Goal: Task Accomplishment & Management: Use online tool/utility

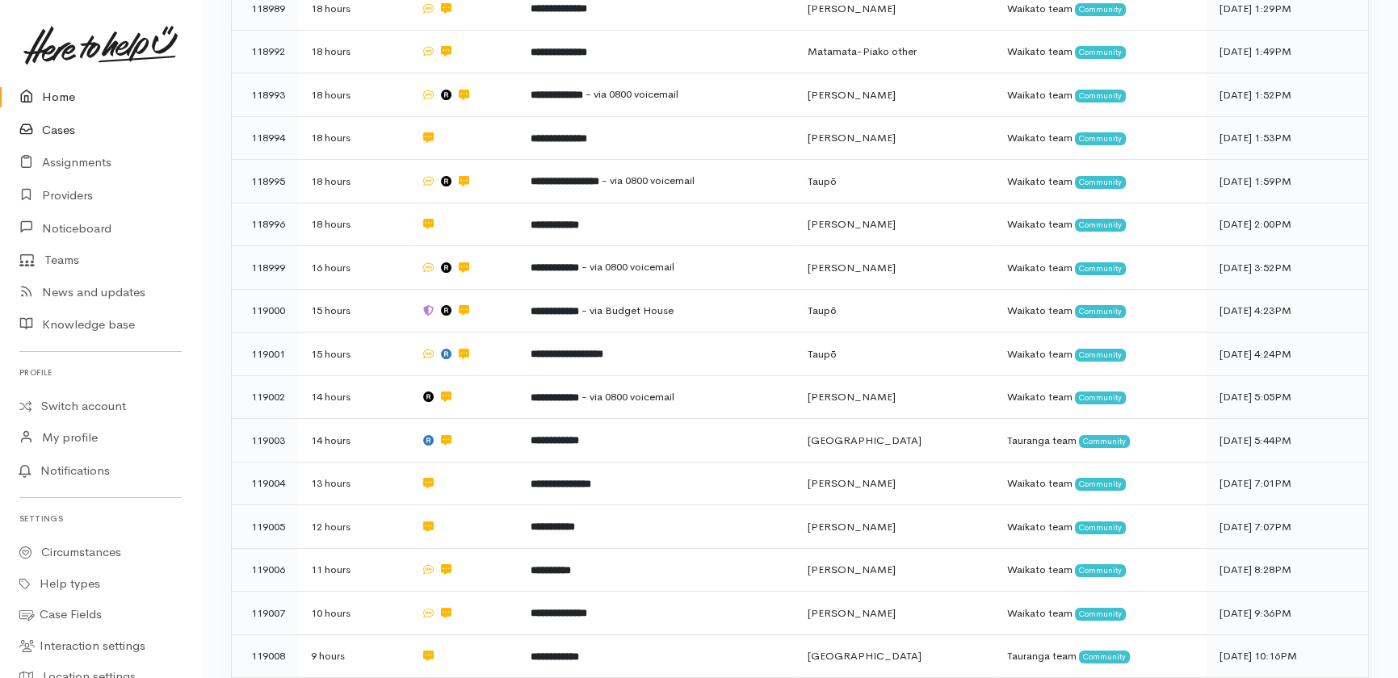
scroll to position [507, 0]
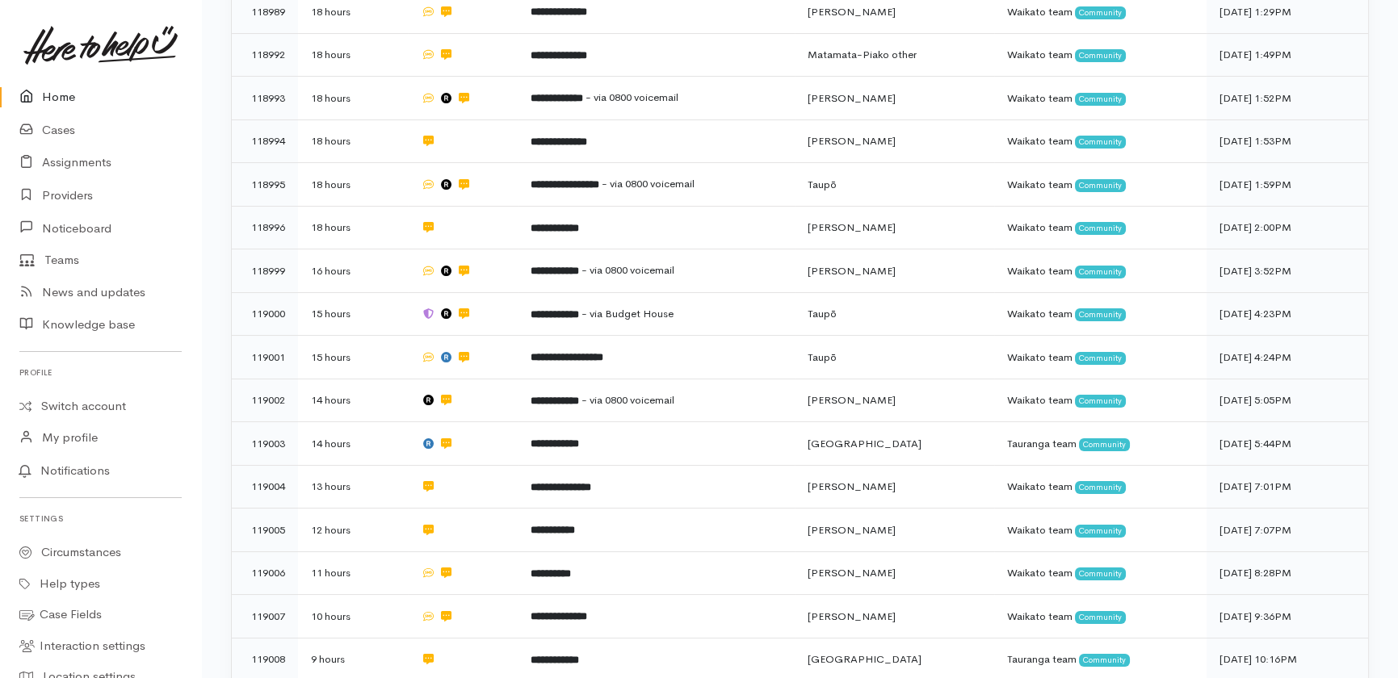
click at [62, 99] on link "Home" at bounding box center [100, 97] width 201 height 33
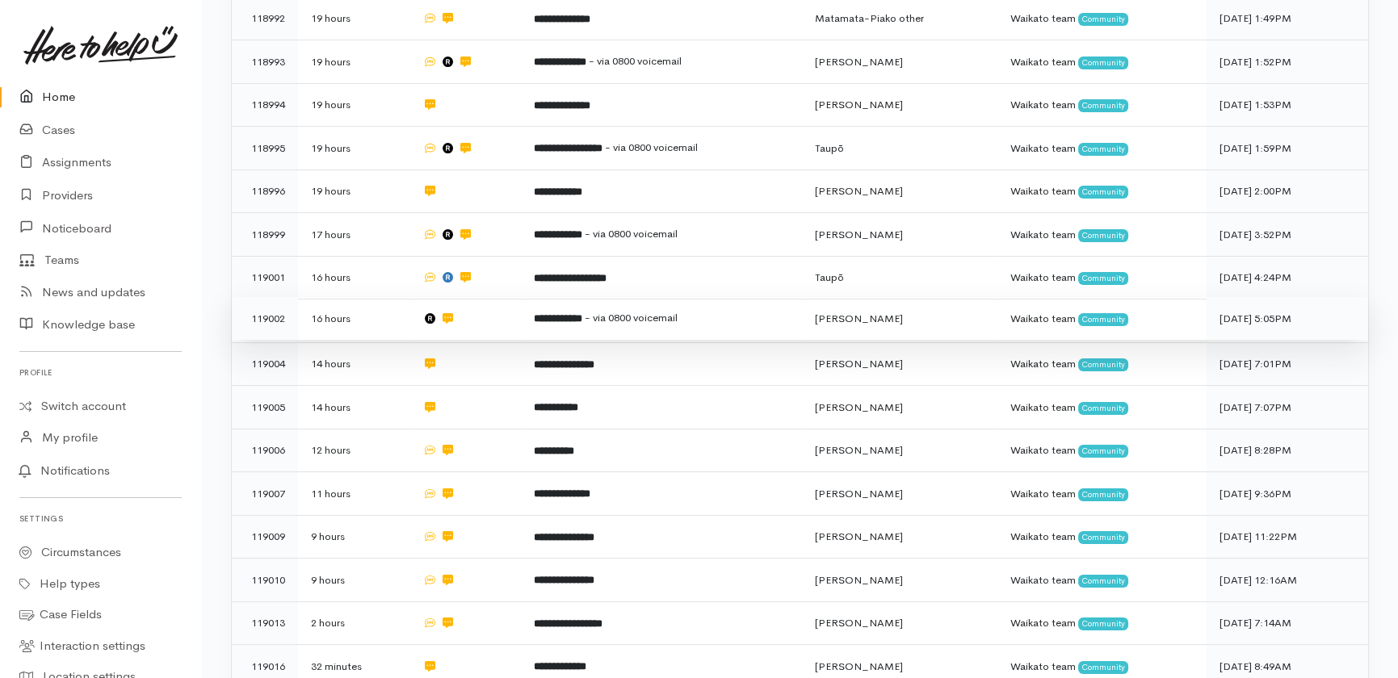
scroll to position [674, 0]
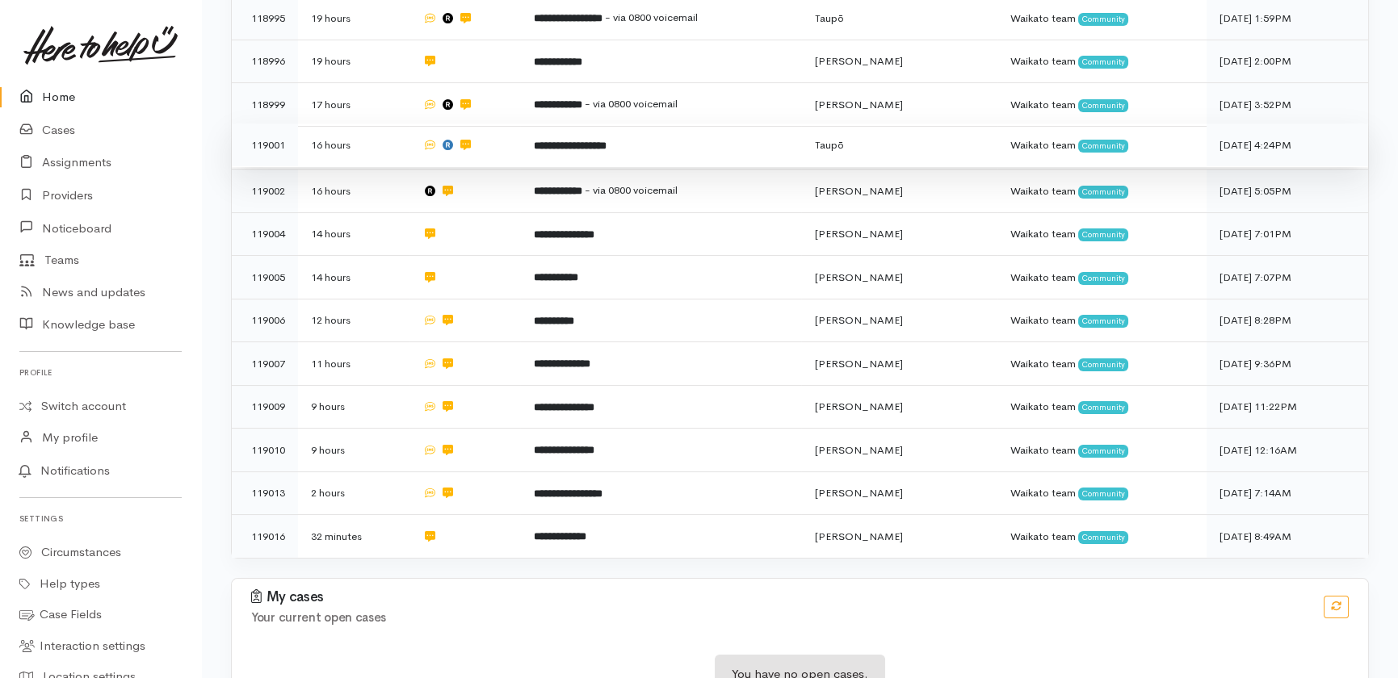
click at [703, 124] on td "**********" at bounding box center [660, 146] width 281 height 44
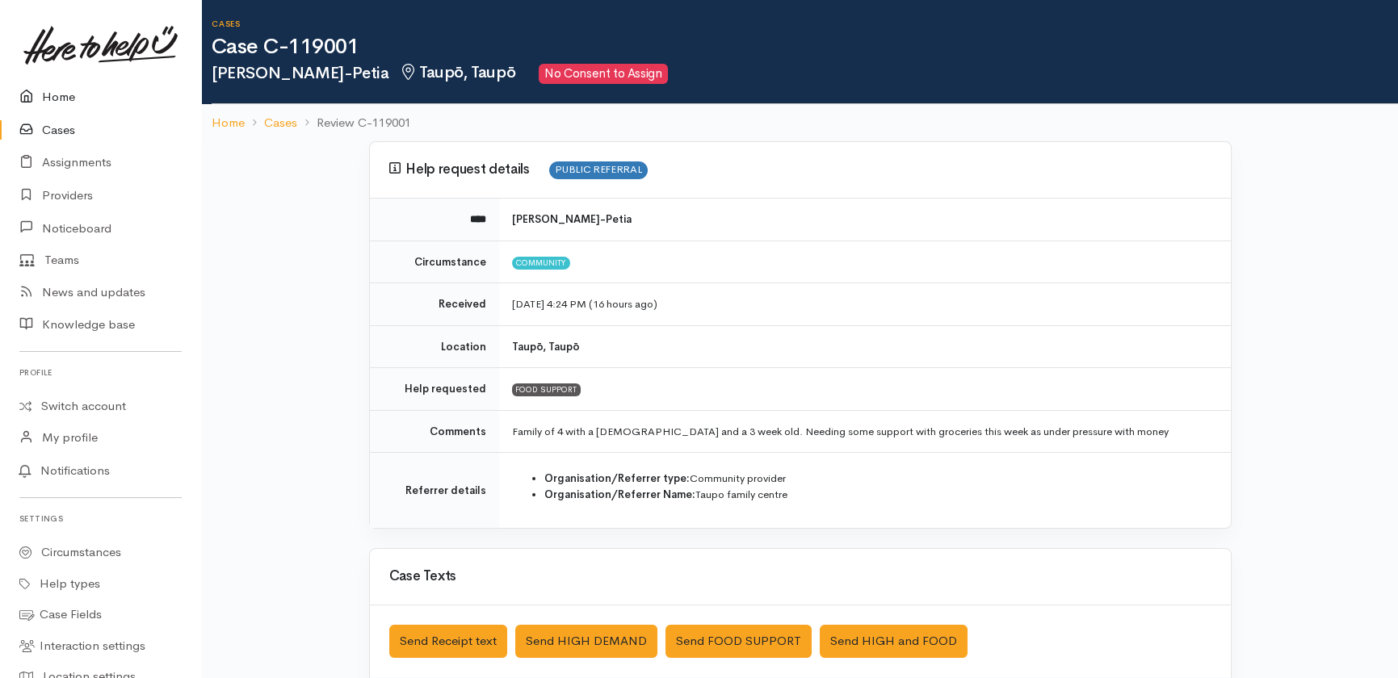
click at [52, 98] on link "Home" at bounding box center [100, 97] width 201 height 33
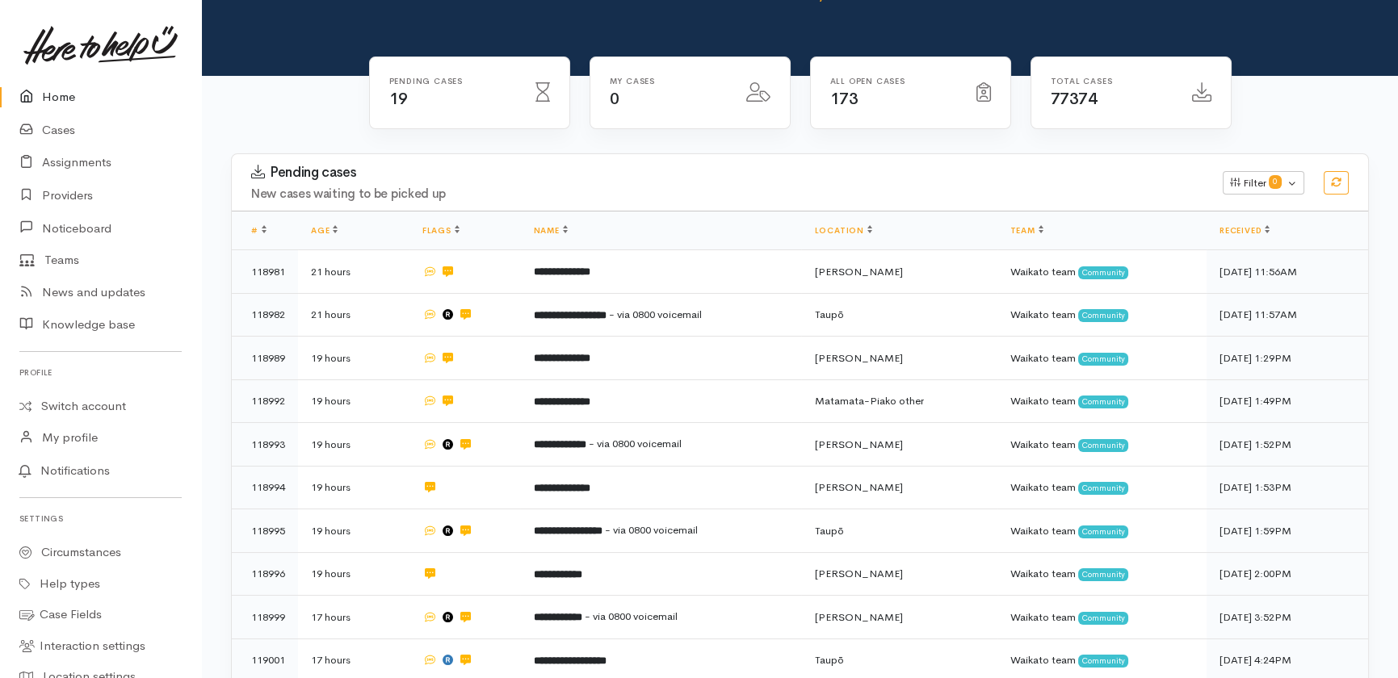
scroll to position [160, 0]
click at [61, 128] on link "Cases" at bounding box center [100, 130] width 201 height 33
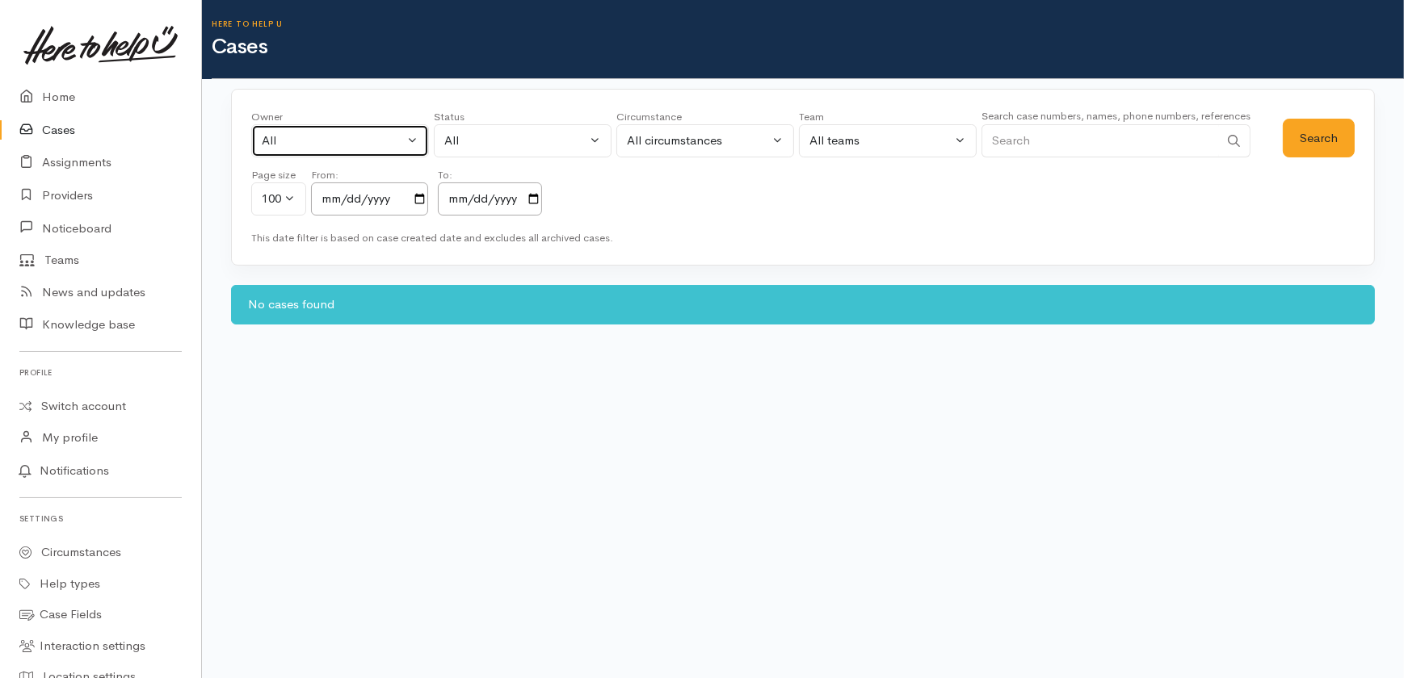
click at [317, 143] on div "All" at bounding box center [333, 141] width 142 height 19
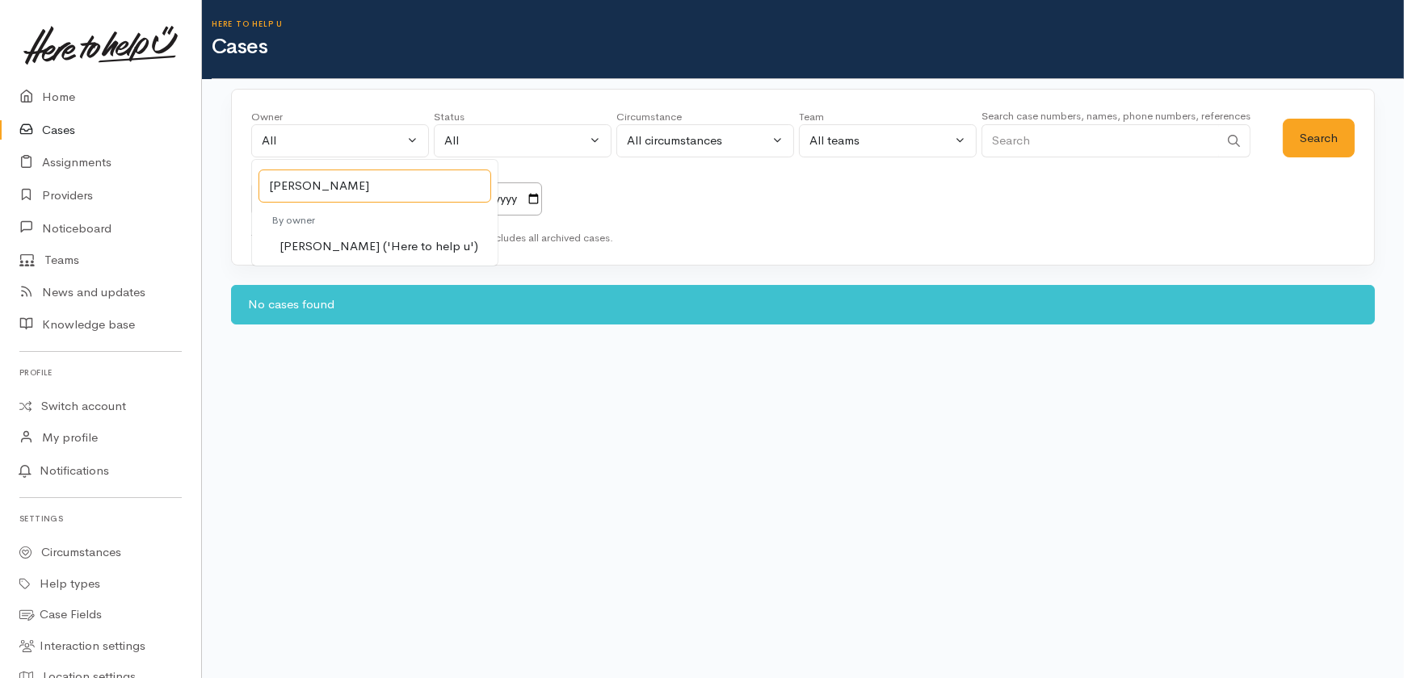
type input "katarina"
click at [338, 245] on span "Katarina Daly ('Here to help u')" at bounding box center [378, 246] width 199 height 19
select select "1252"
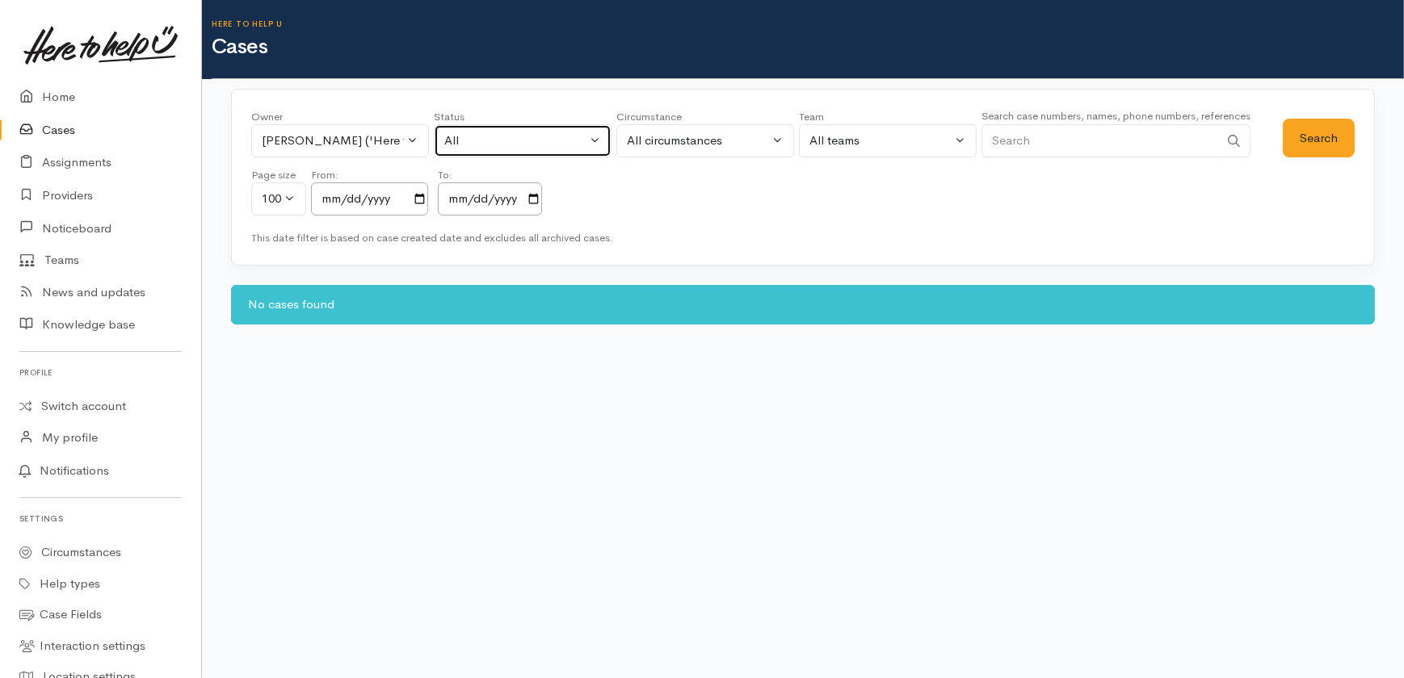
click at [523, 138] on div "All" at bounding box center [515, 141] width 142 height 19
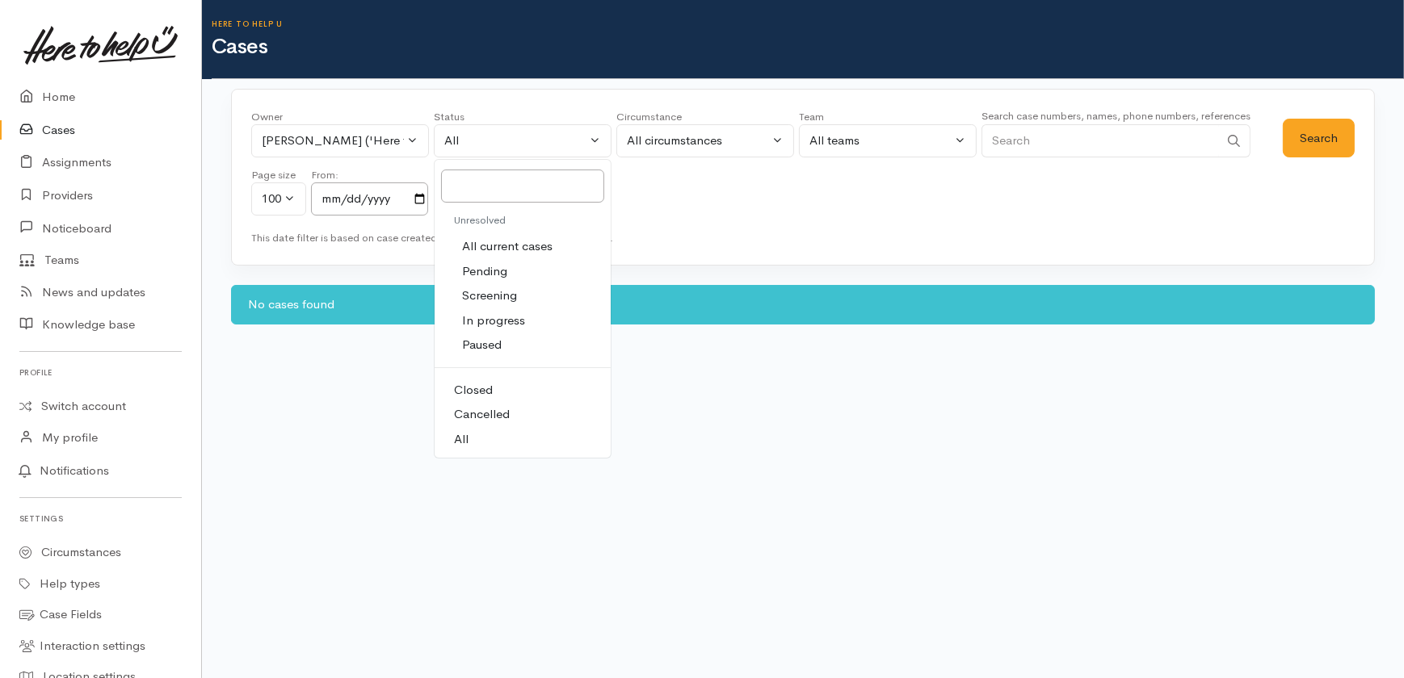
click at [531, 244] on span "All current cases" at bounding box center [507, 246] width 90 height 19
select select "Unresolved"
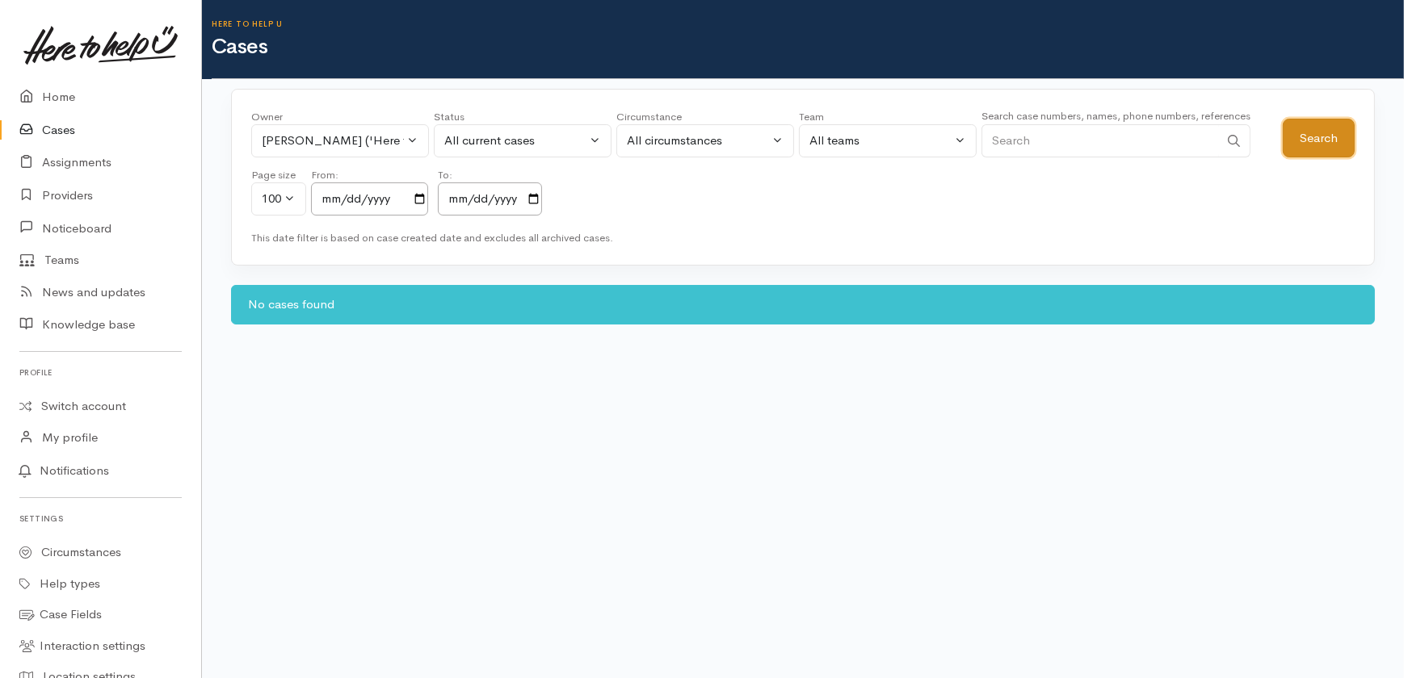
click at [1337, 145] on button "Search" at bounding box center [1318, 139] width 72 height 40
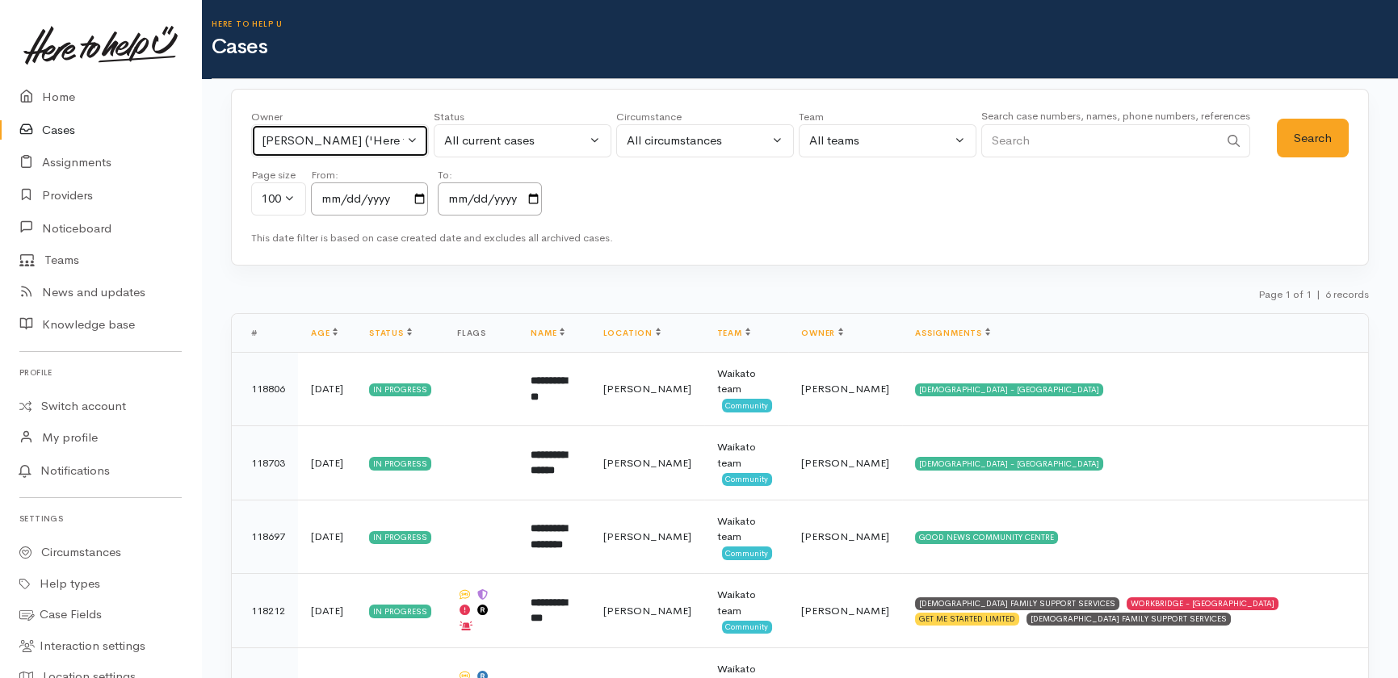
click at [369, 133] on div "[PERSON_NAME] ('Here to help u')" at bounding box center [333, 141] width 142 height 19
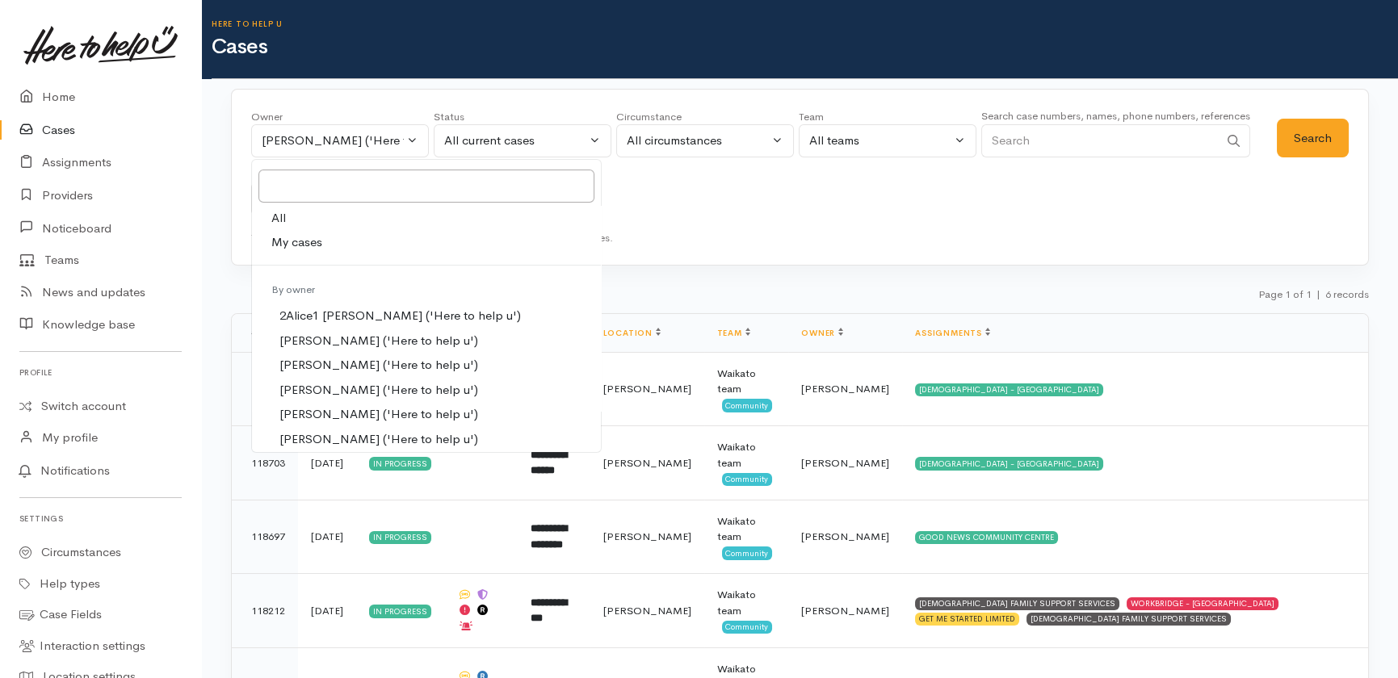
click at [278, 215] on span "All" at bounding box center [278, 218] width 15 height 19
select select "-1"
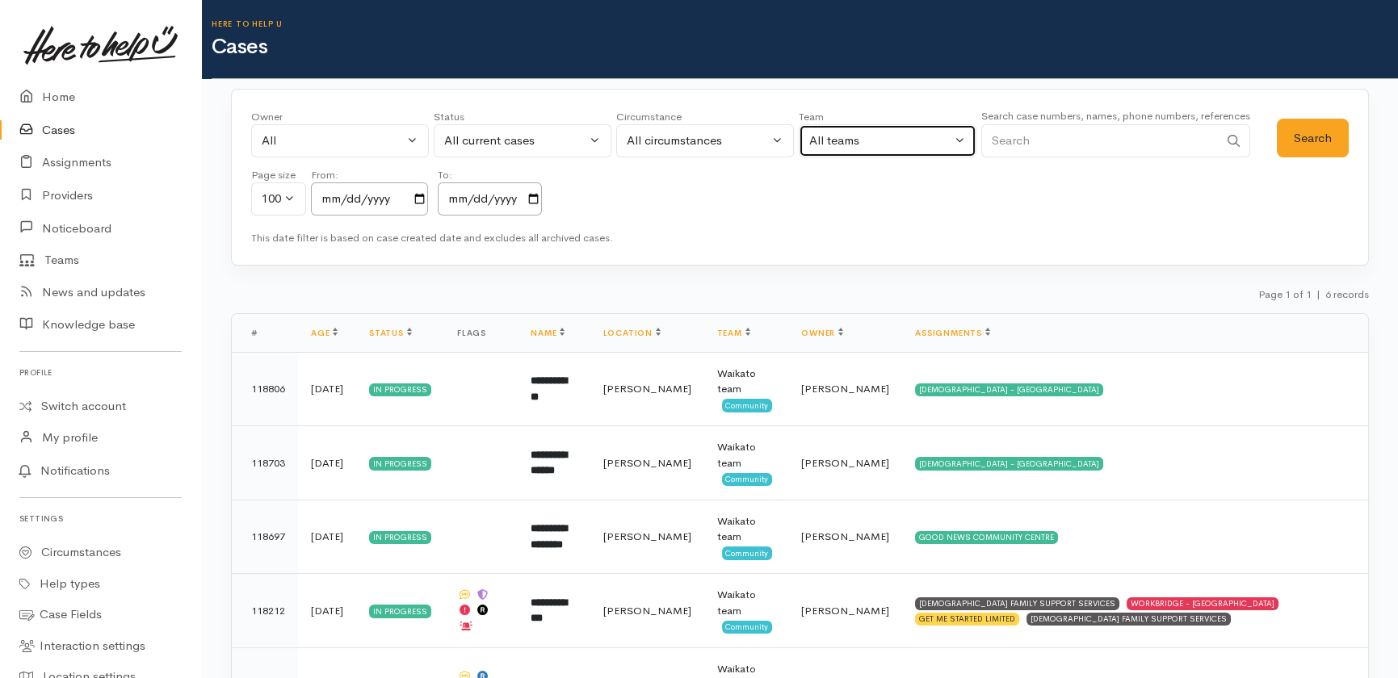
click at [873, 145] on div "All teams" at bounding box center [880, 141] width 142 height 19
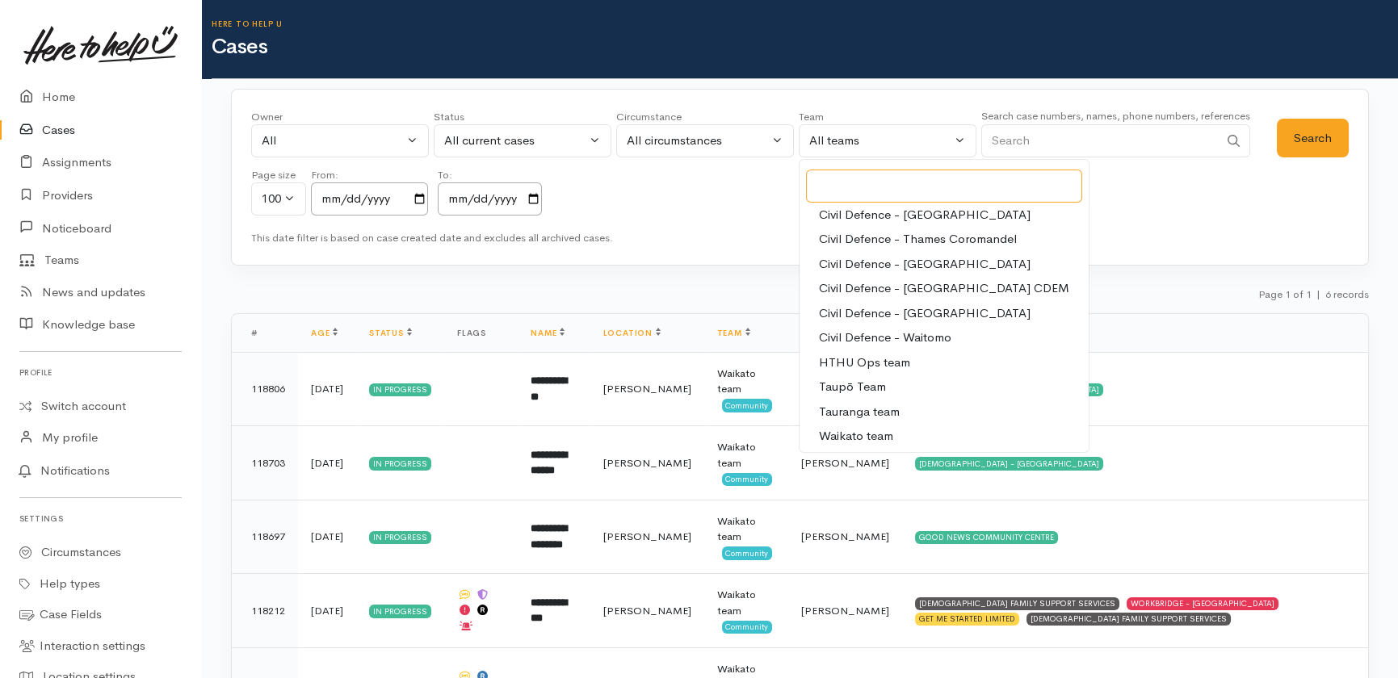
scroll to position [152, 0]
click at [842, 441] on span "Waikato team" at bounding box center [856, 435] width 74 height 19
select select "1"
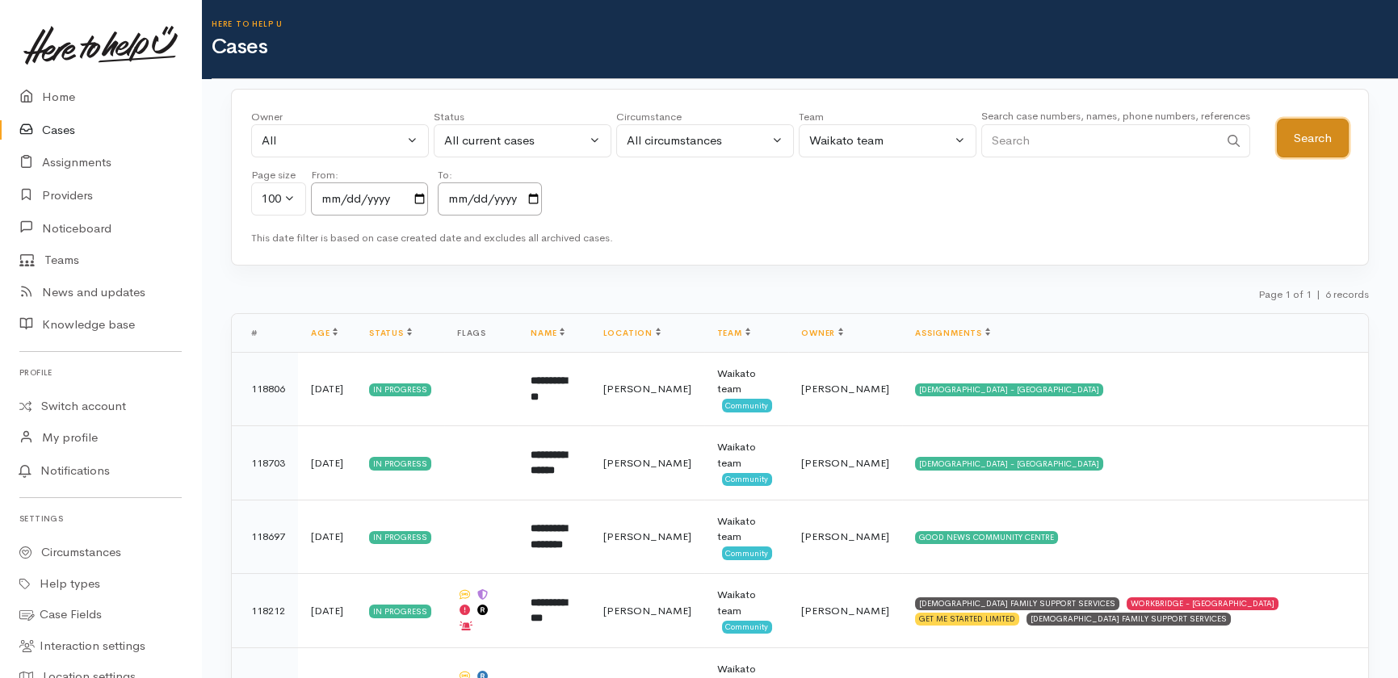
click at [1295, 132] on button "Search" at bounding box center [1313, 139] width 72 height 40
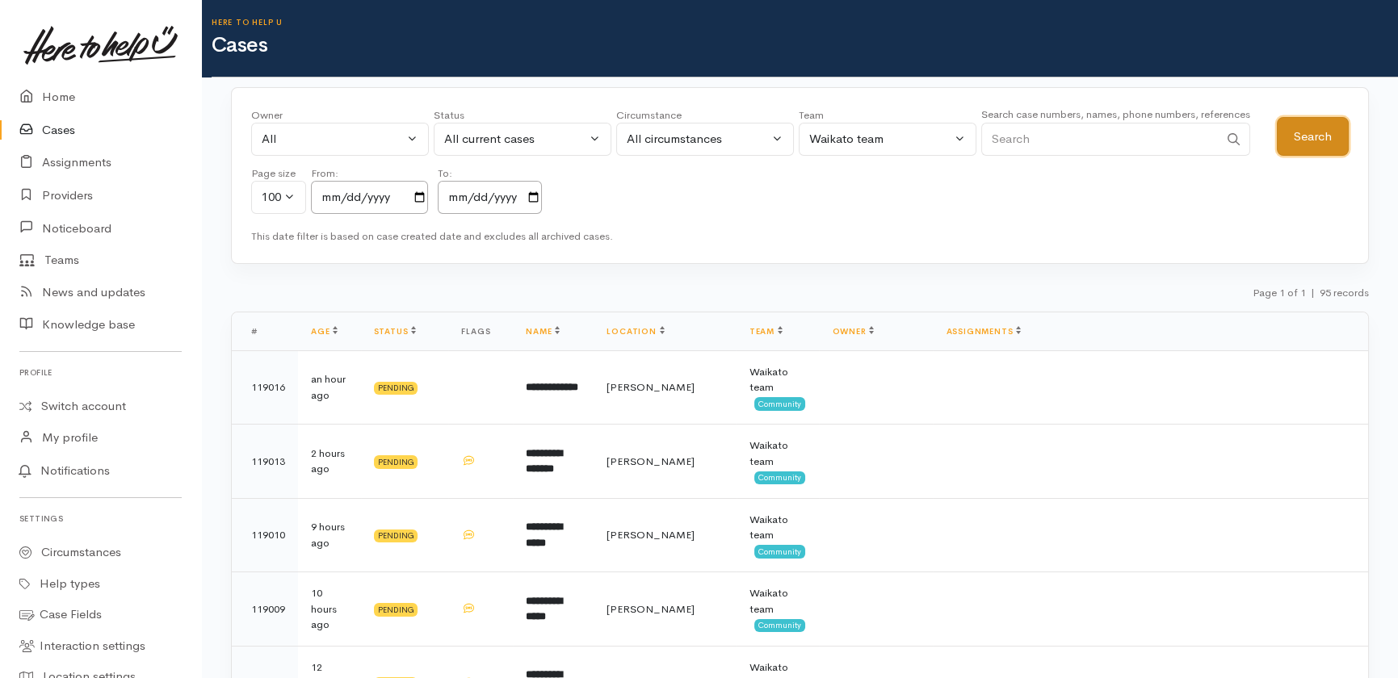
scroll to position [0, 0]
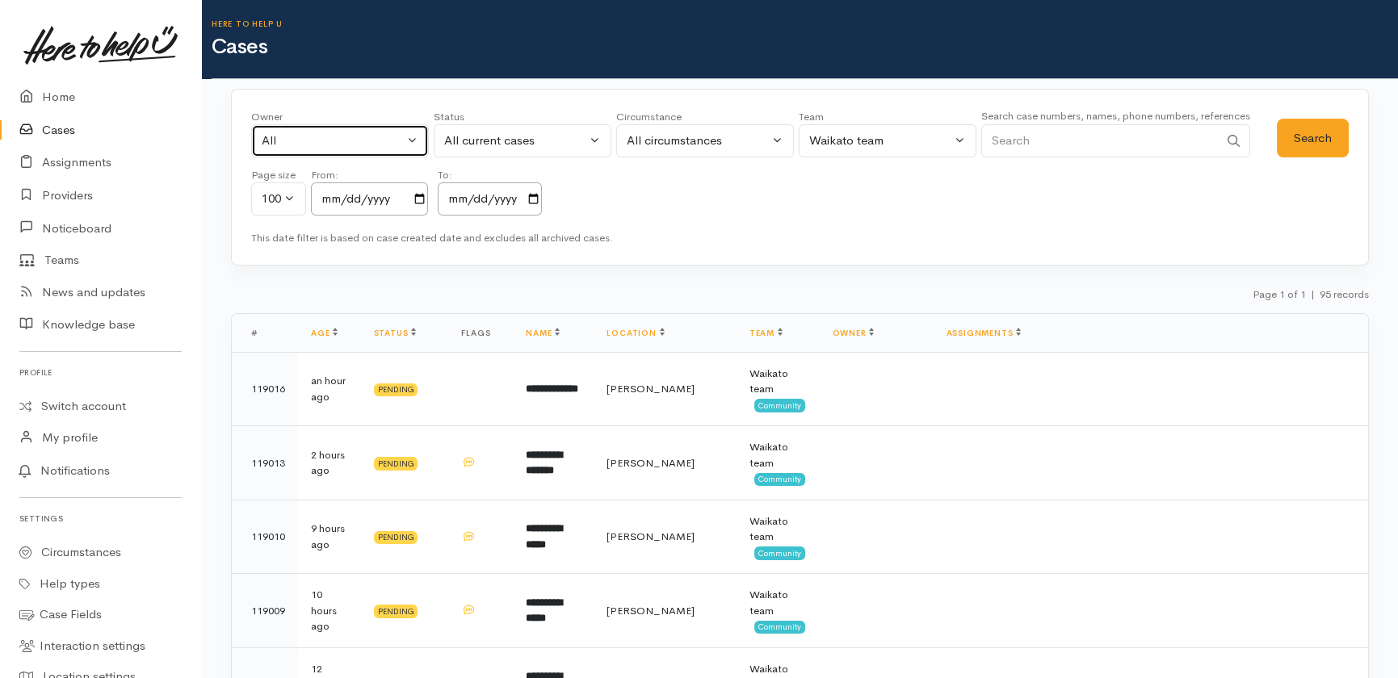
click at [327, 140] on div "All" at bounding box center [333, 141] width 142 height 19
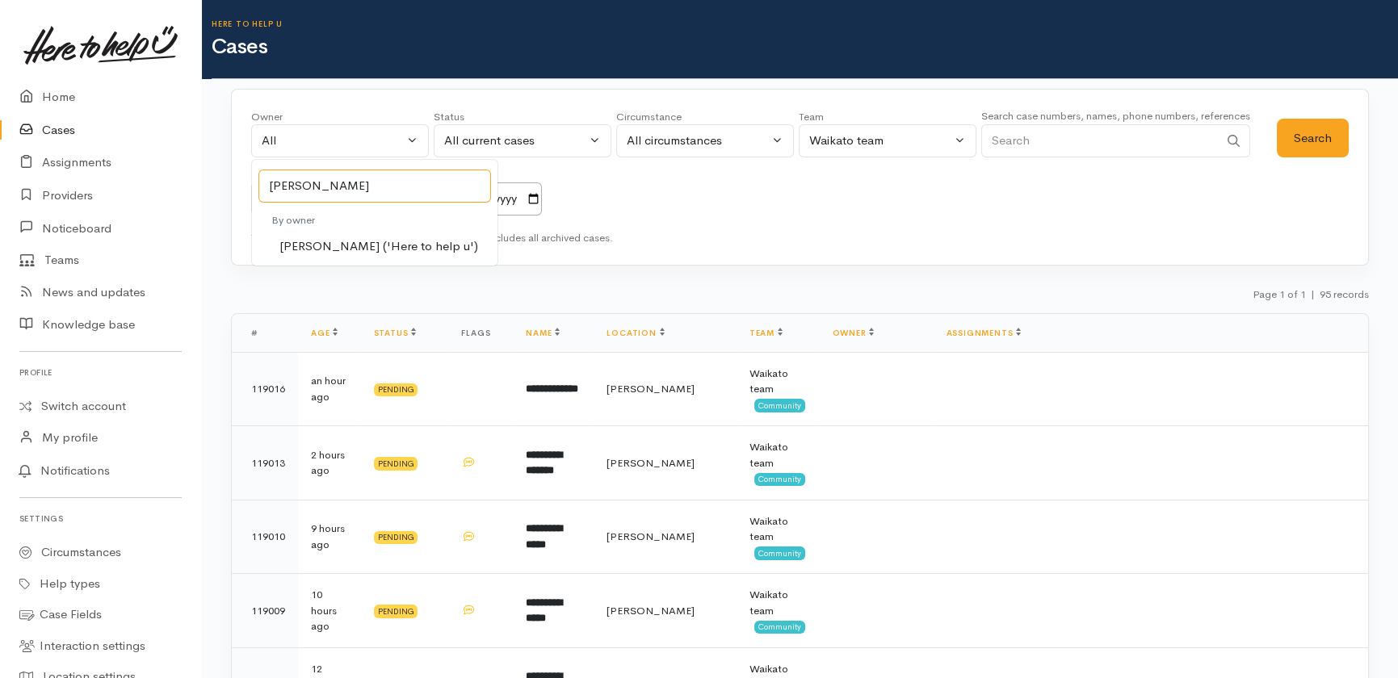
type input "katarina"
click at [352, 250] on span "Katarina Daly ('Here to help u')" at bounding box center [378, 246] width 199 height 19
select select "1252"
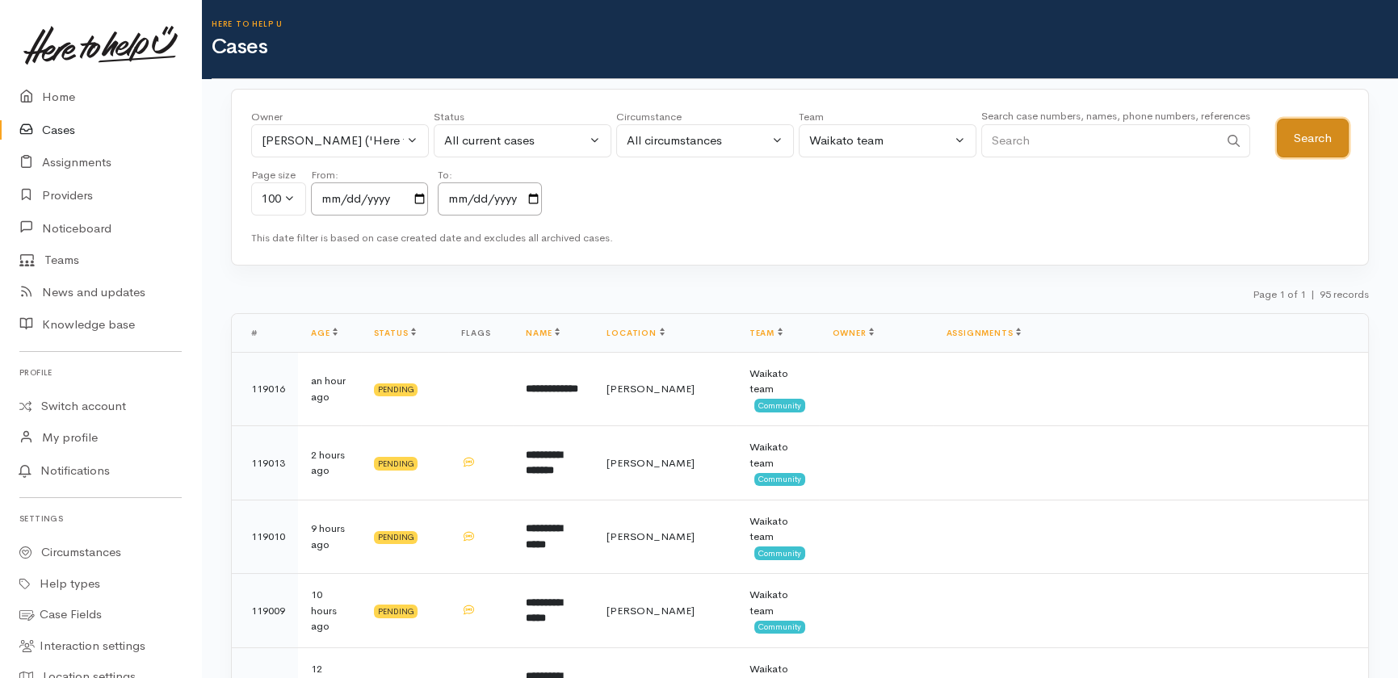
click at [1310, 137] on button "Search" at bounding box center [1313, 139] width 72 height 40
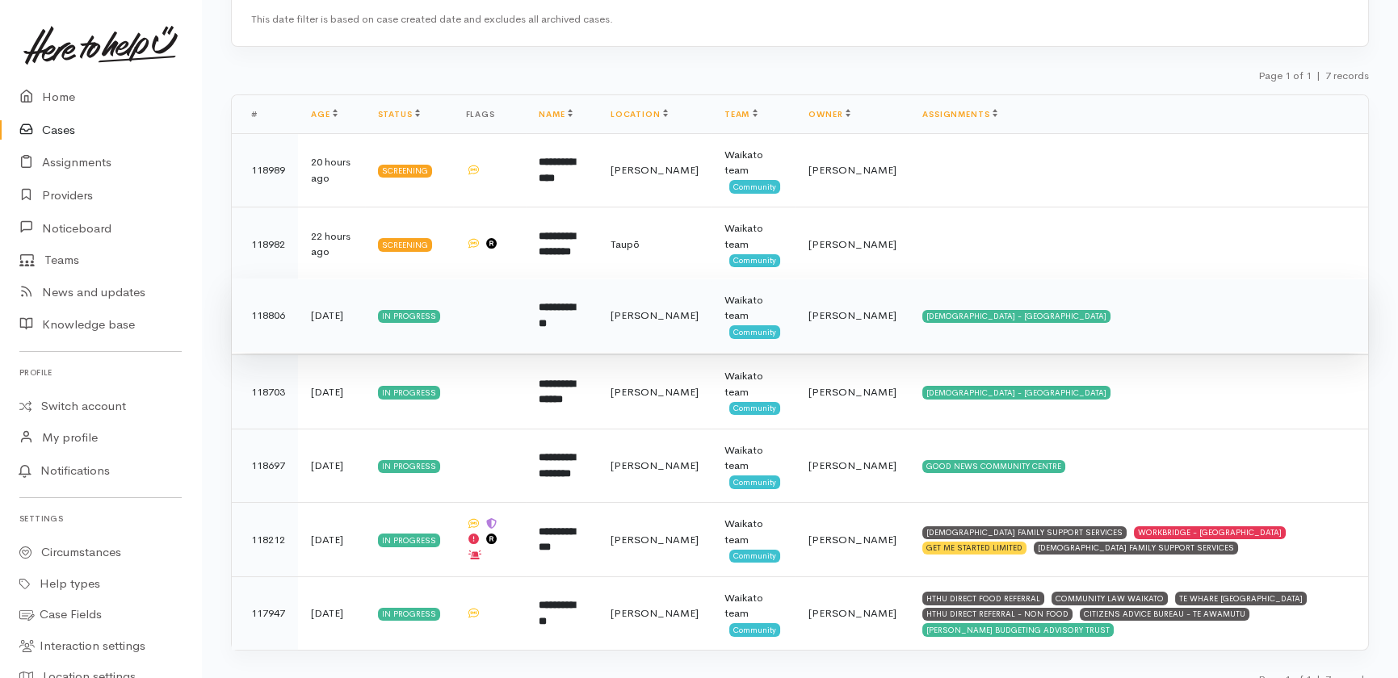
scroll to position [220, 0]
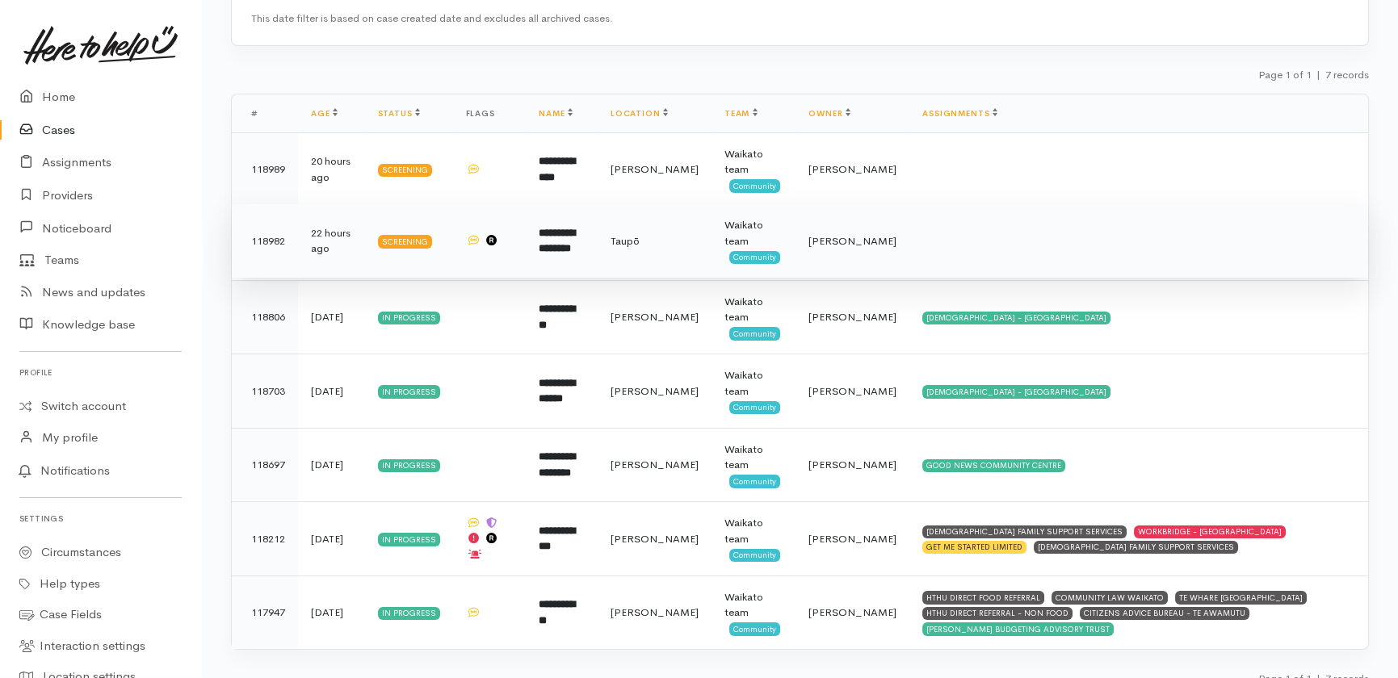
click at [594, 237] on td "**********" at bounding box center [562, 241] width 72 height 74
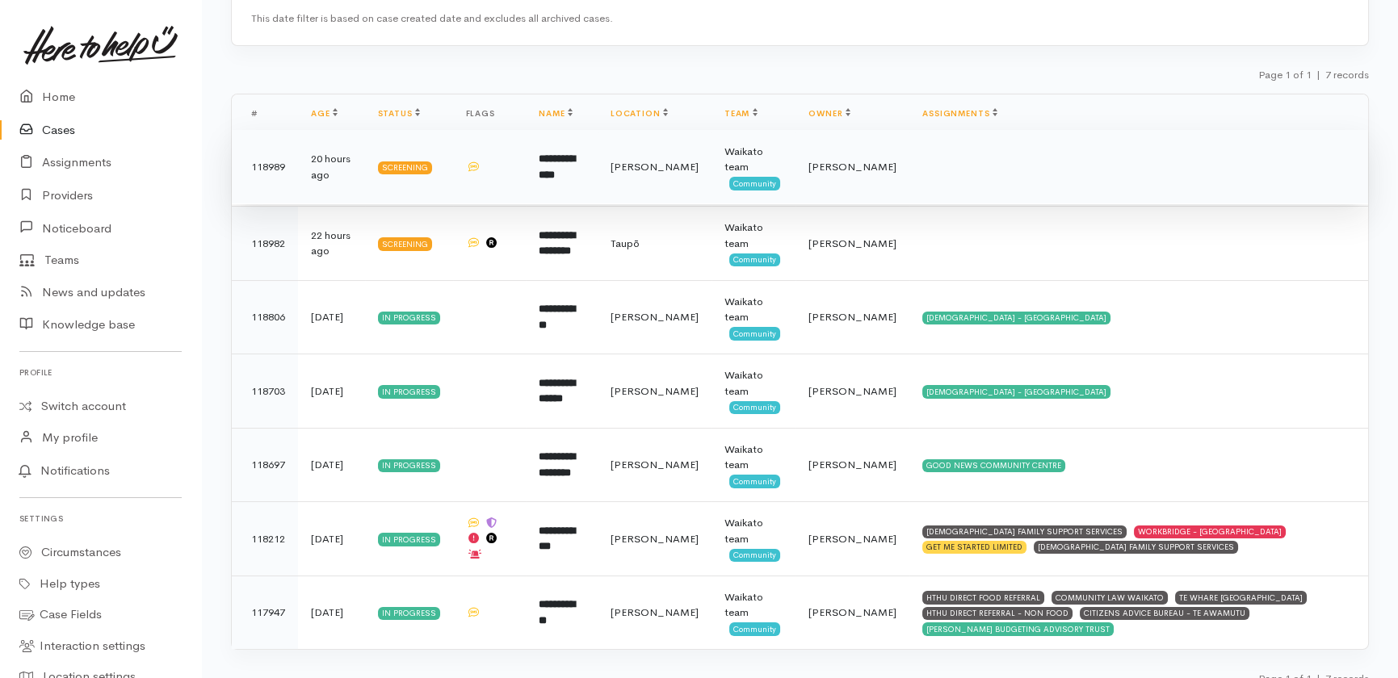
click at [575, 169] on b "**********" at bounding box center [557, 166] width 36 height 27
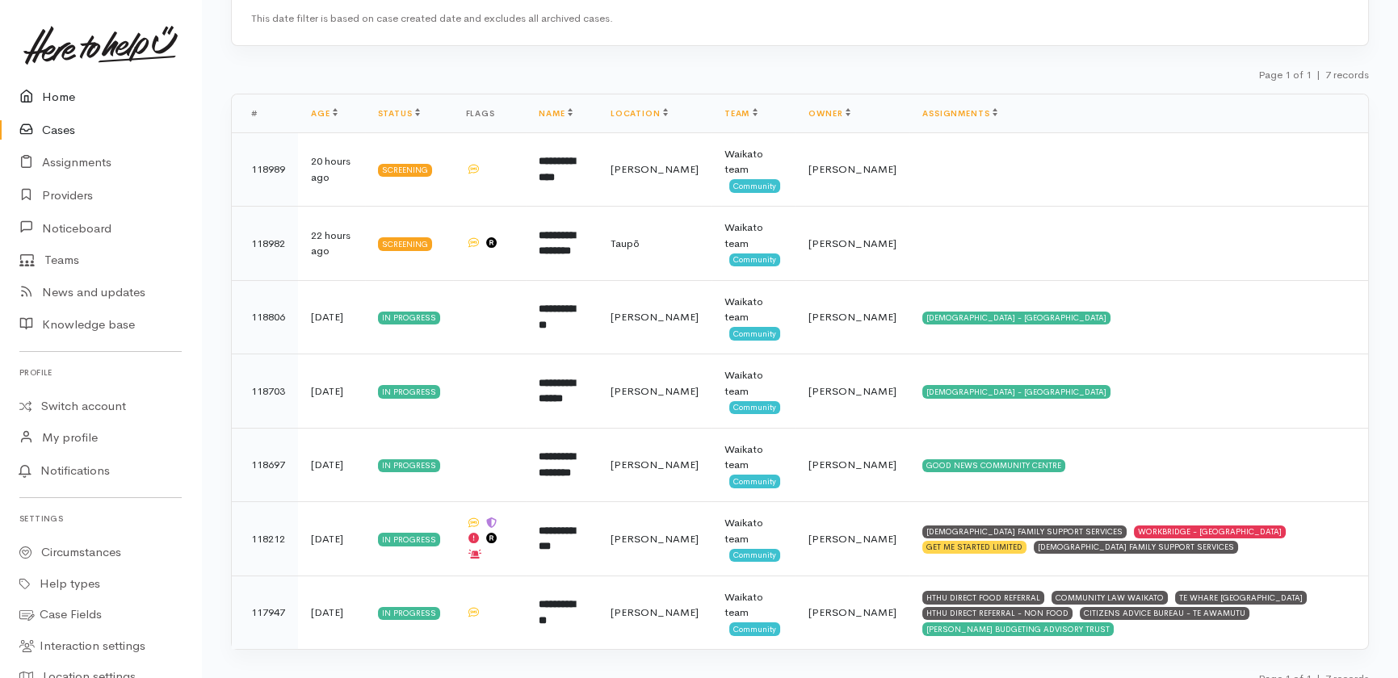
click at [63, 94] on link "Home" at bounding box center [100, 97] width 201 height 33
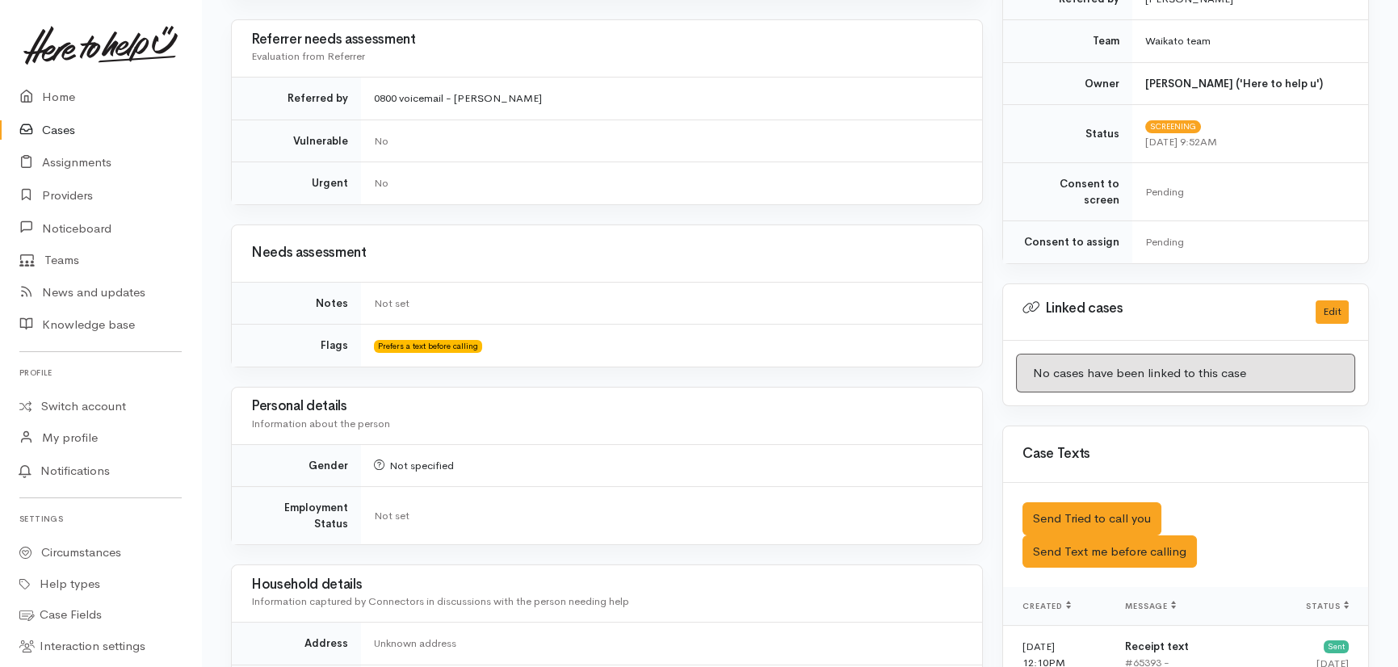
scroll to position [594, 0]
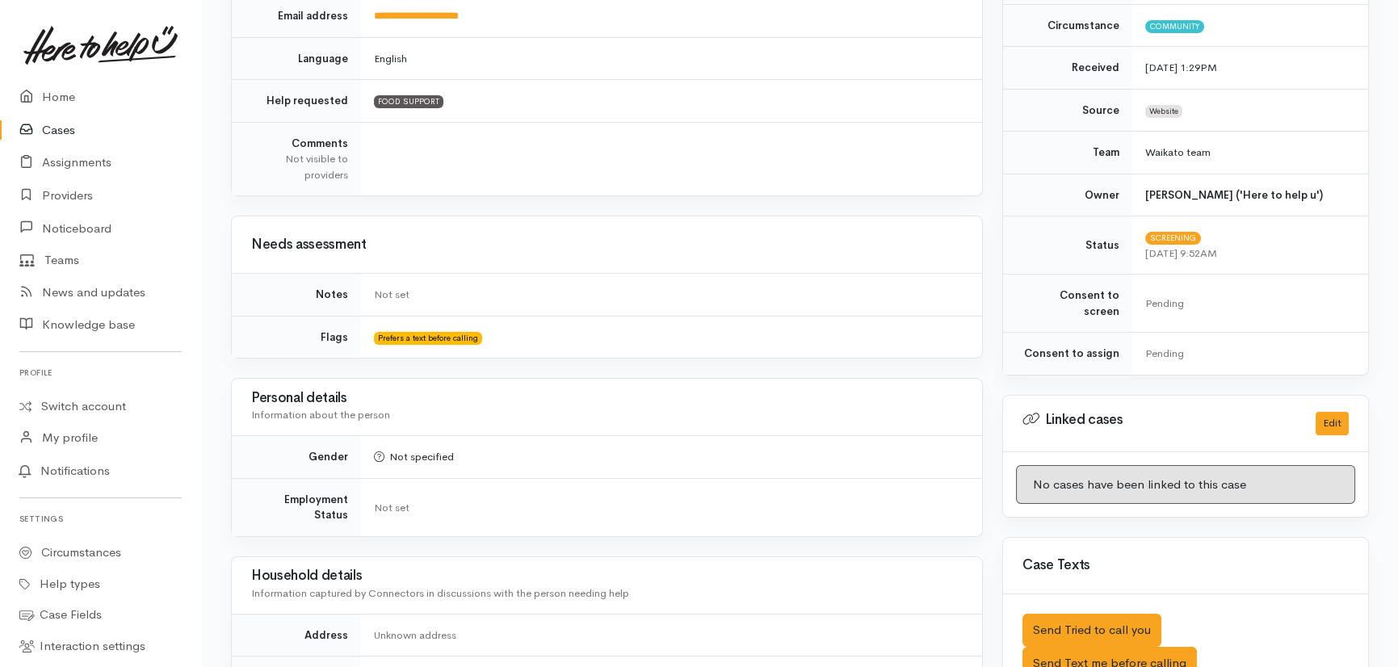
scroll to position [389, 0]
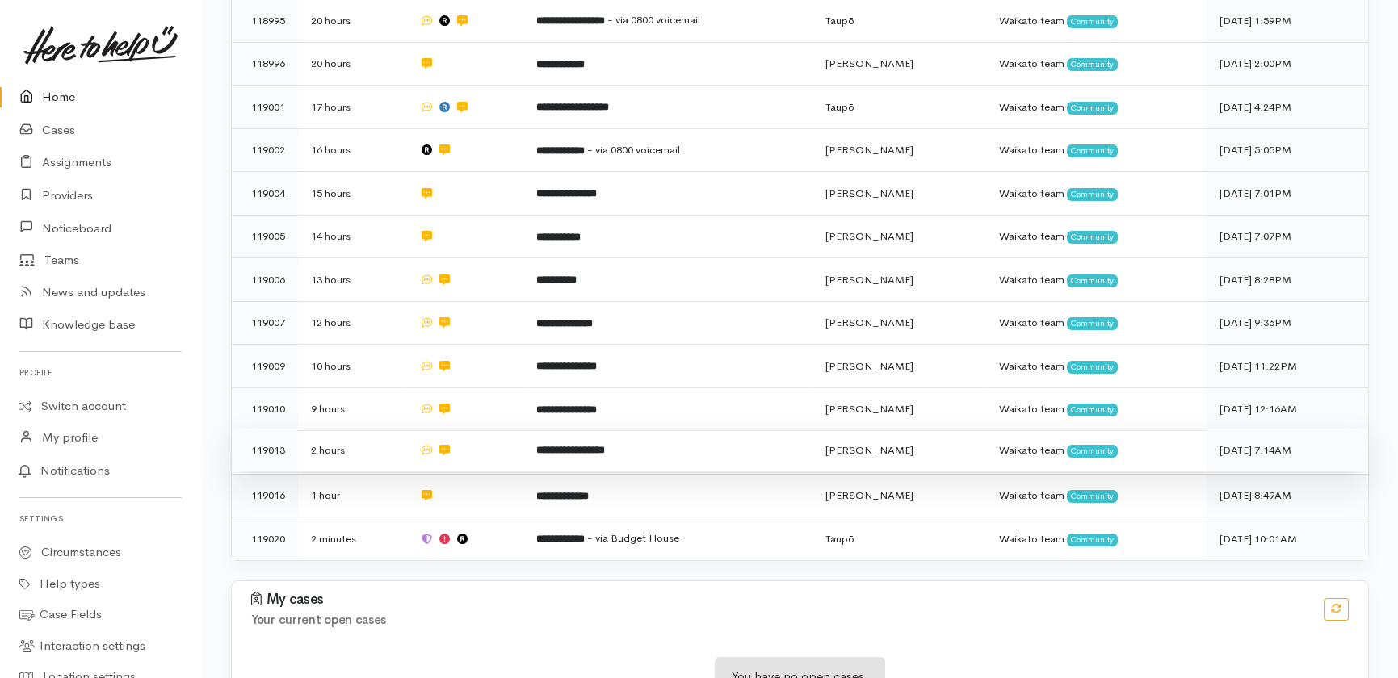
scroll to position [505, 0]
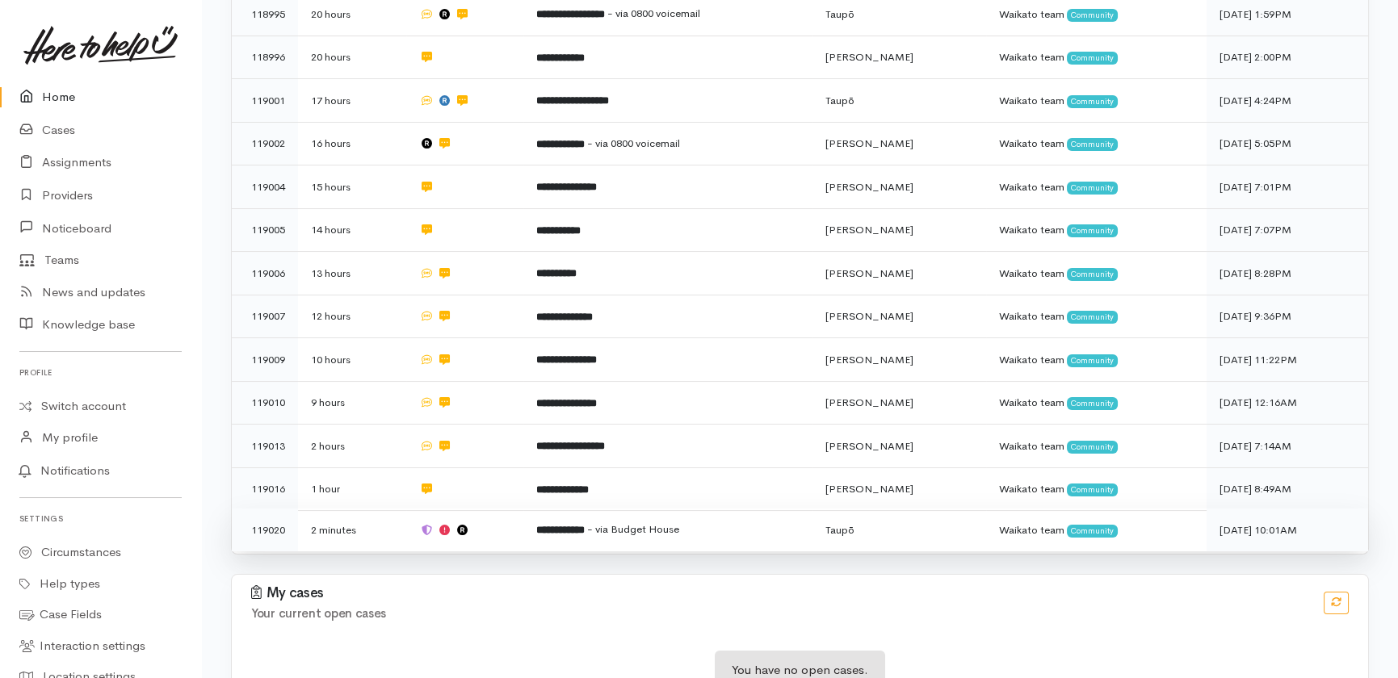
click at [810, 509] on td "**********" at bounding box center [667, 530] width 289 height 43
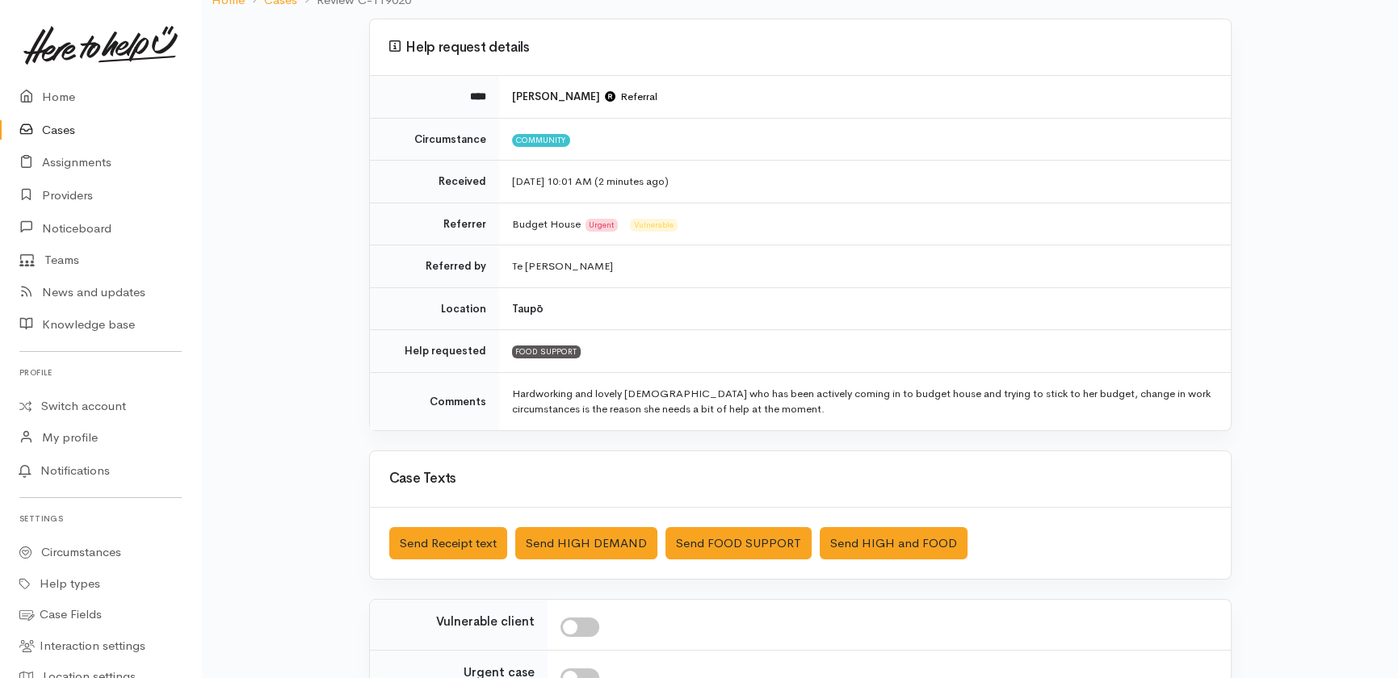
scroll to position [117, 0]
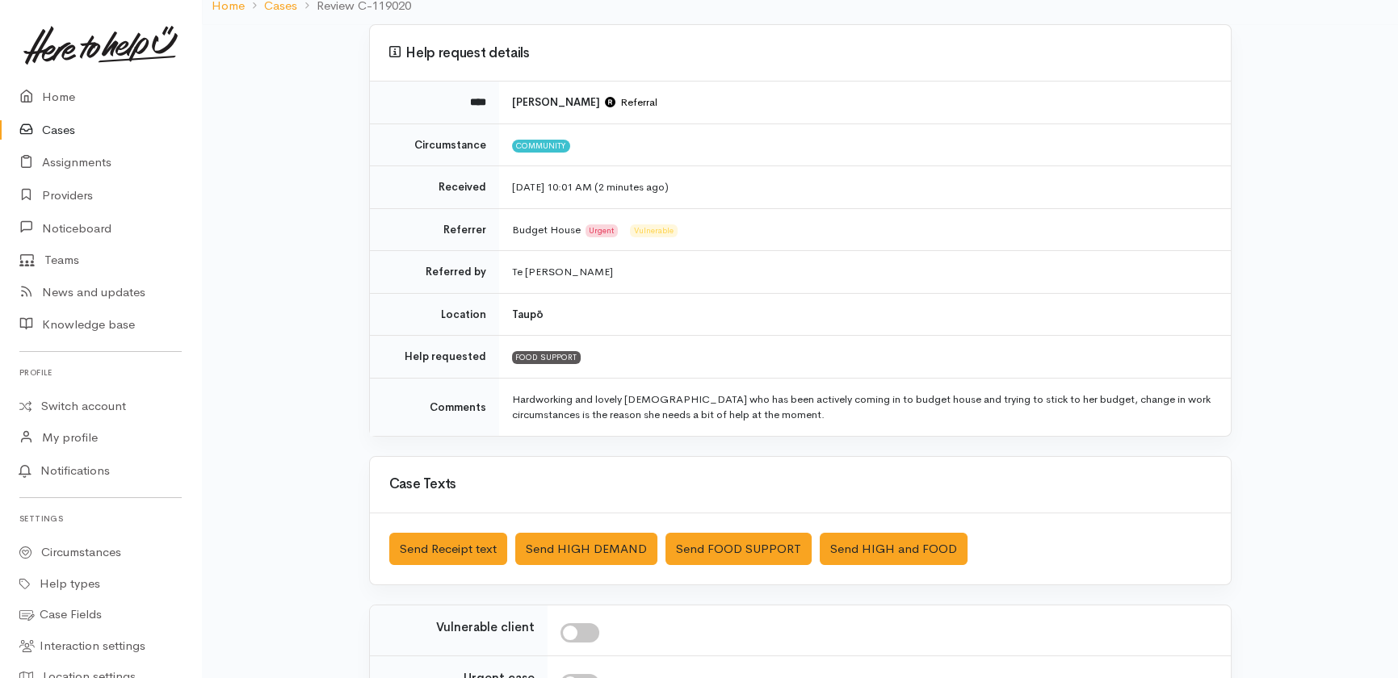
click at [266, 507] on div "Help request details **** Martha Rangi Referral Circumstance Community Received…" at bounding box center [800, 462] width 1196 height 877
click at [74, 92] on link "Home" at bounding box center [100, 97] width 201 height 33
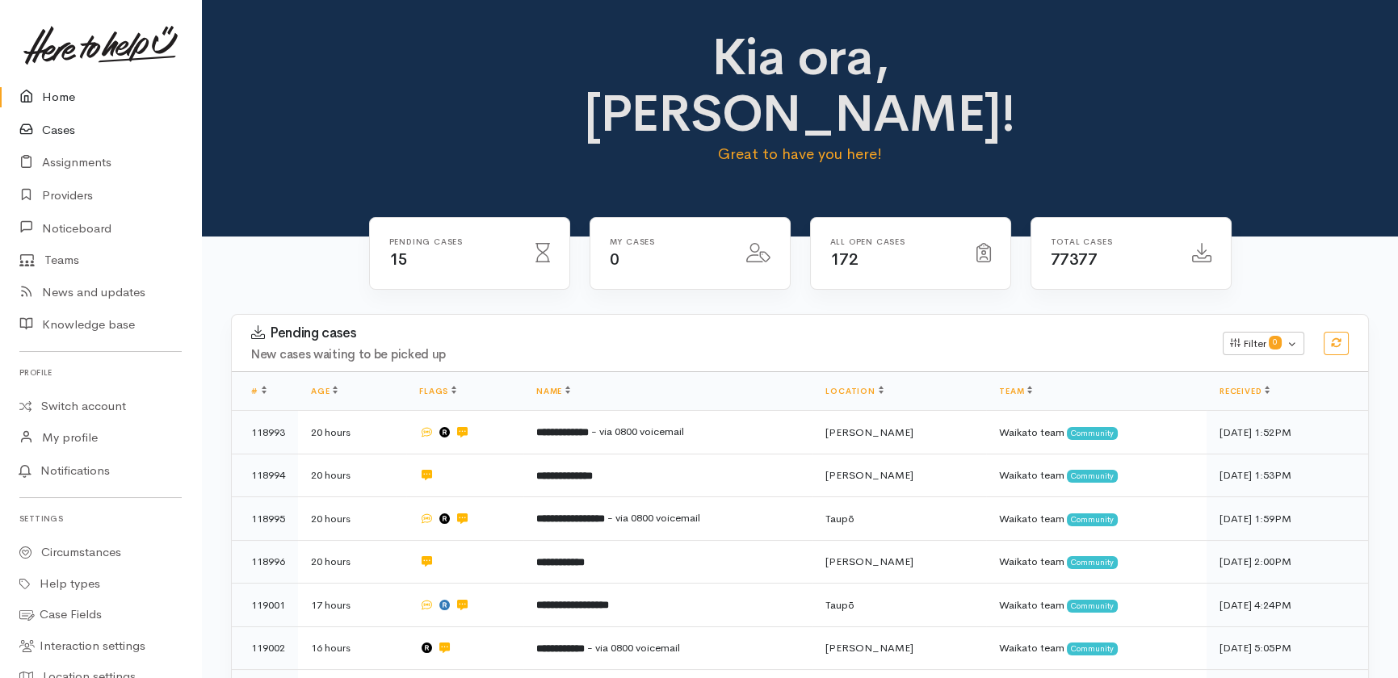
click at [64, 136] on link "Cases" at bounding box center [100, 130] width 201 height 33
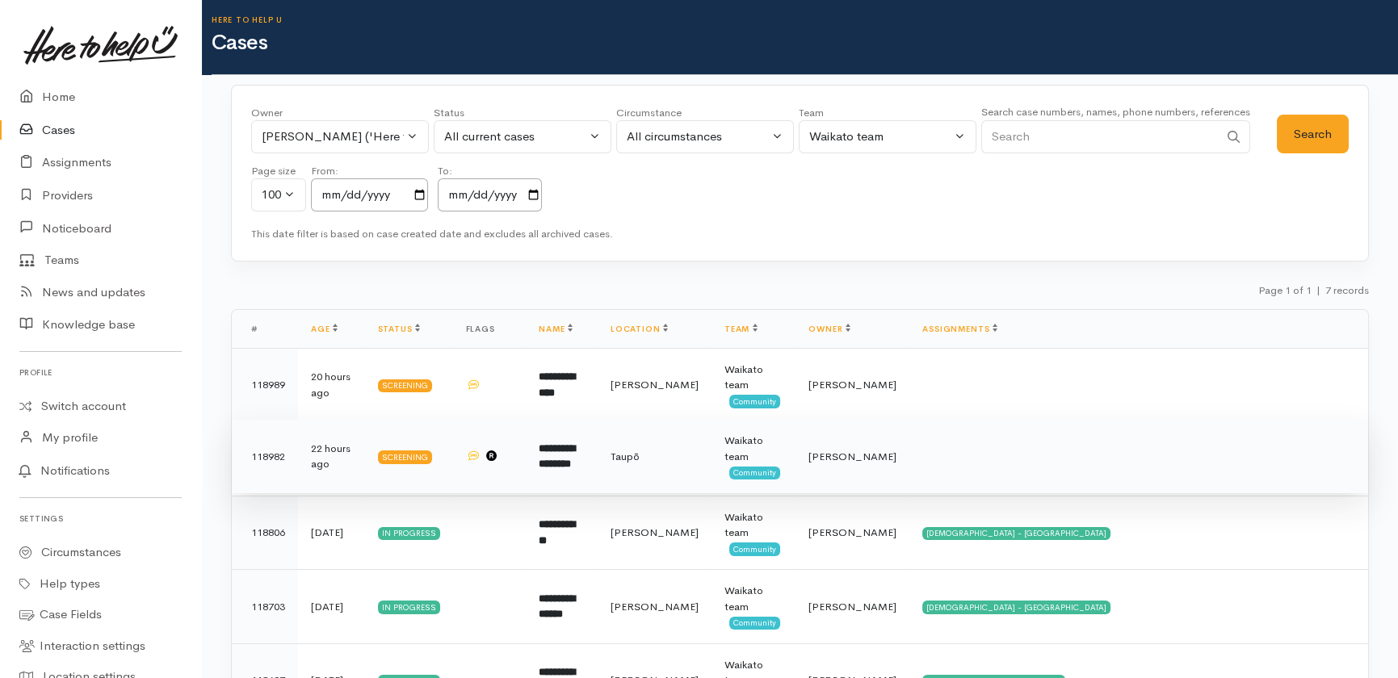
scroll to position [220, 0]
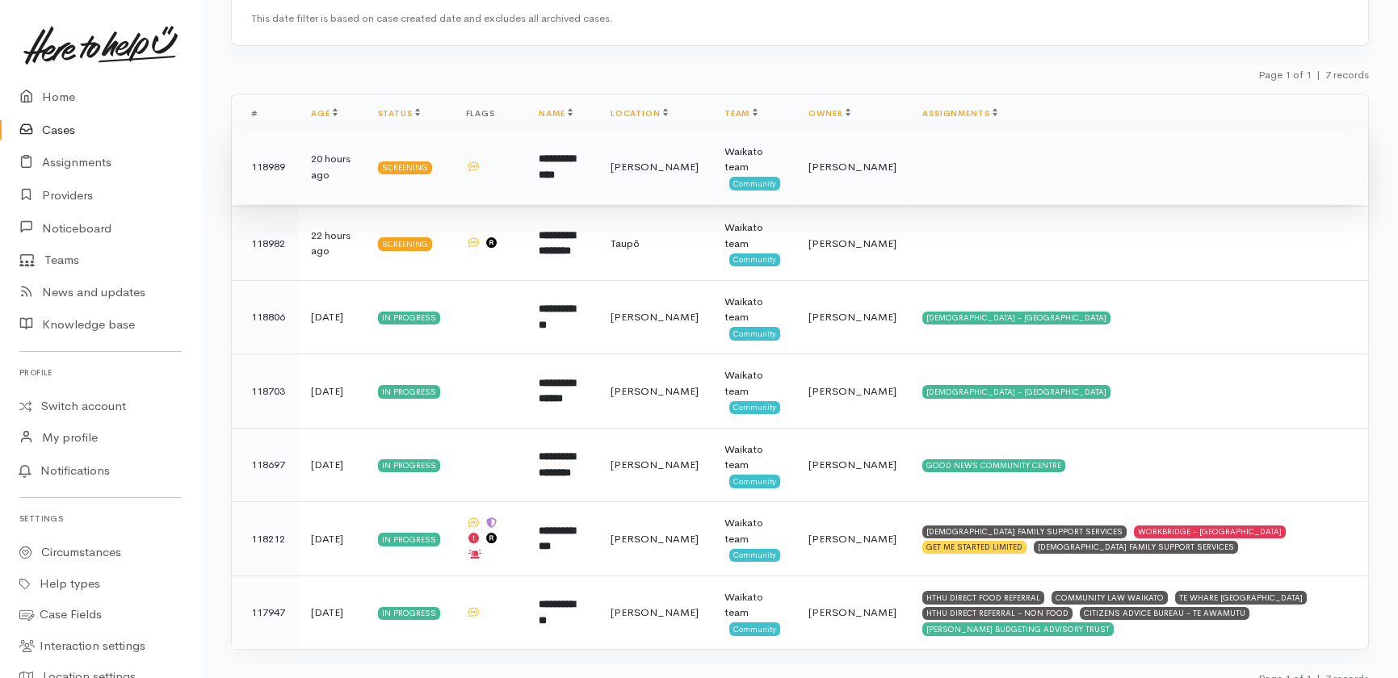
click at [572, 179] on td "**********" at bounding box center [562, 167] width 72 height 74
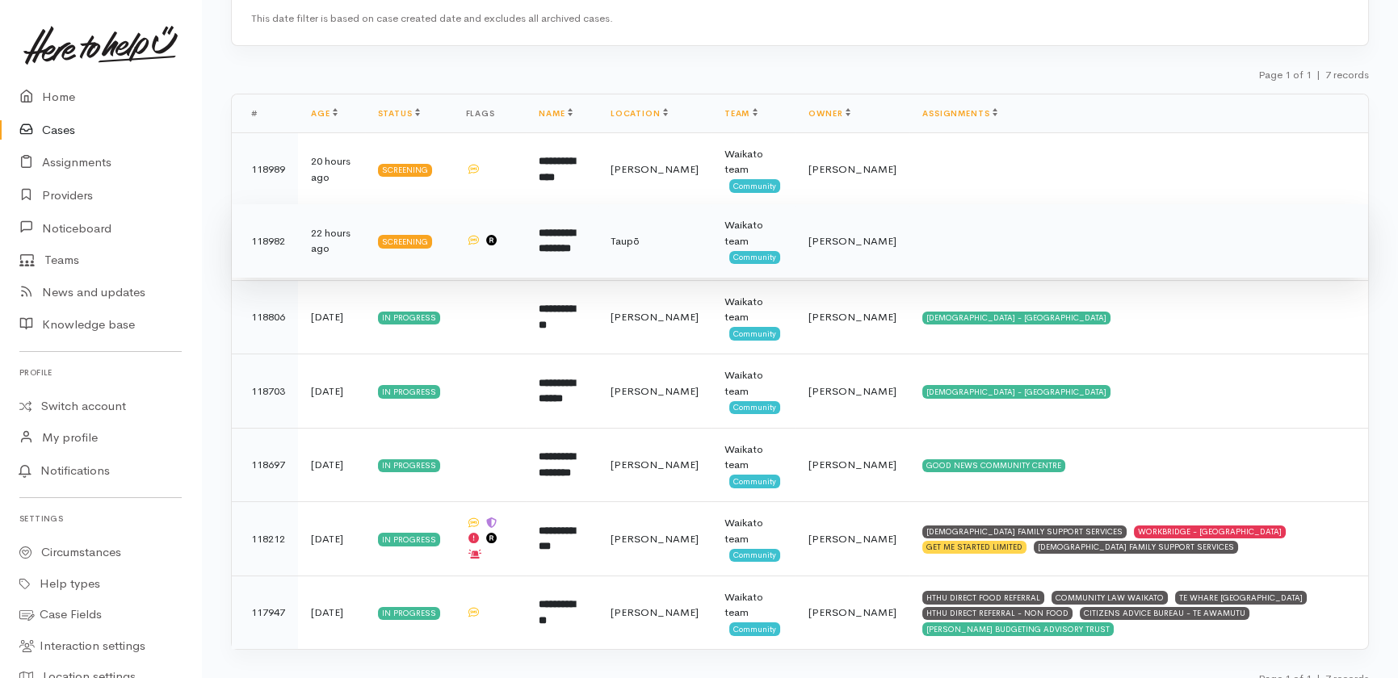
click at [575, 241] on b "**********" at bounding box center [557, 241] width 36 height 27
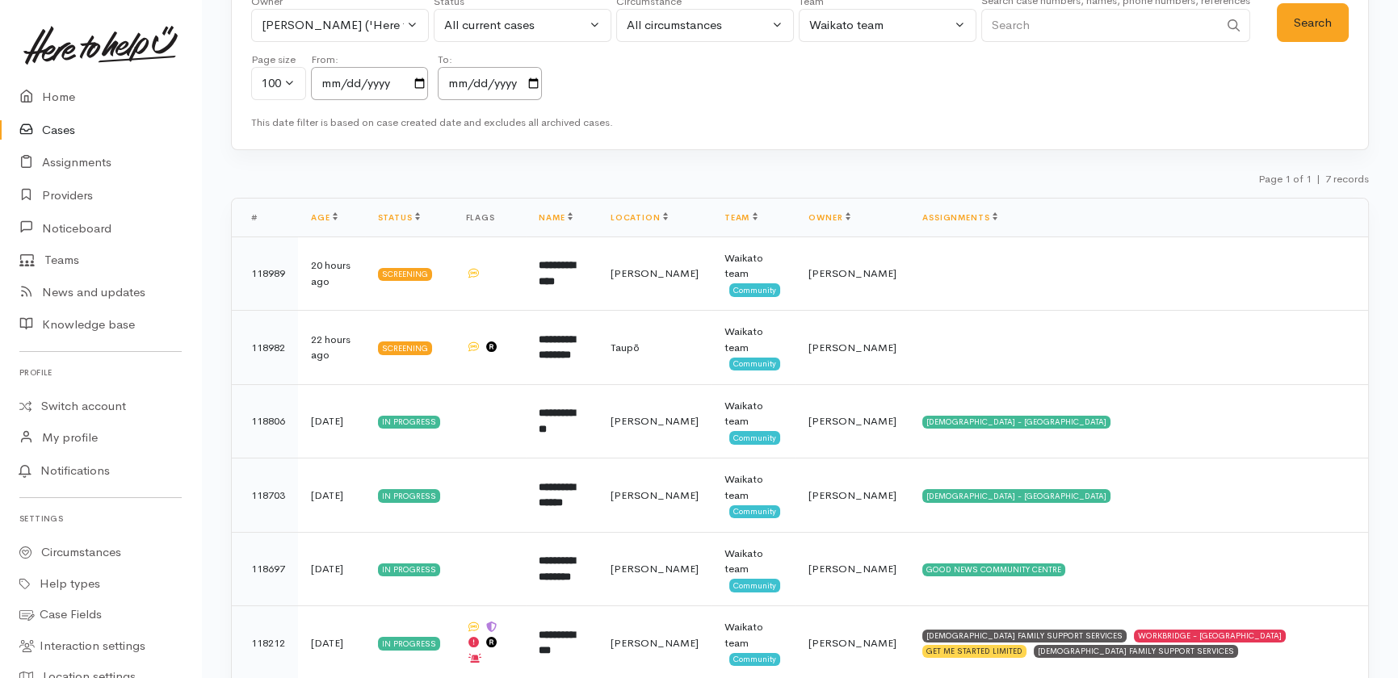
scroll to position [0, 0]
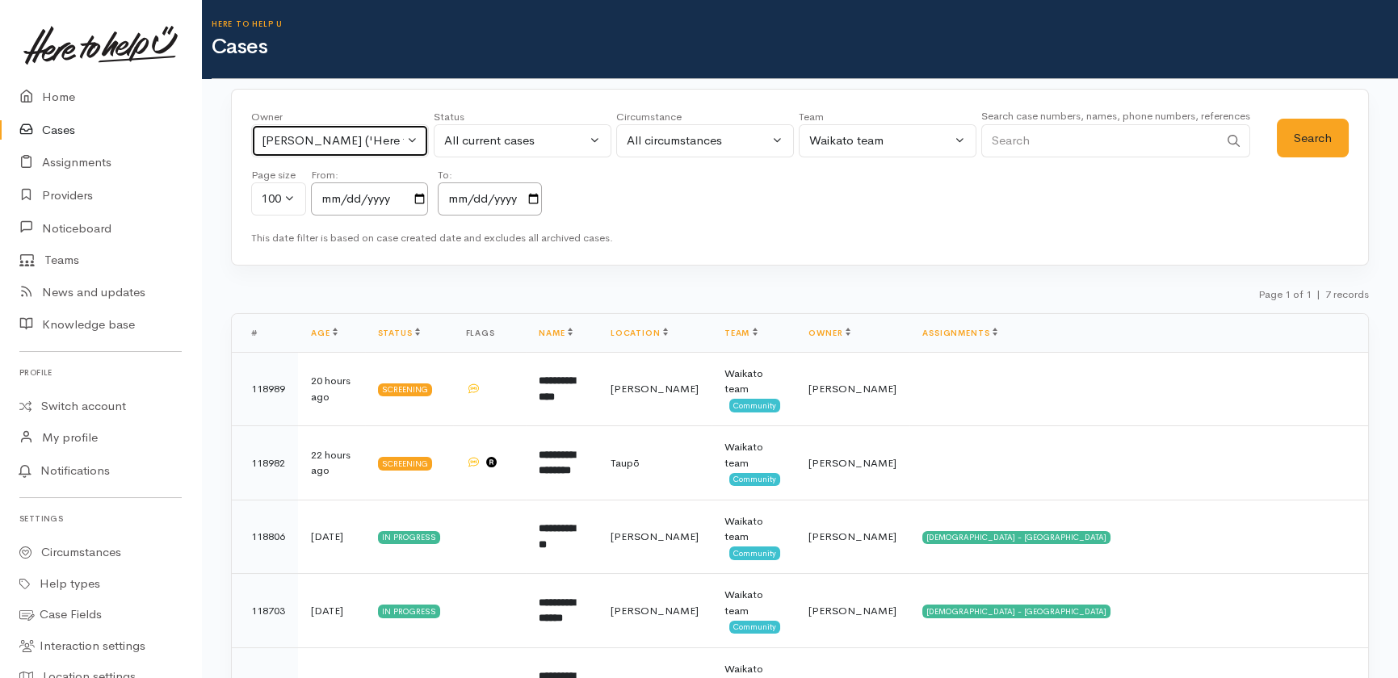
click at [412, 139] on button "[PERSON_NAME] ('Here to help u')" at bounding box center [340, 140] width 178 height 33
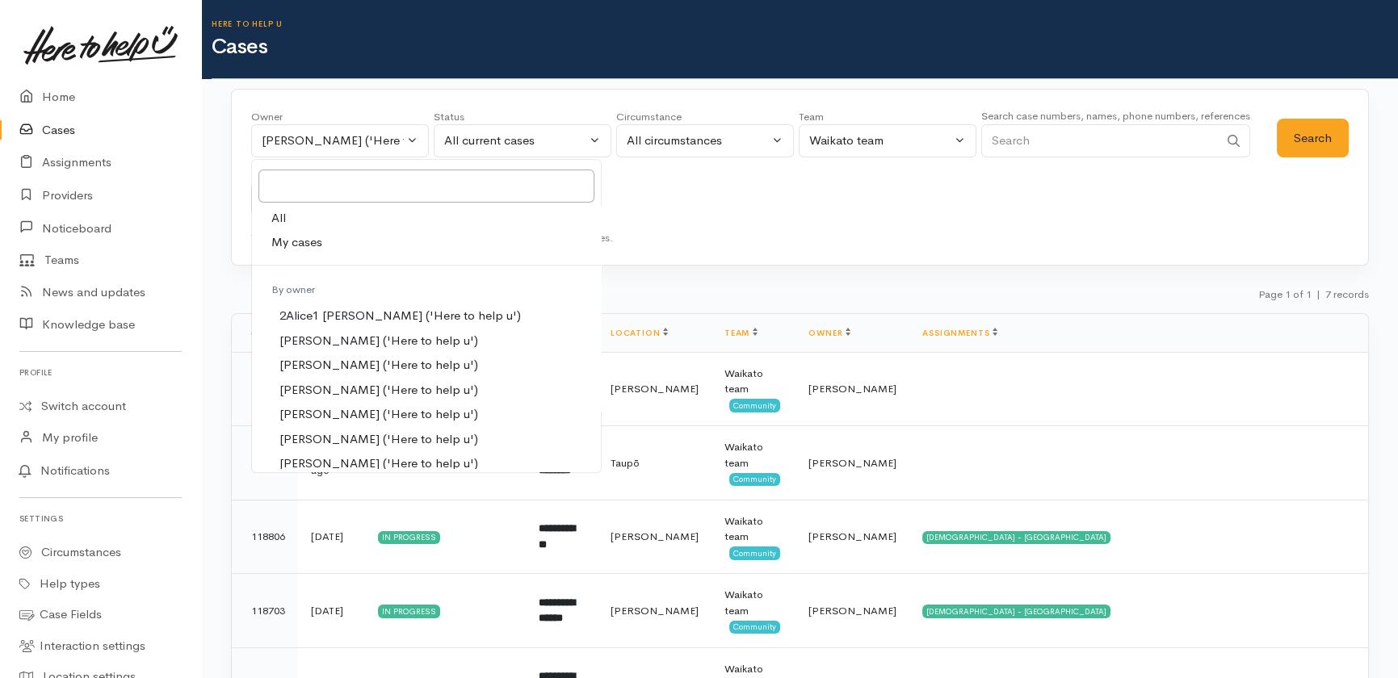
click at [275, 225] on span "All" at bounding box center [278, 218] width 15 height 19
select select "-1"
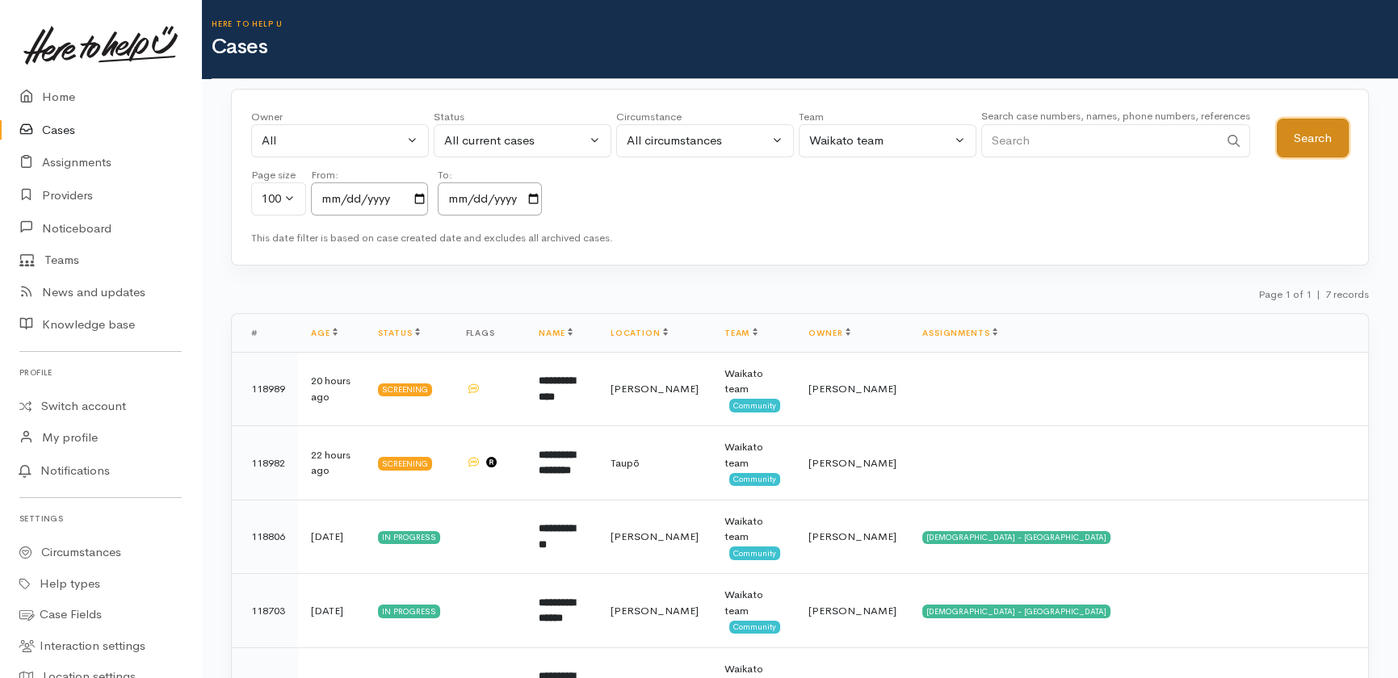
click at [1305, 138] on button "Search" at bounding box center [1313, 139] width 72 height 40
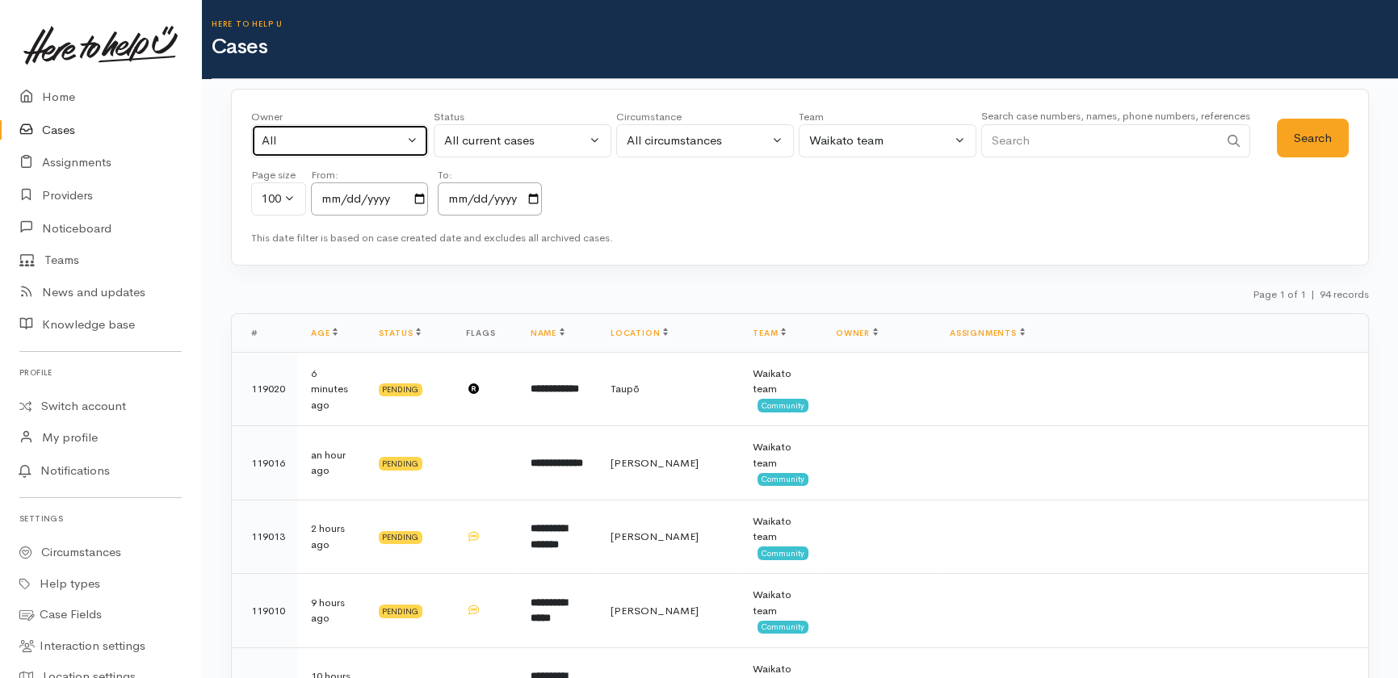
click at [344, 137] on div "All" at bounding box center [333, 141] width 142 height 19
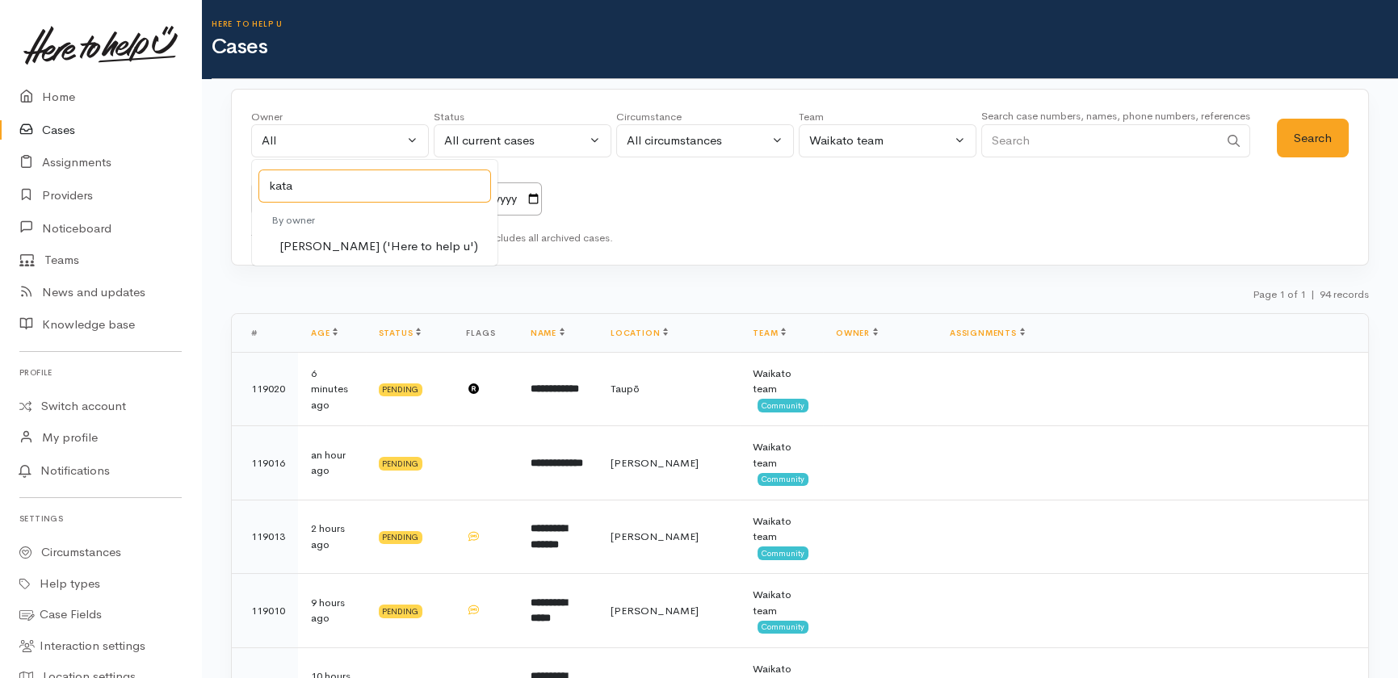
type input "kata"
click at [362, 238] on span "Katarina Daly ('Here to help u')" at bounding box center [378, 246] width 199 height 19
select select "1252"
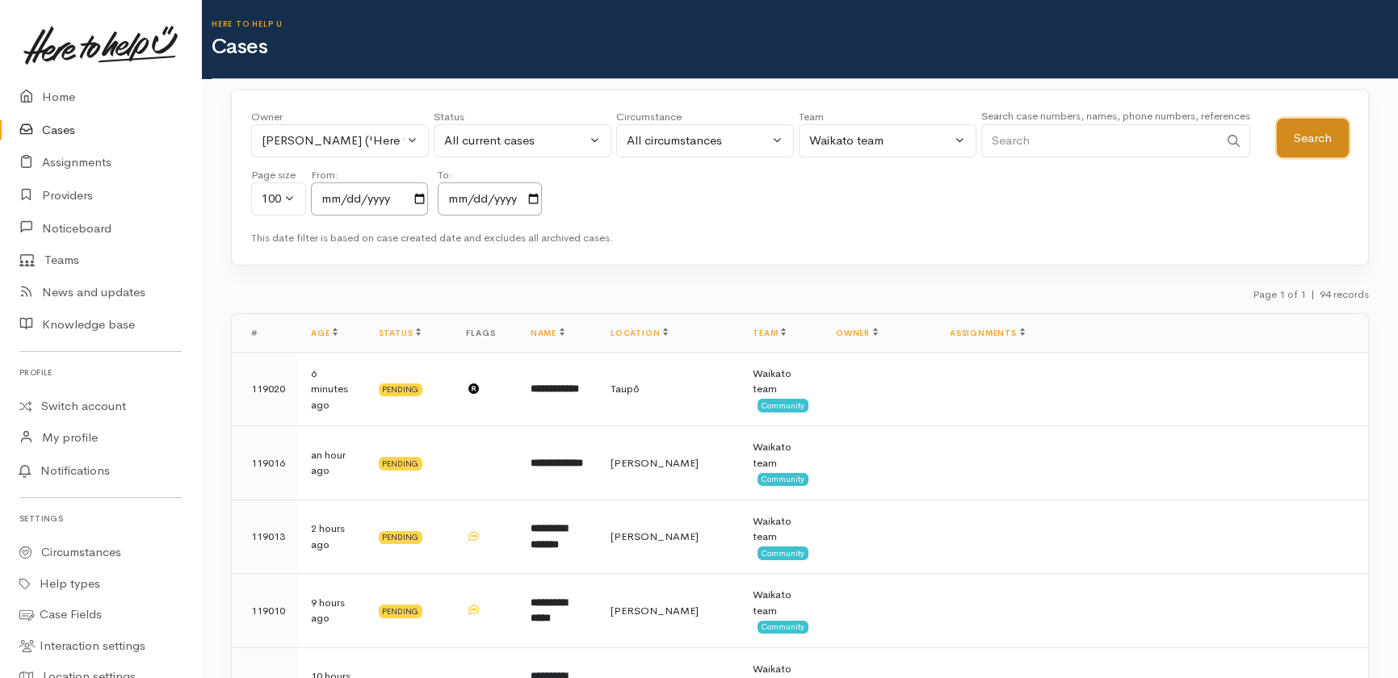
click at [1332, 128] on button "Search" at bounding box center [1313, 139] width 72 height 40
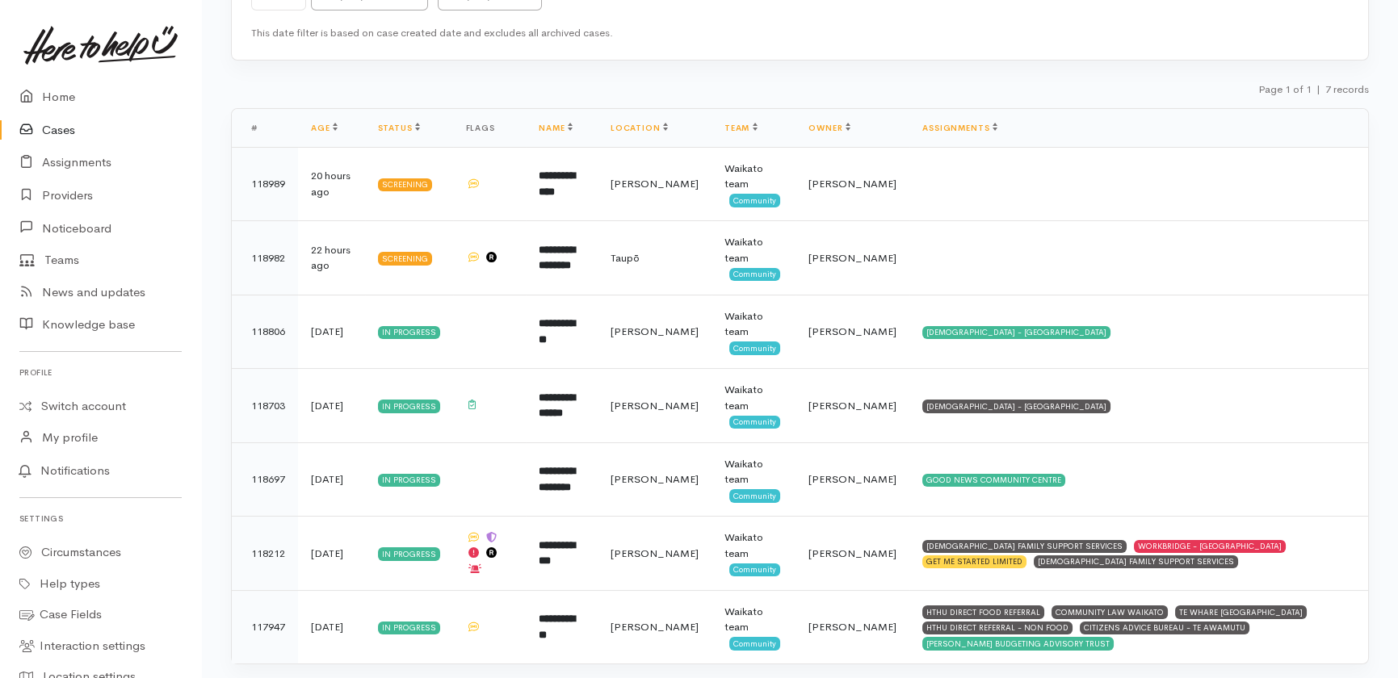
scroll to position [220, 0]
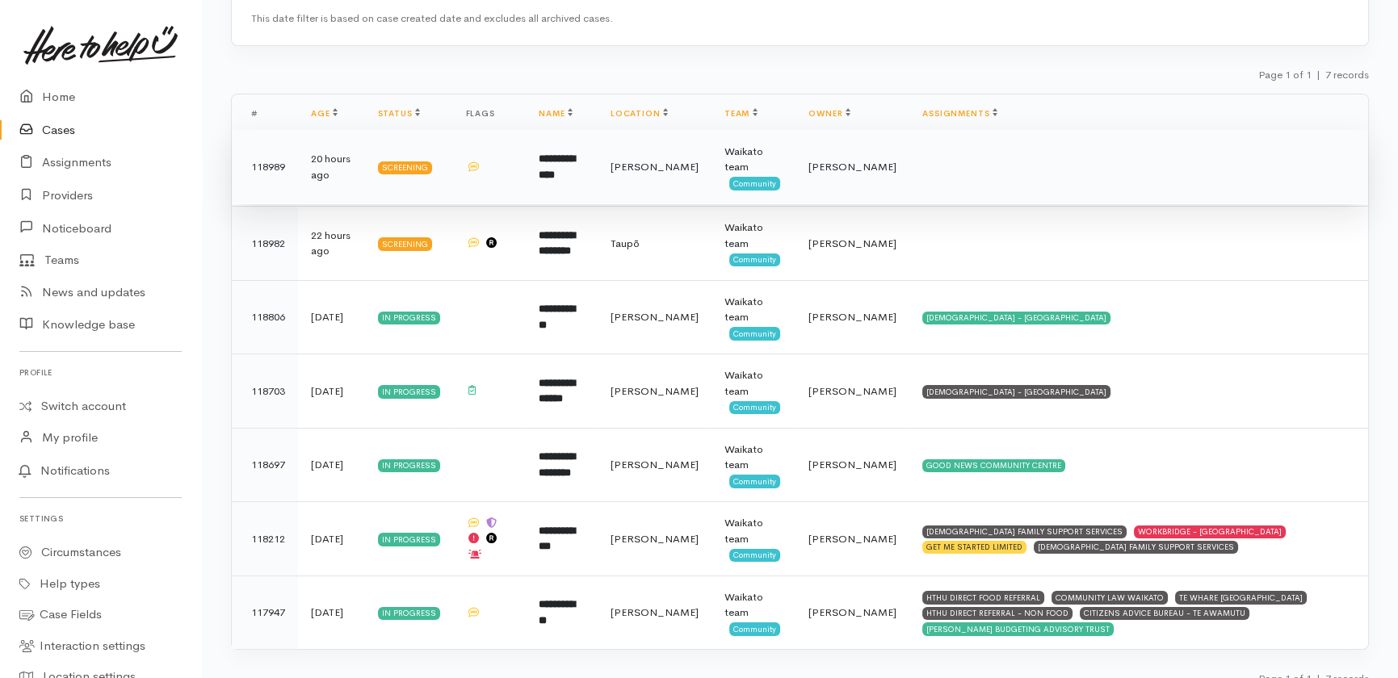
click at [557, 162] on b "**********" at bounding box center [557, 166] width 36 height 27
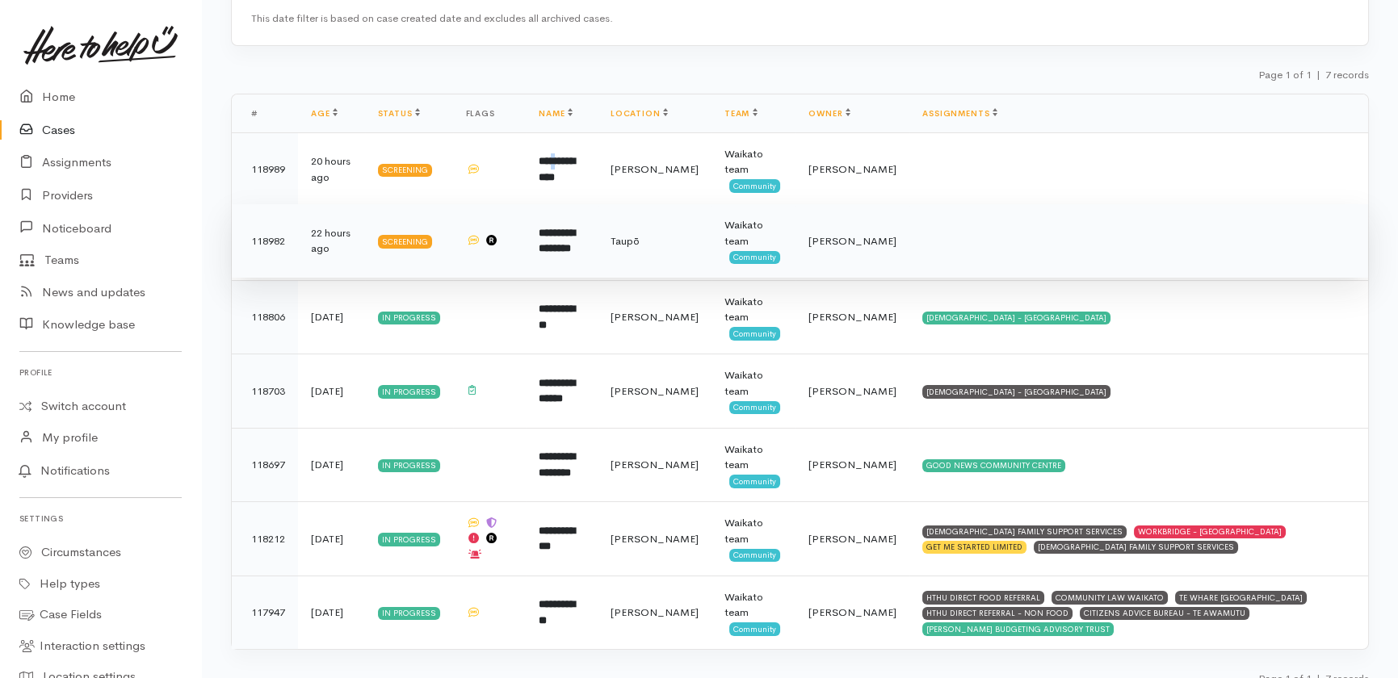
click at [557, 242] on b "**********" at bounding box center [557, 241] width 36 height 27
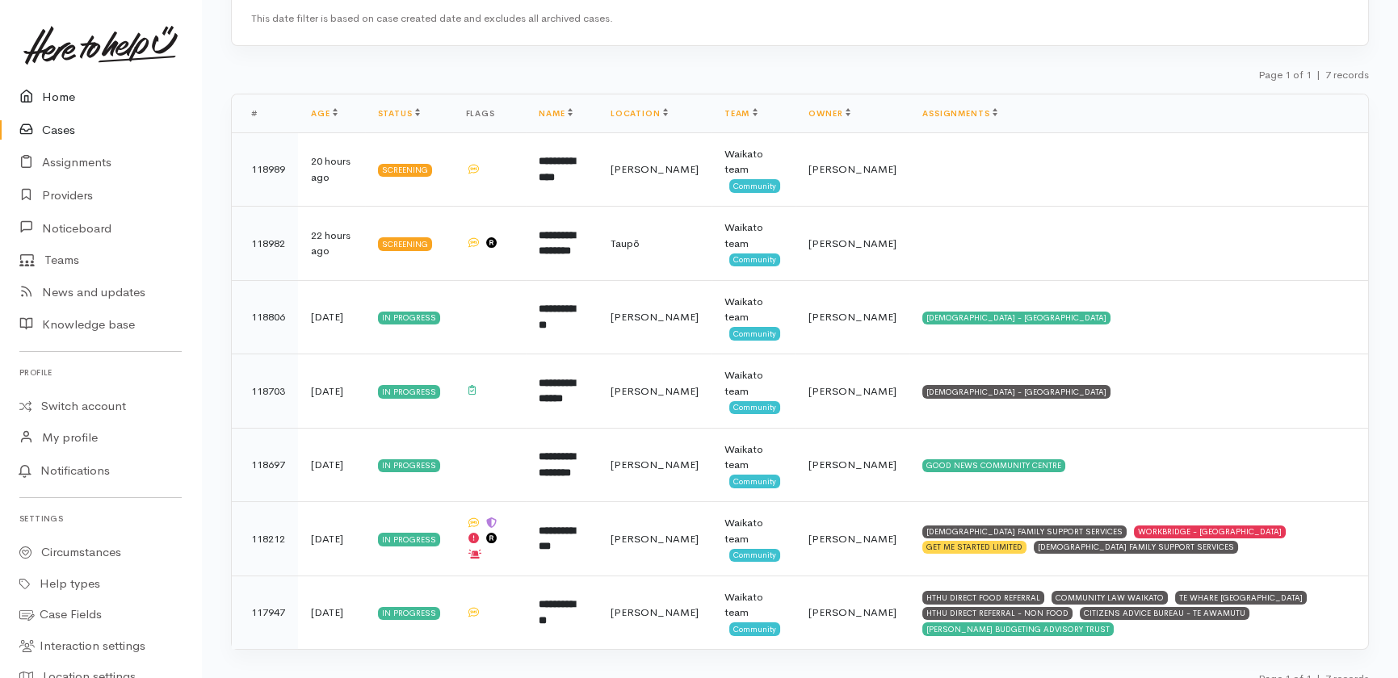
click at [61, 90] on link "Home" at bounding box center [100, 97] width 201 height 33
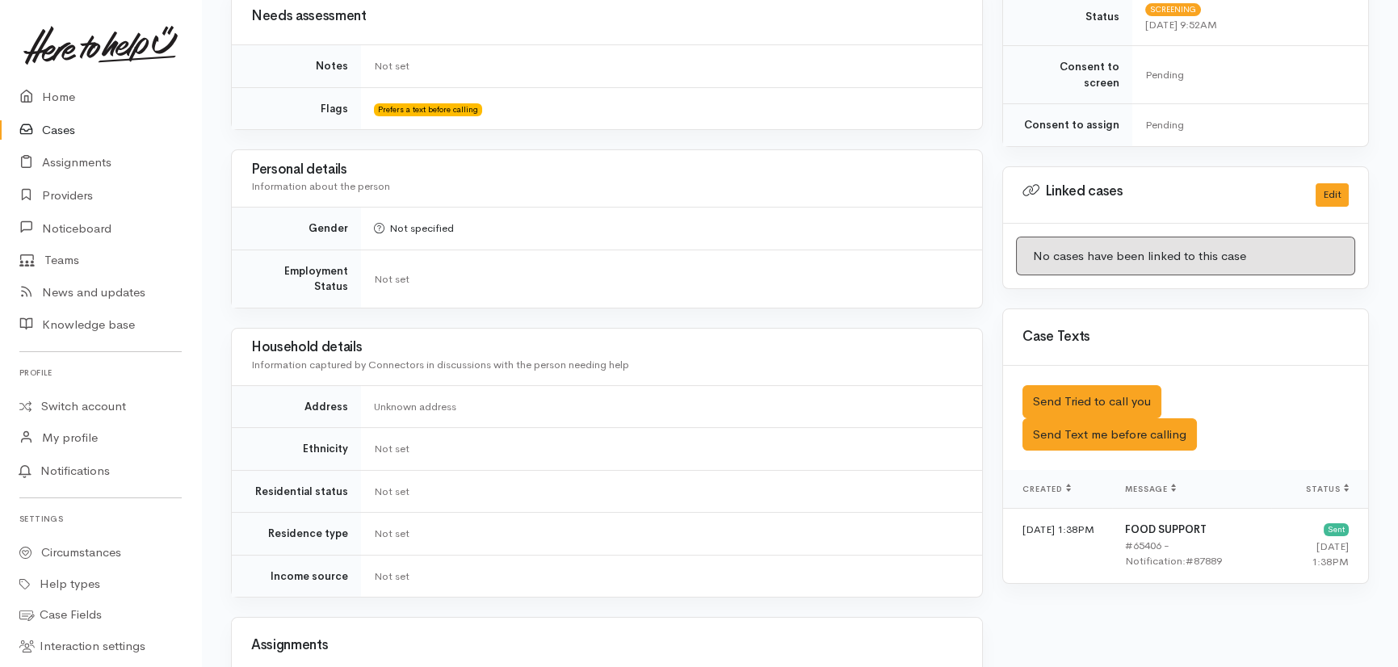
scroll to position [661, 0]
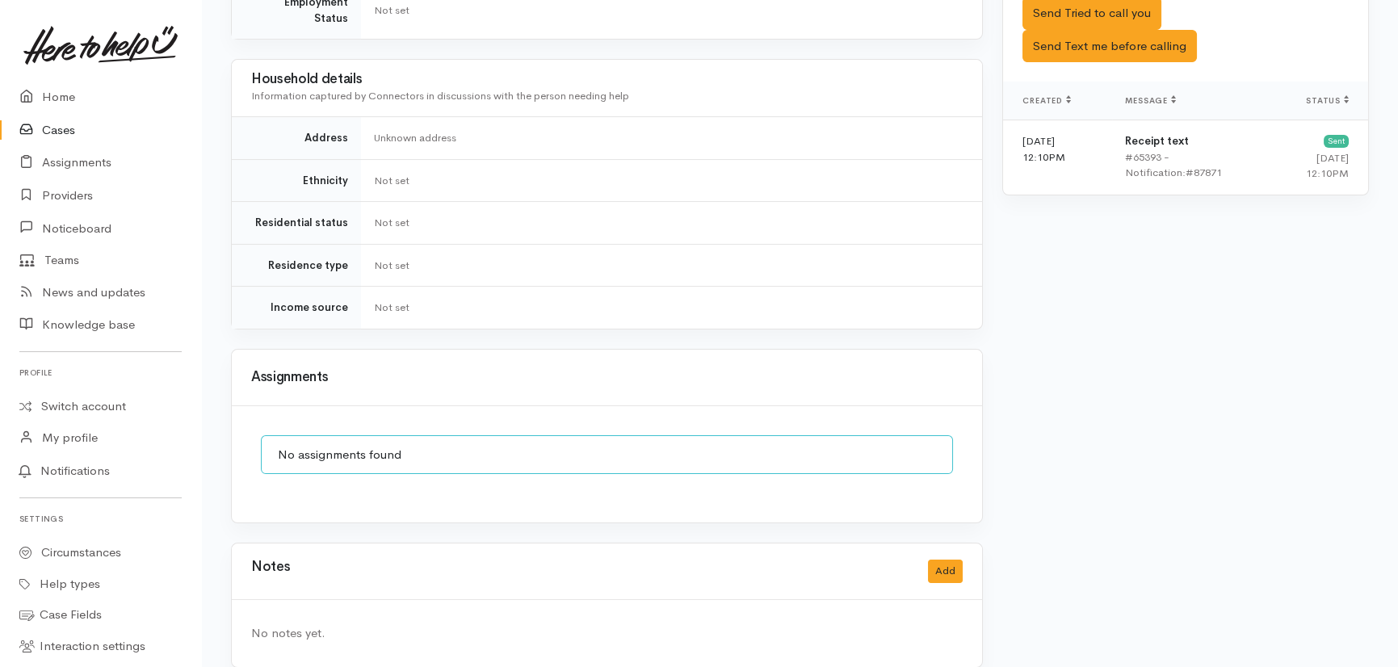
scroll to position [1107, 0]
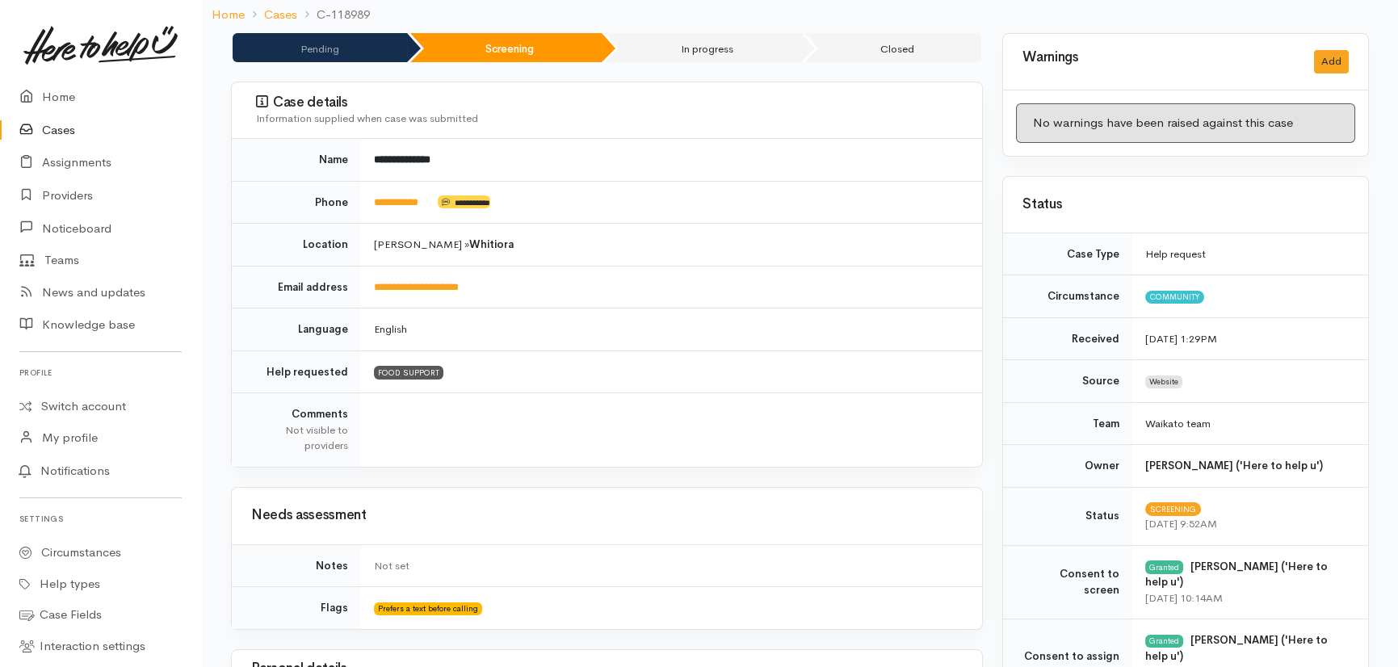
scroll to position [127, 0]
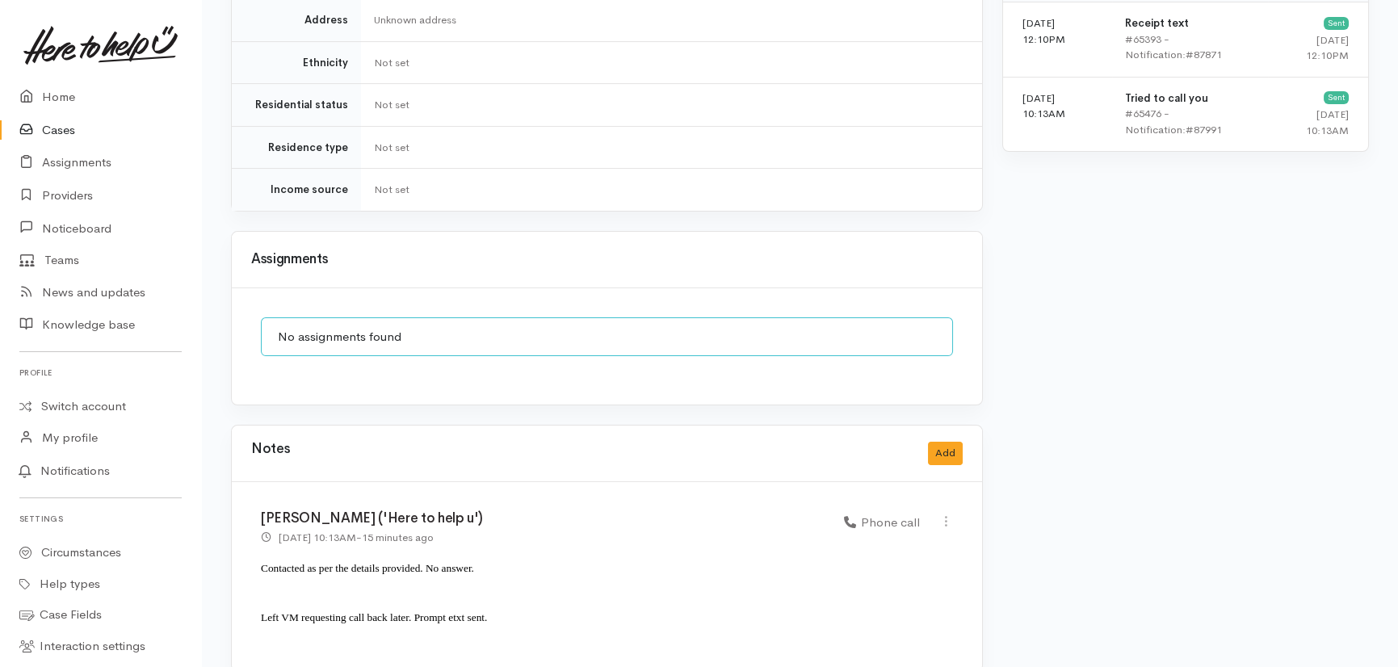
scroll to position [1229, 0]
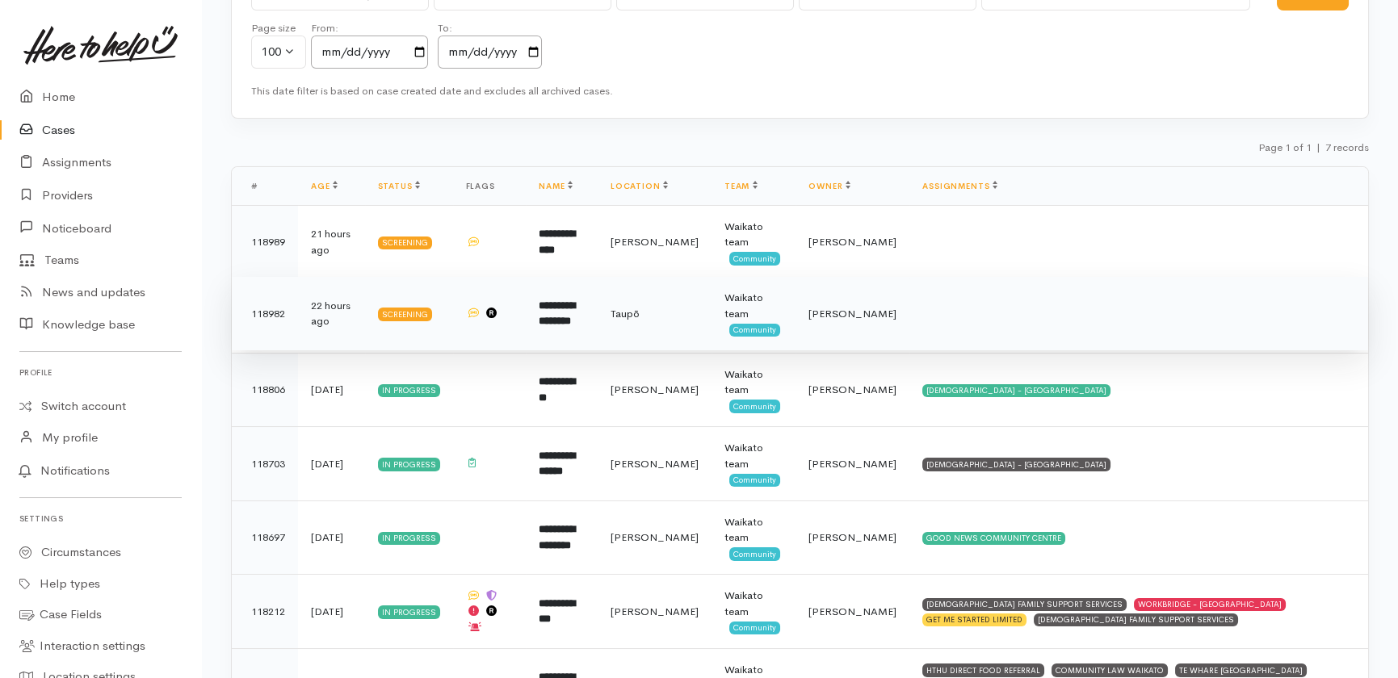
scroll to position [146, 0]
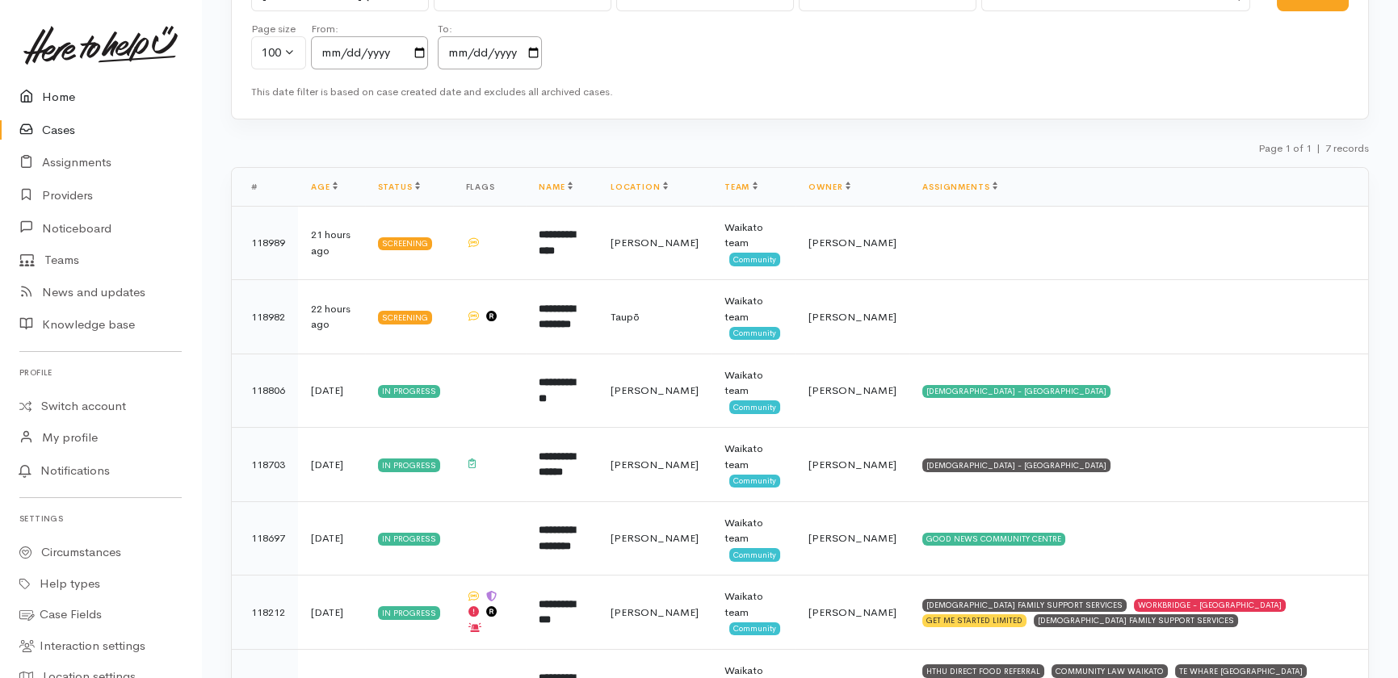
click at [54, 94] on link "Home" at bounding box center [100, 97] width 201 height 33
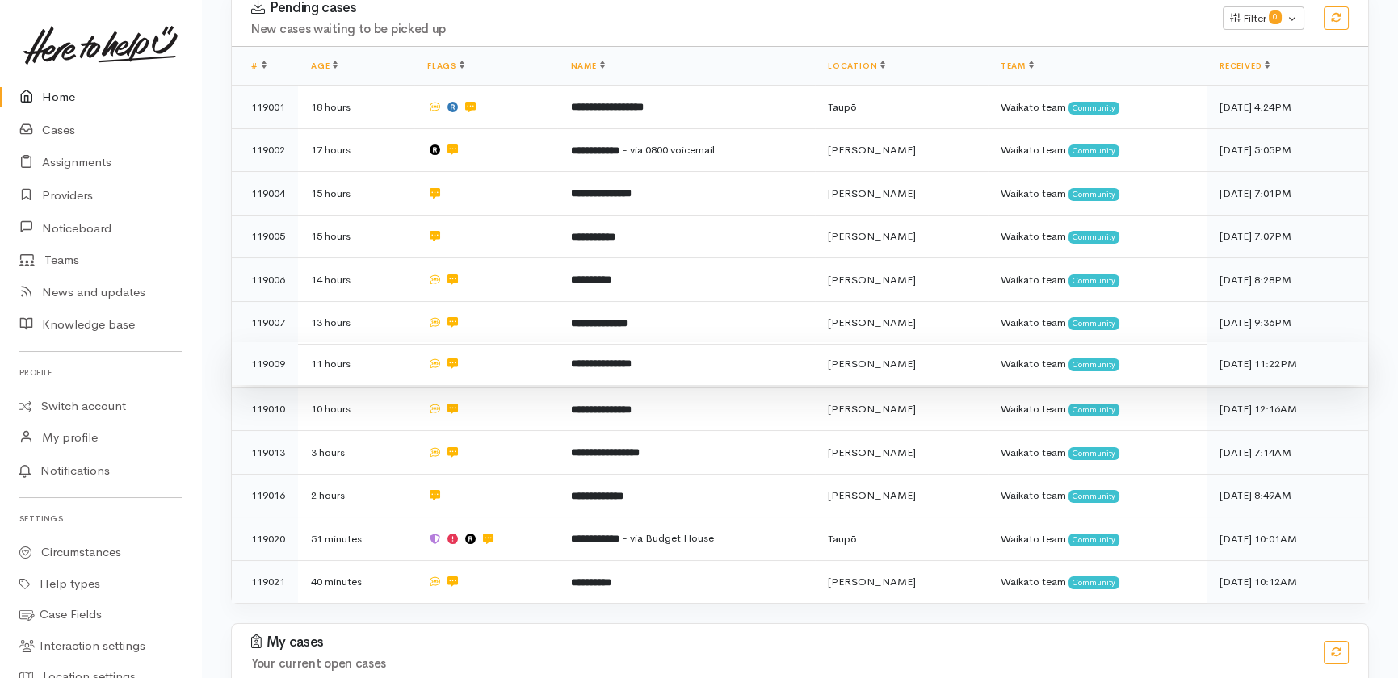
scroll to position [84, 0]
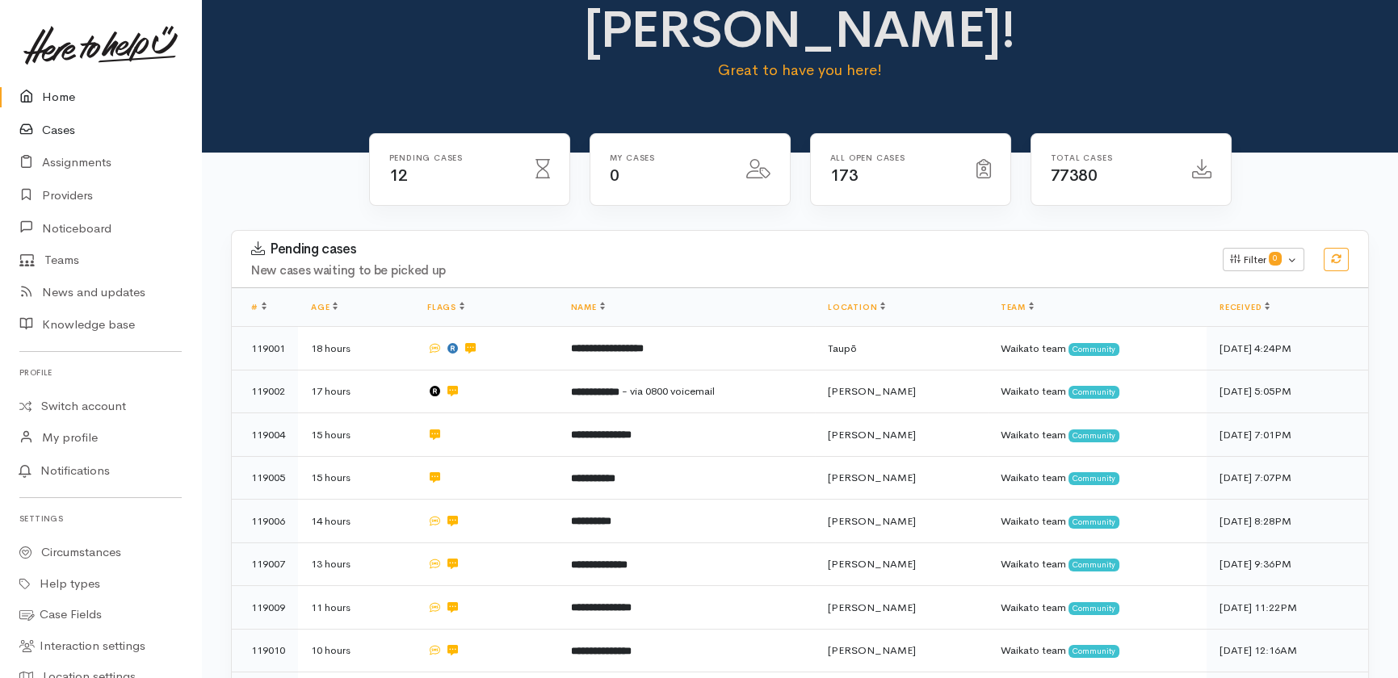
click at [55, 134] on link "Cases" at bounding box center [100, 130] width 201 height 33
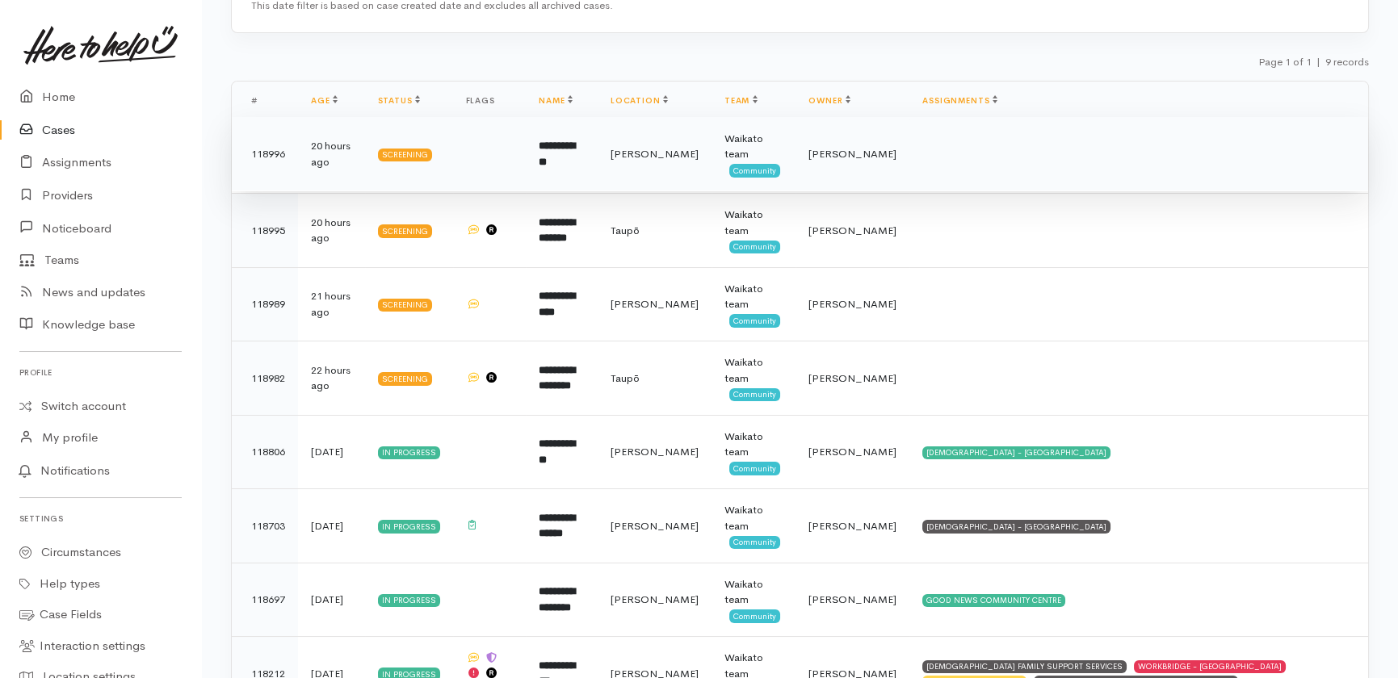
scroll to position [293, 0]
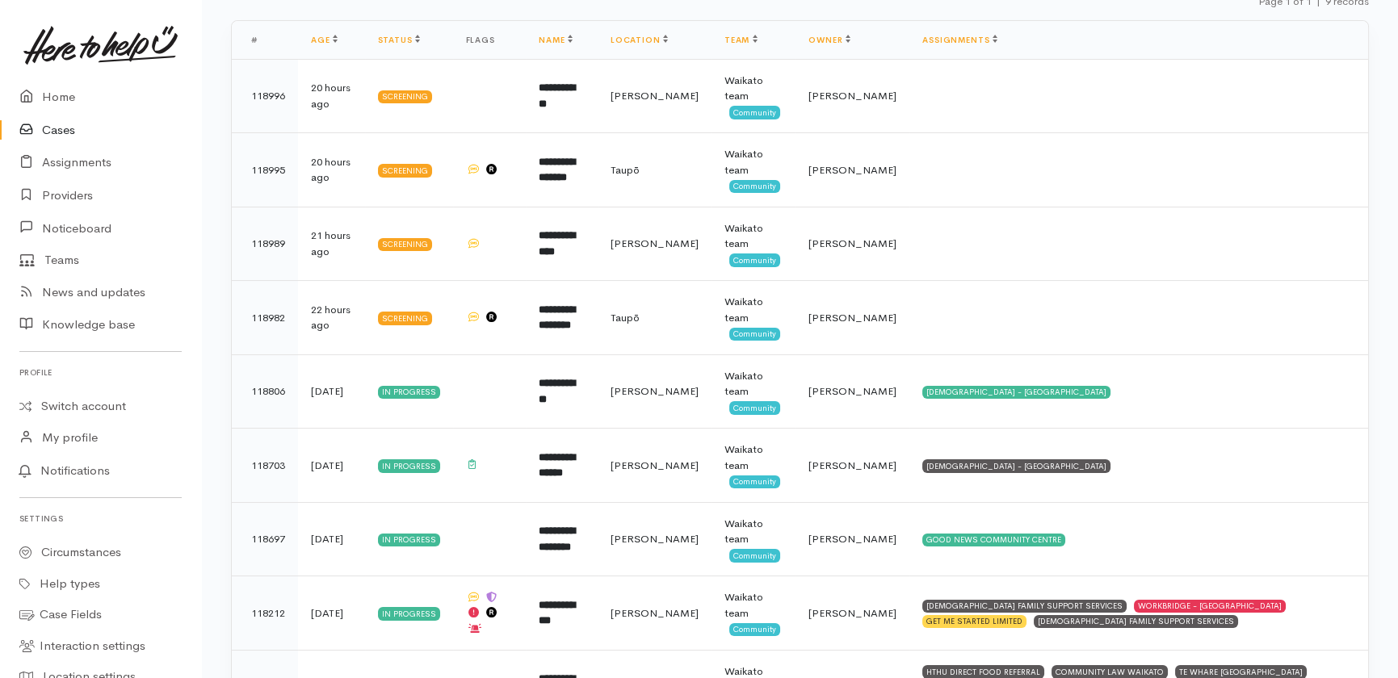
click at [64, 130] on link "Cases" at bounding box center [100, 130] width 201 height 33
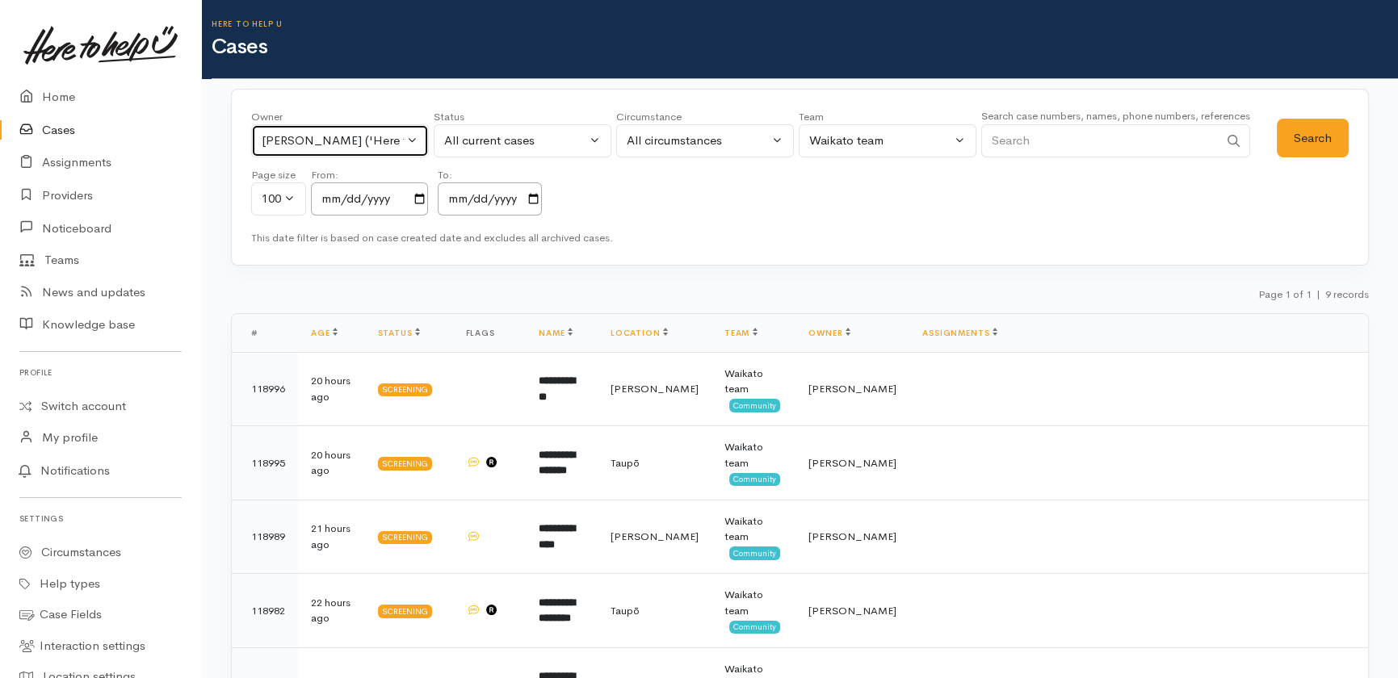
click at [404, 126] on button "Katarina Daly ('Here to help u')" at bounding box center [340, 140] width 178 height 33
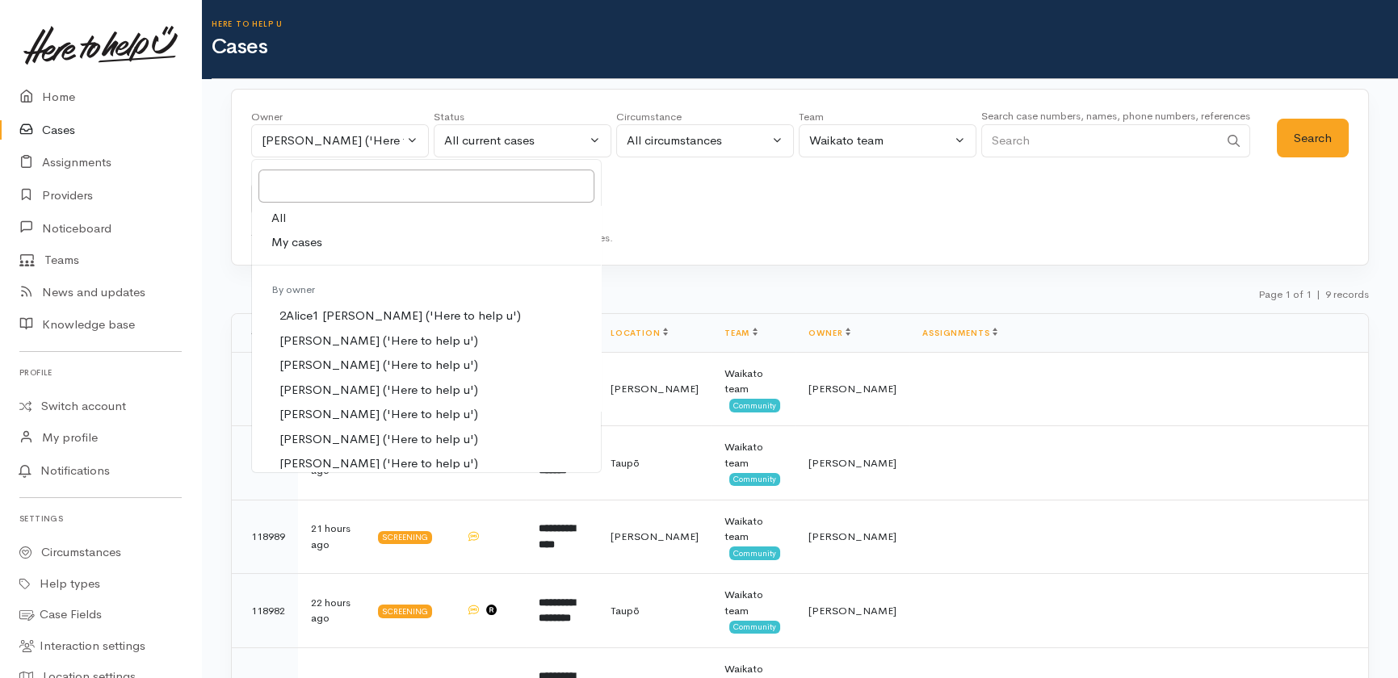
click at [281, 212] on span "All" at bounding box center [278, 218] width 15 height 19
select select "-1"
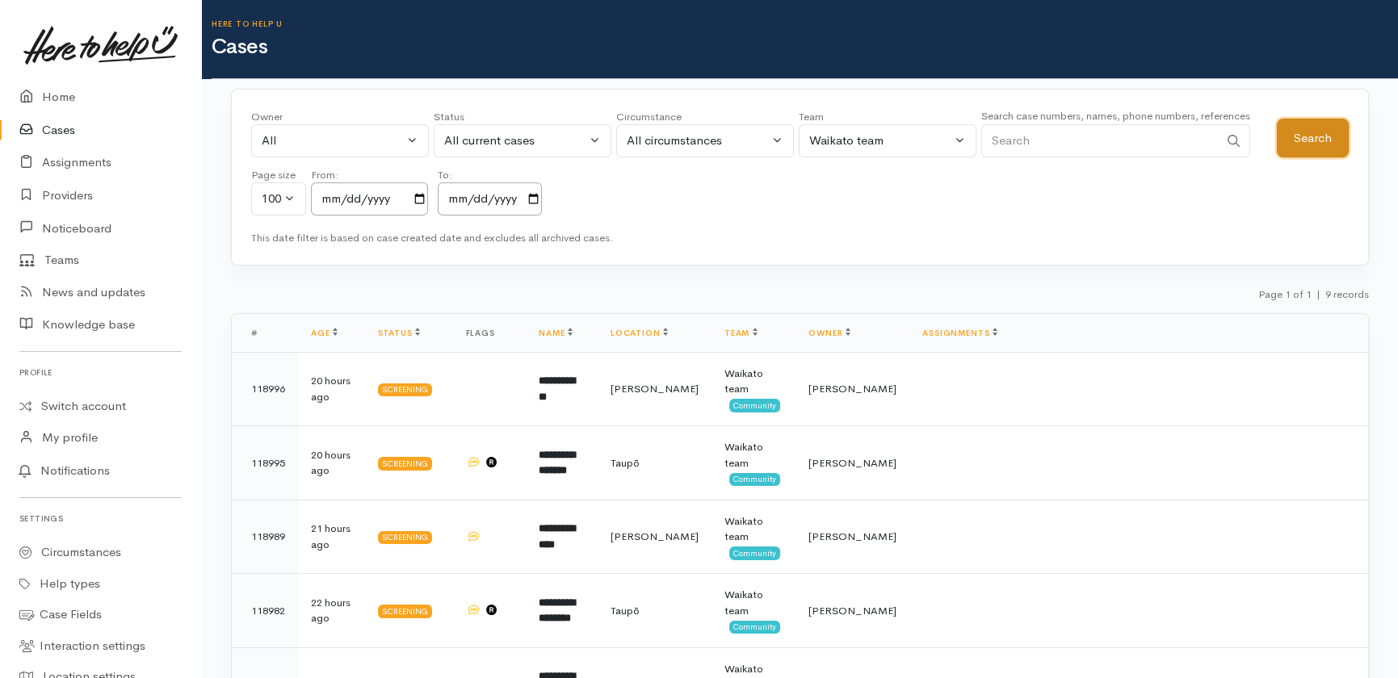
click at [1305, 142] on button "Search" at bounding box center [1313, 139] width 72 height 40
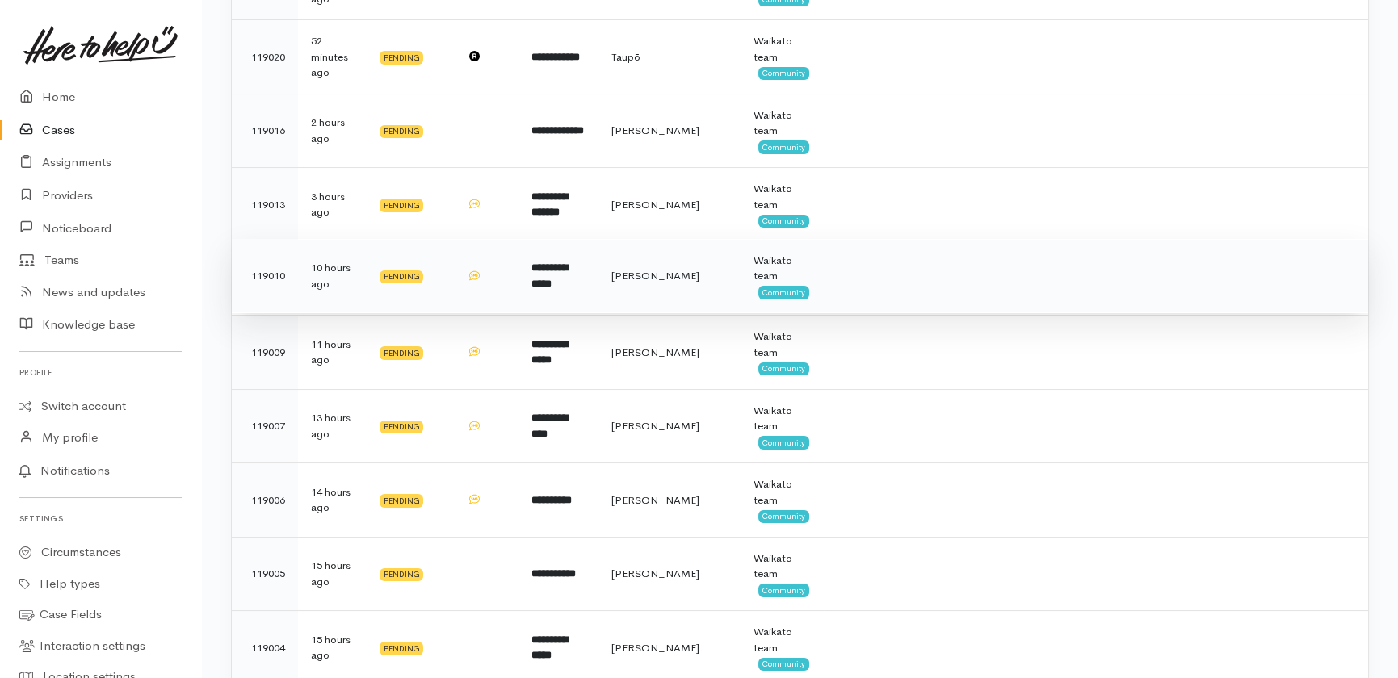
scroll to position [440, 0]
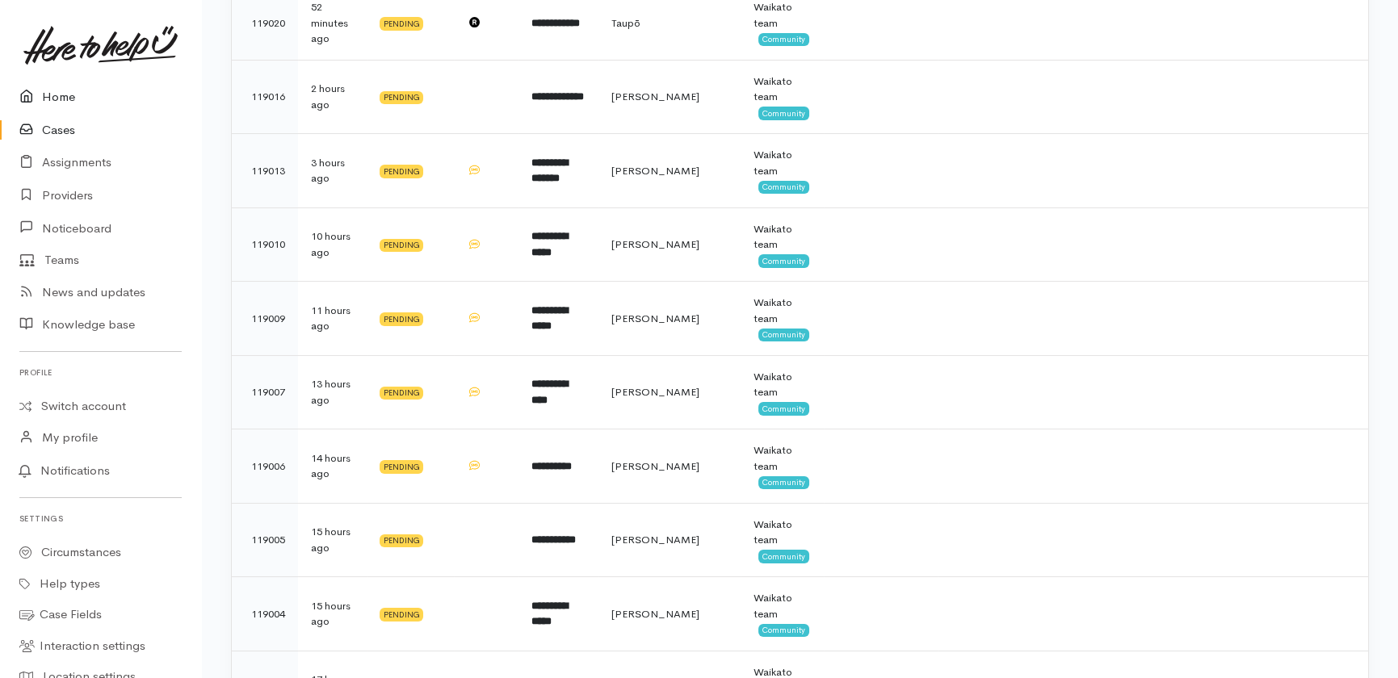
click at [53, 96] on link "Home" at bounding box center [100, 97] width 201 height 33
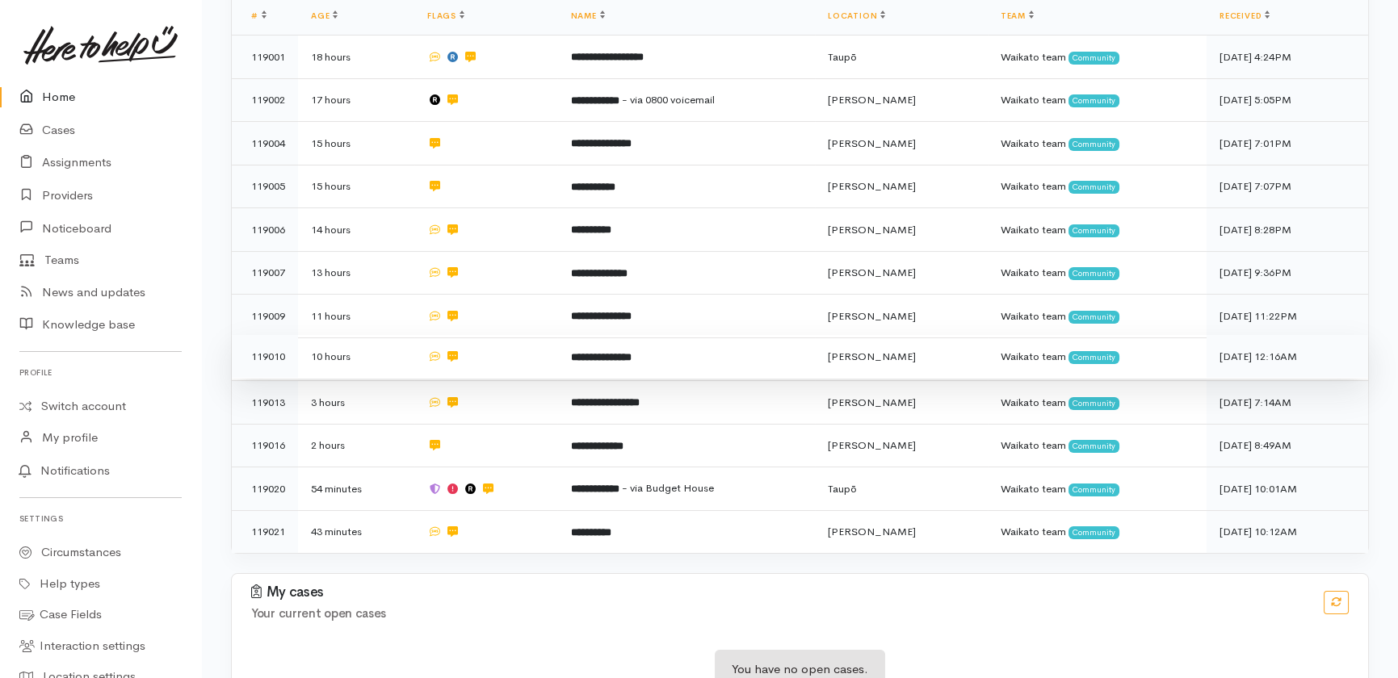
scroll to position [378, 0]
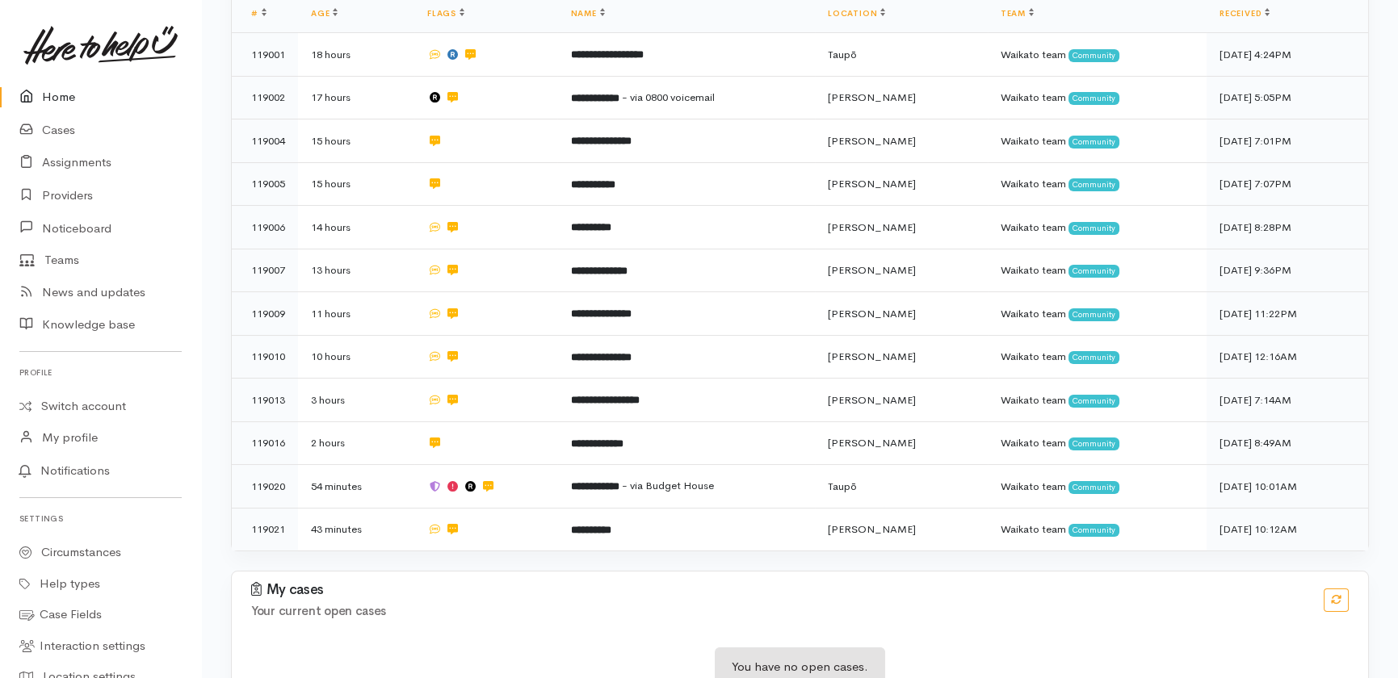
click at [54, 94] on link "Home" at bounding box center [100, 97] width 201 height 33
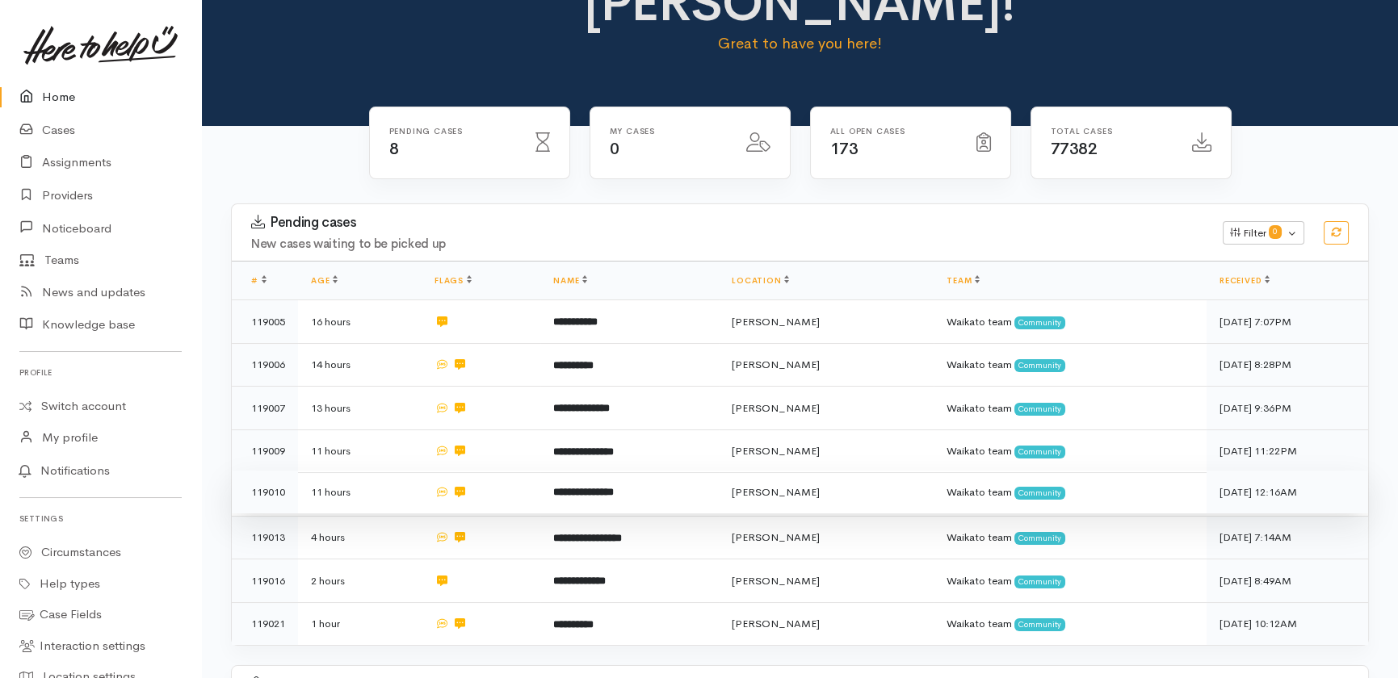
scroll to position [208, 0]
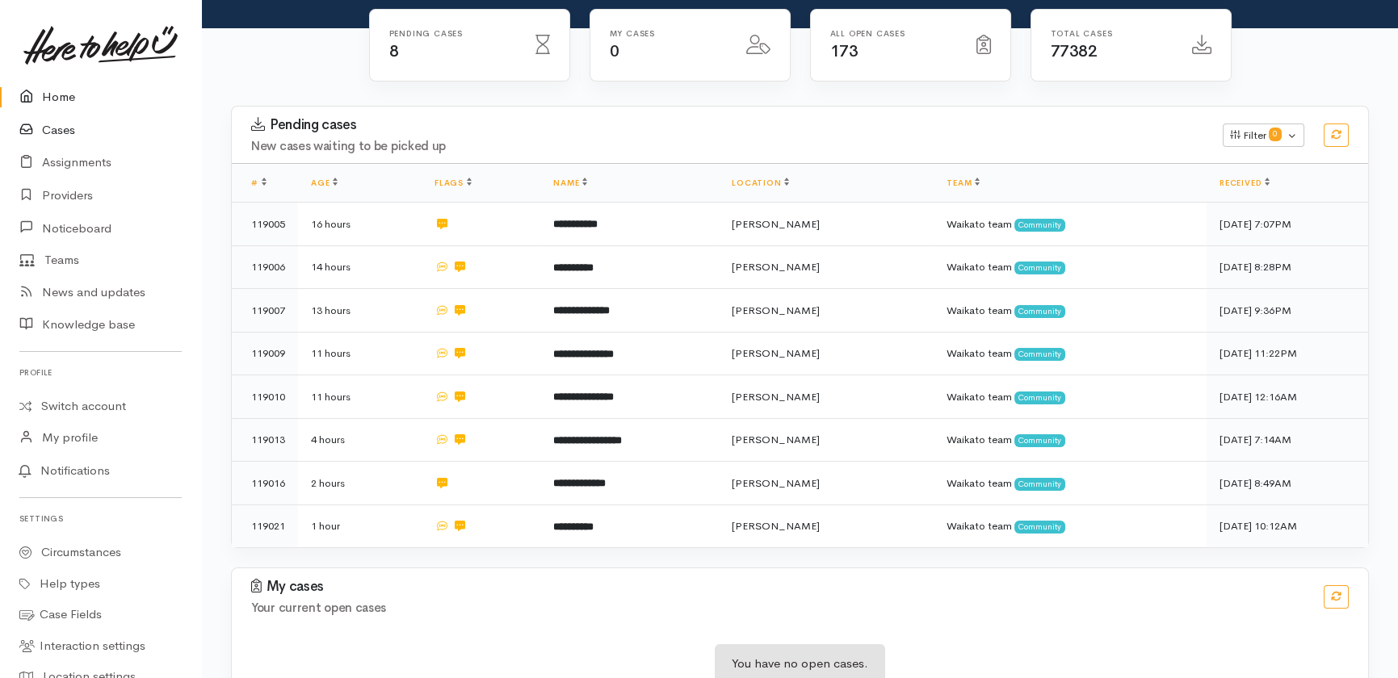
click at [55, 127] on link "Cases" at bounding box center [100, 130] width 201 height 33
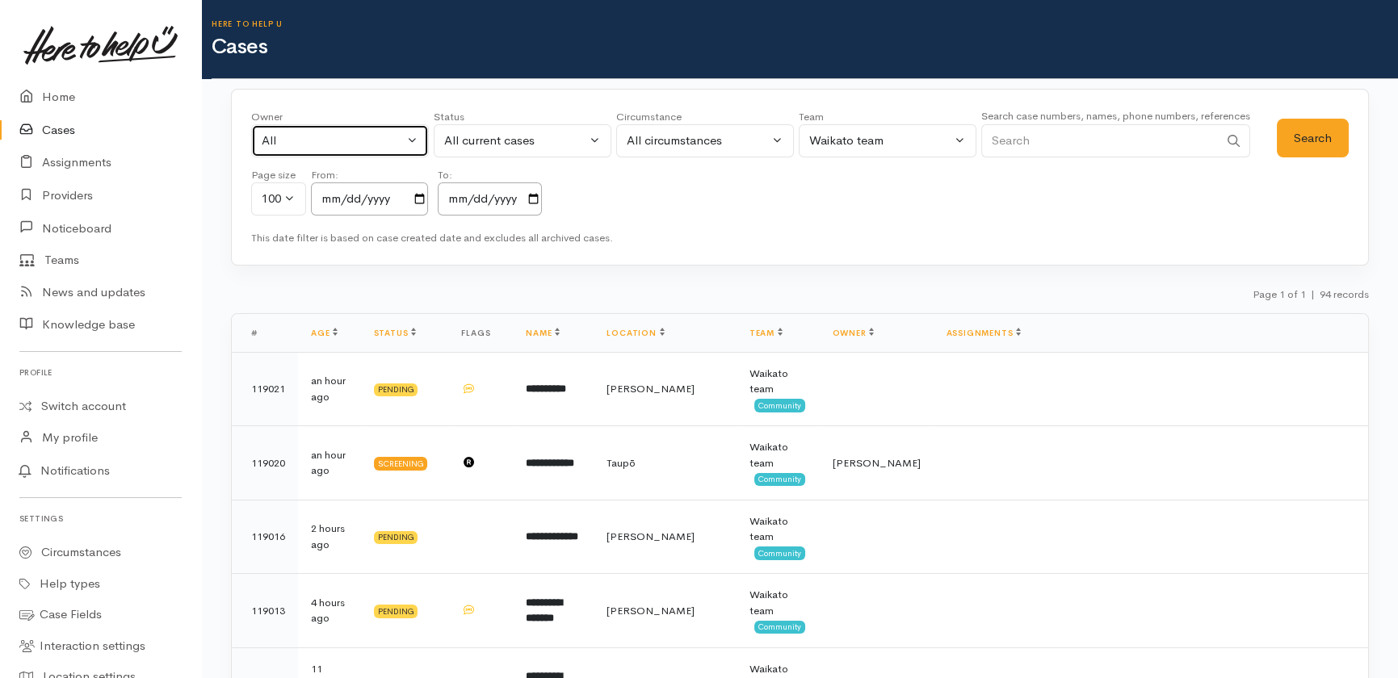
click at [362, 133] on div "All" at bounding box center [333, 141] width 142 height 19
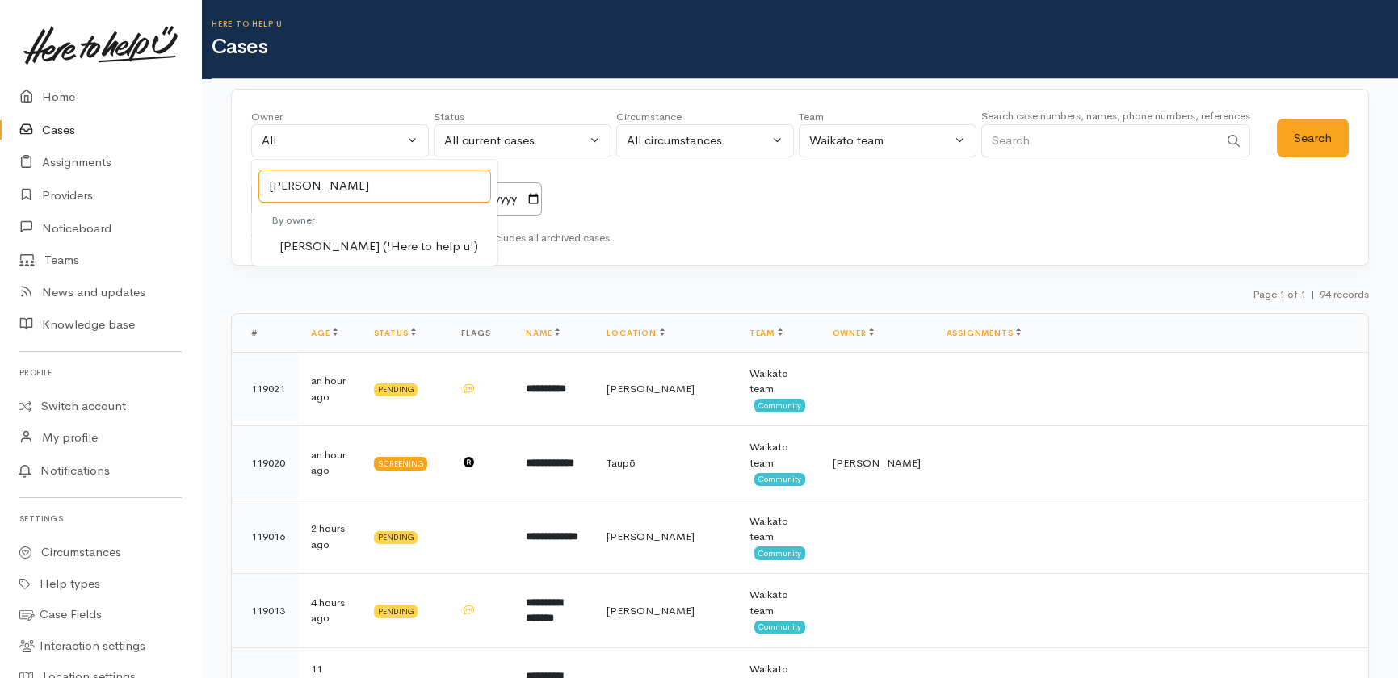
type input "[PERSON_NAME]"
click at [384, 250] on span "[PERSON_NAME] ('Here to help u')" at bounding box center [378, 246] width 199 height 19
select select "1252"
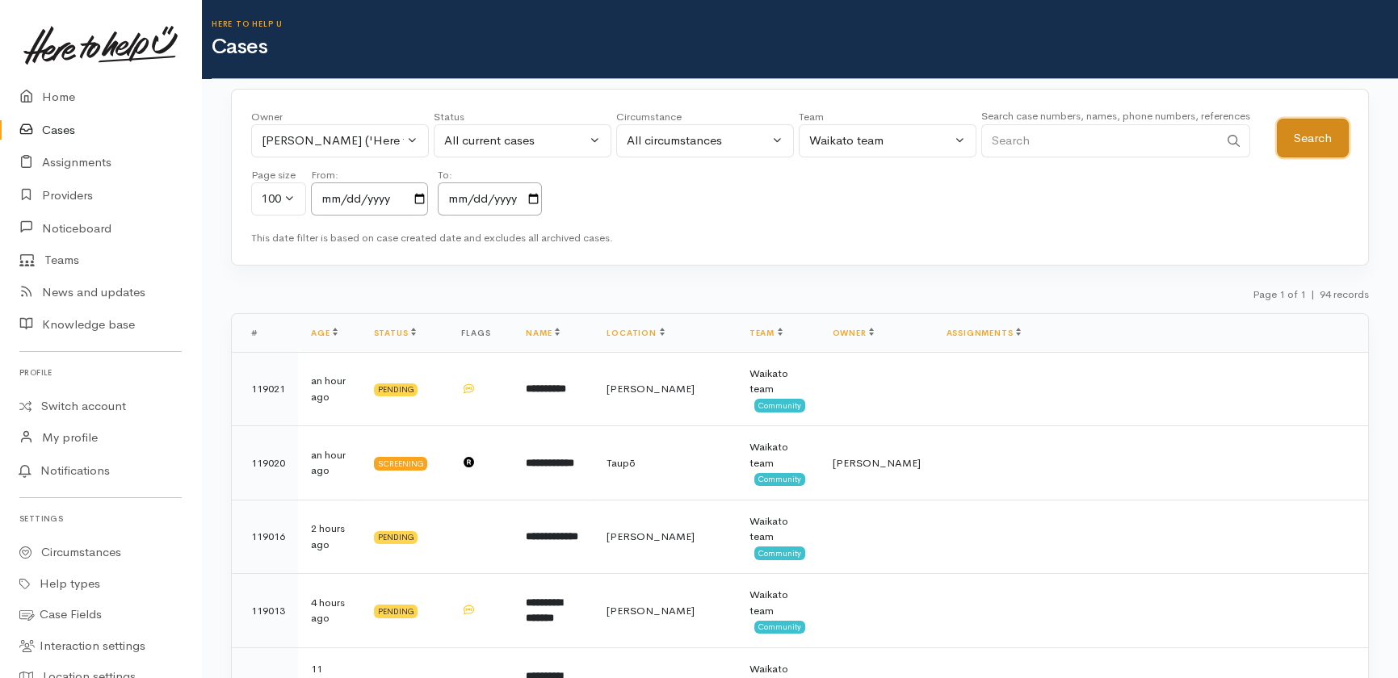
click at [1304, 132] on button "Search" at bounding box center [1313, 139] width 72 height 40
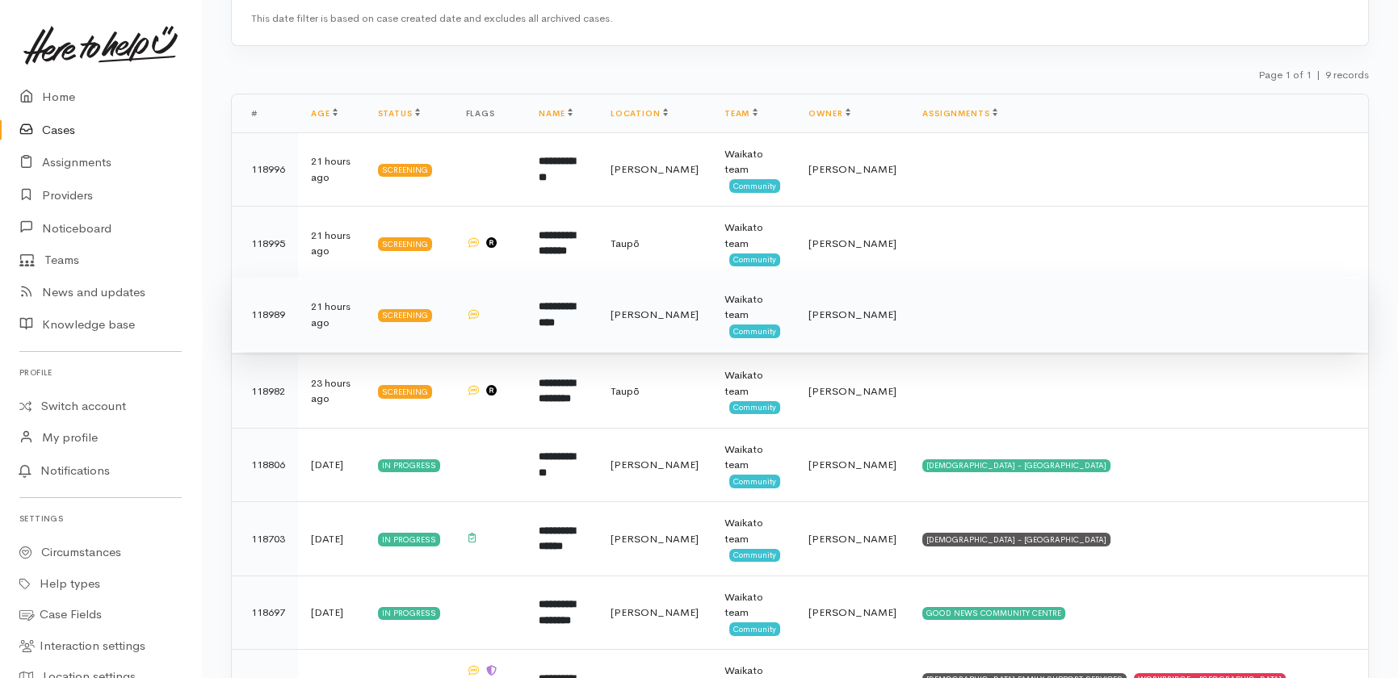
scroll to position [146, 0]
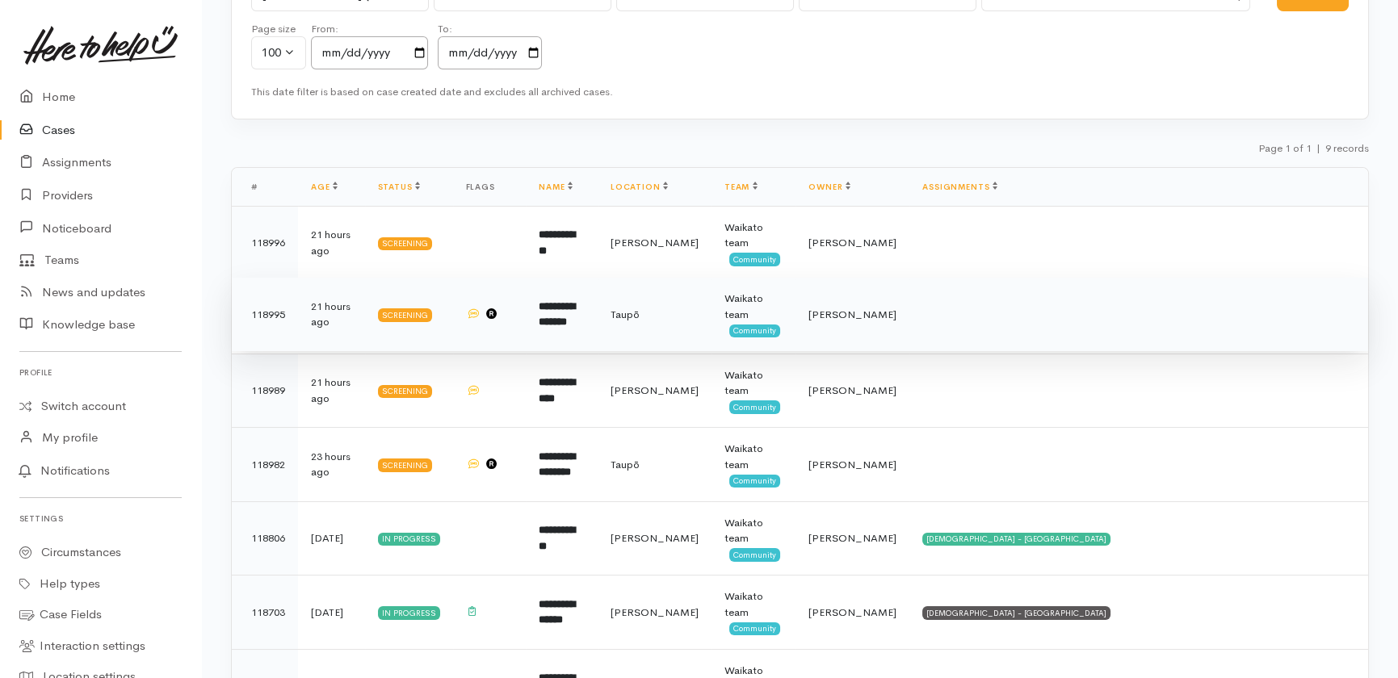
click at [848, 310] on td "[PERSON_NAME]" at bounding box center [852, 315] width 114 height 74
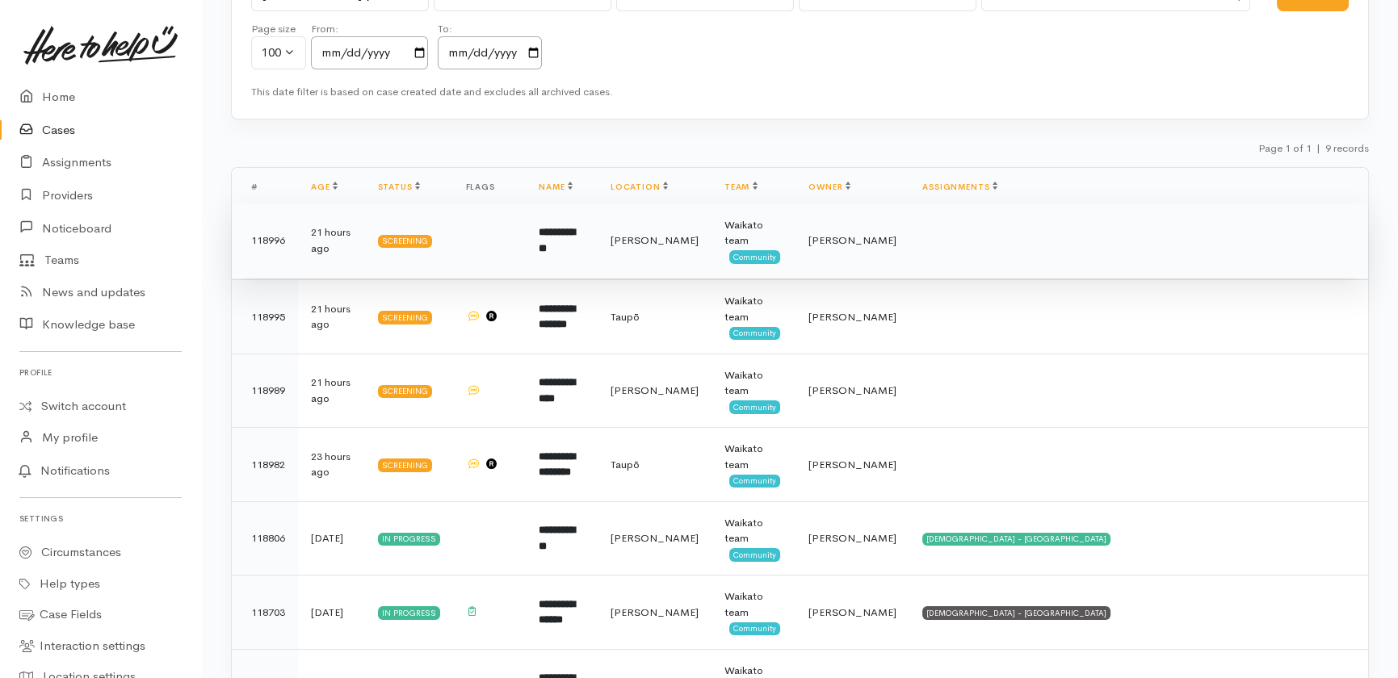
click at [827, 241] on td "Katarina Daly" at bounding box center [852, 241] width 114 height 74
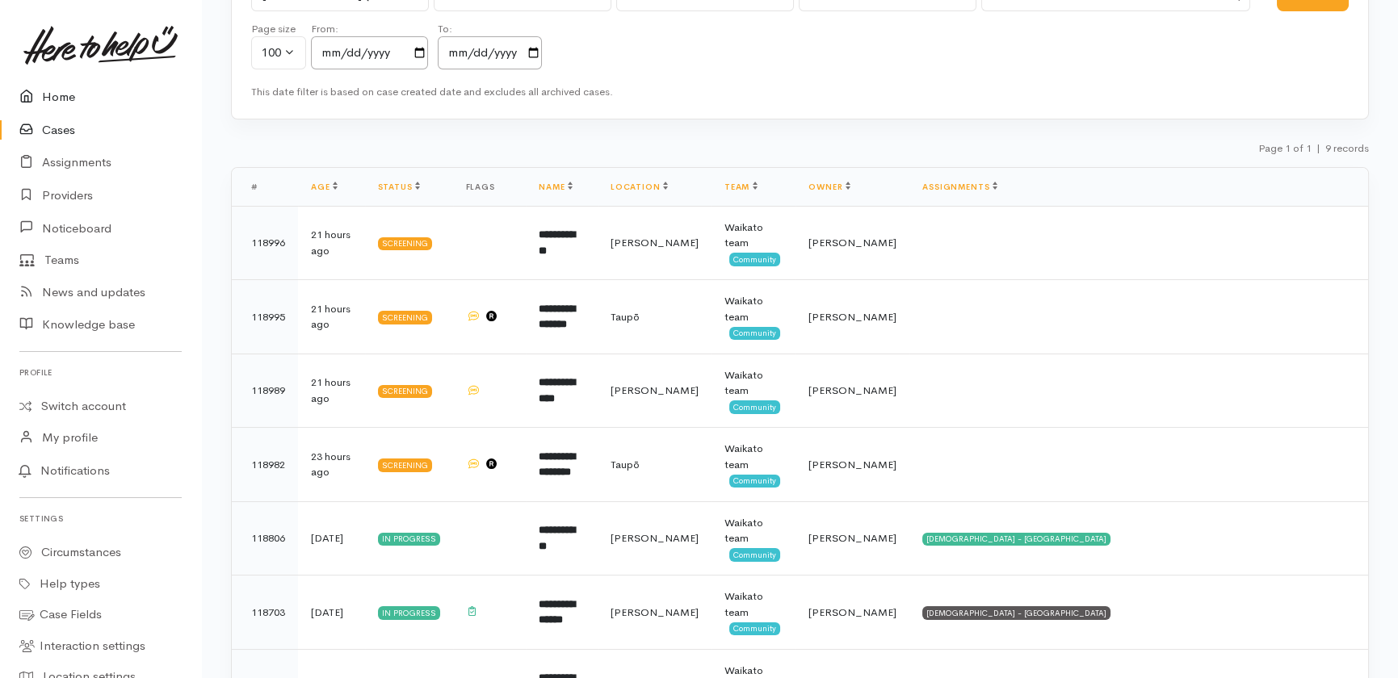
click at [74, 91] on link "Home" at bounding box center [100, 97] width 201 height 33
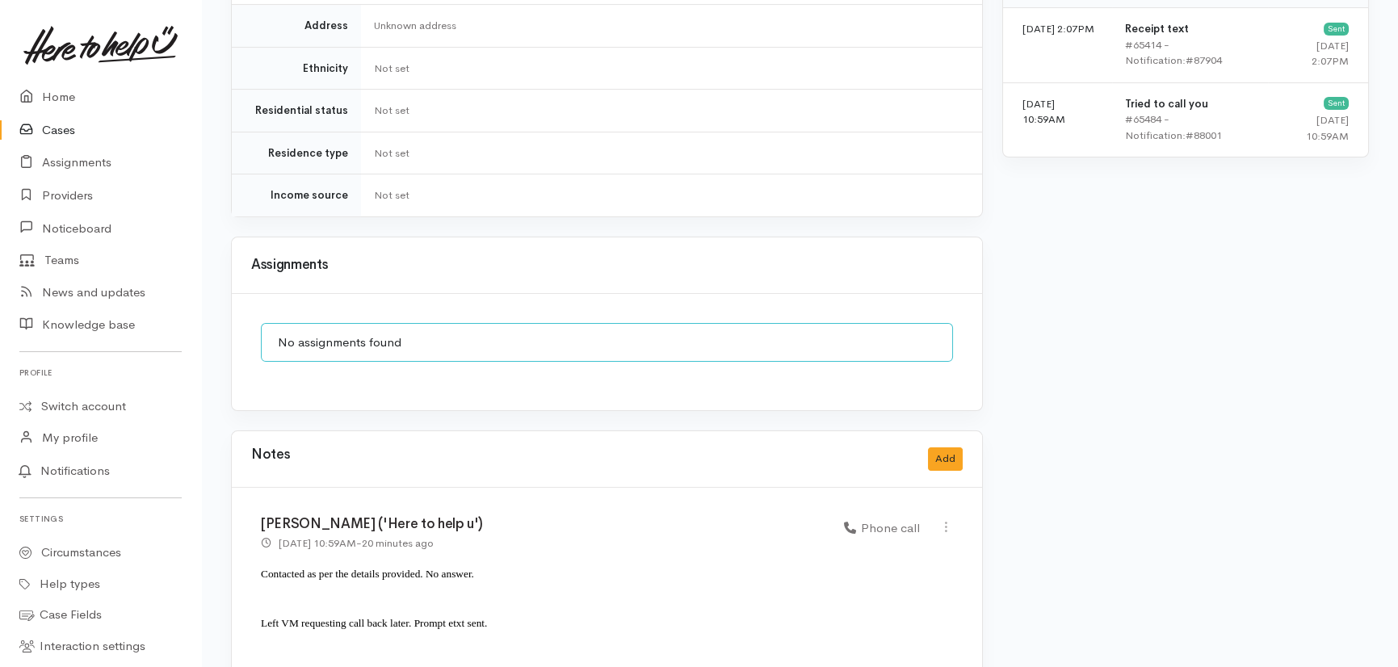
scroll to position [1229, 0]
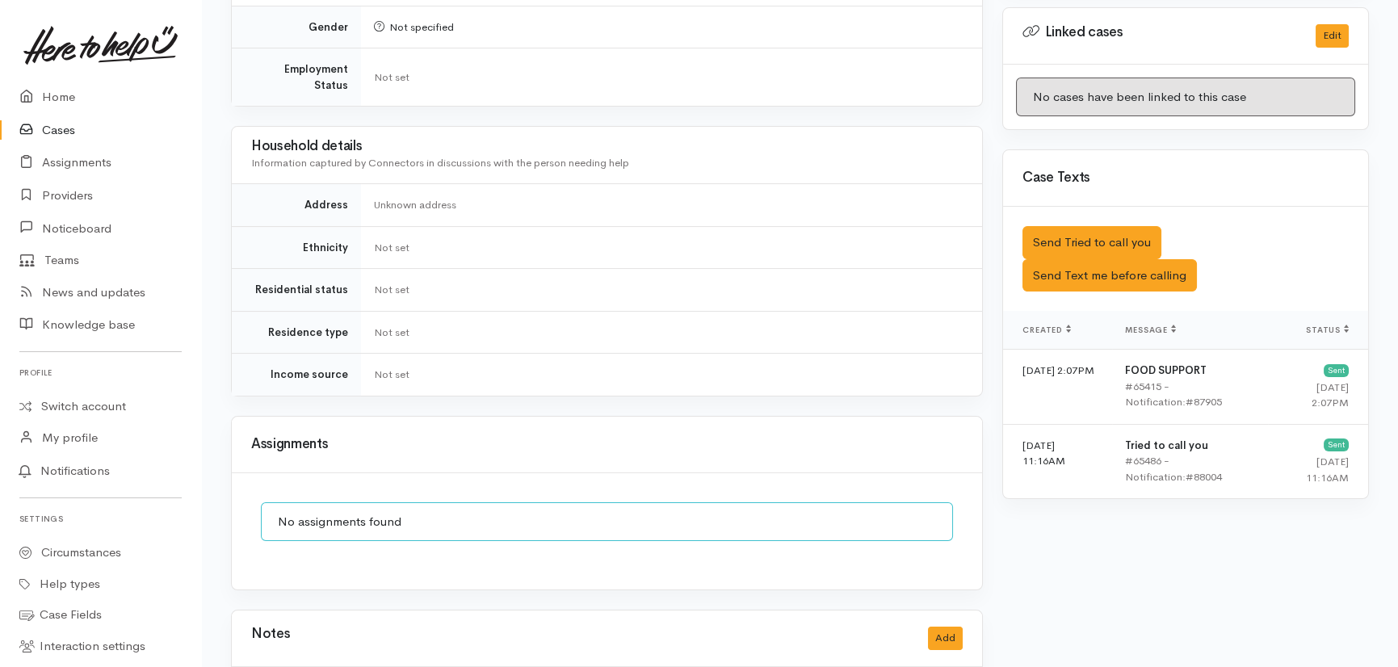
scroll to position [983, 0]
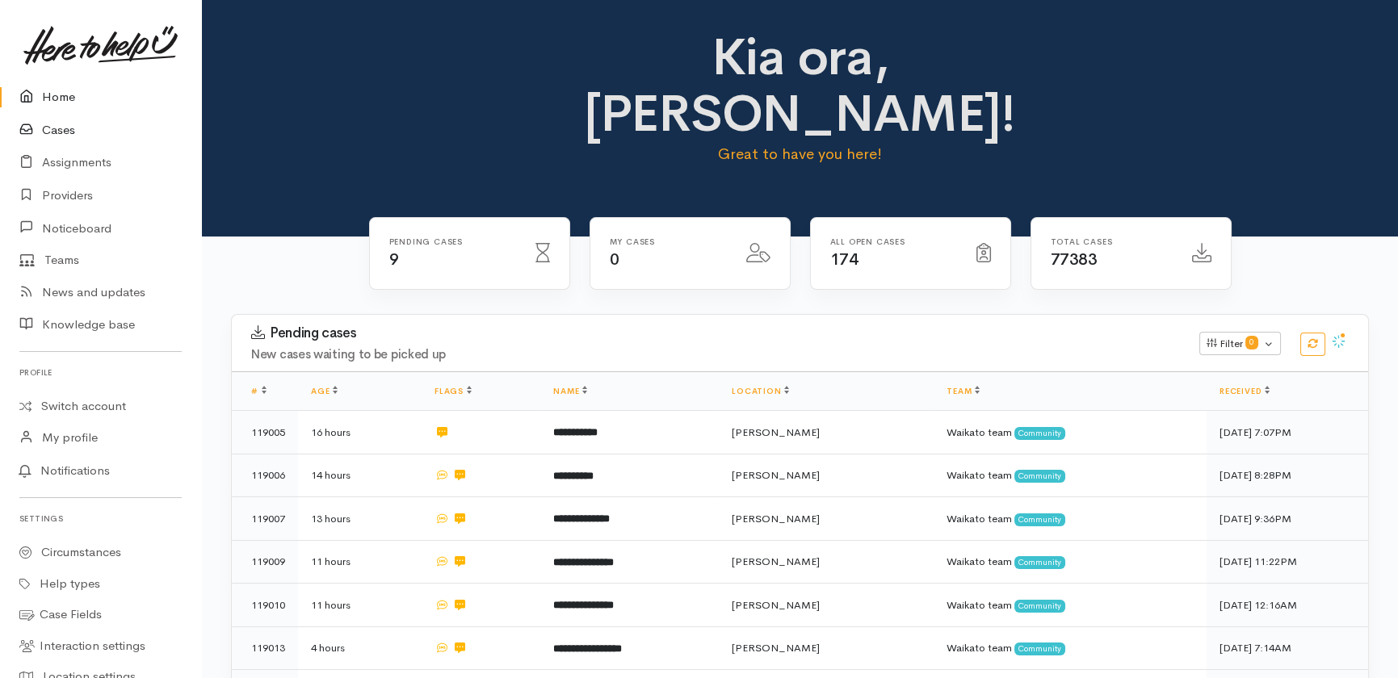
click at [61, 126] on link "Cases" at bounding box center [100, 130] width 201 height 33
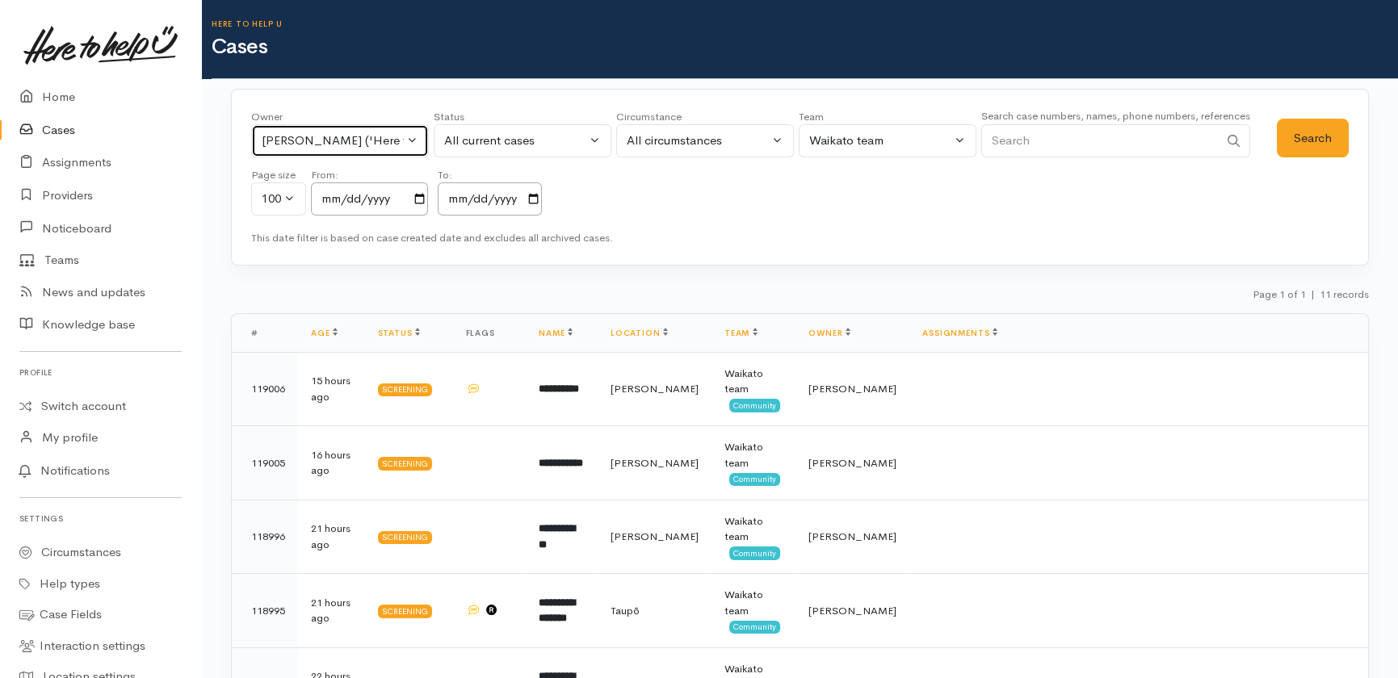
click at [415, 135] on button "Katarina Daly ('Here to help u')" at bounding box center [340, 140] width 178 height 33
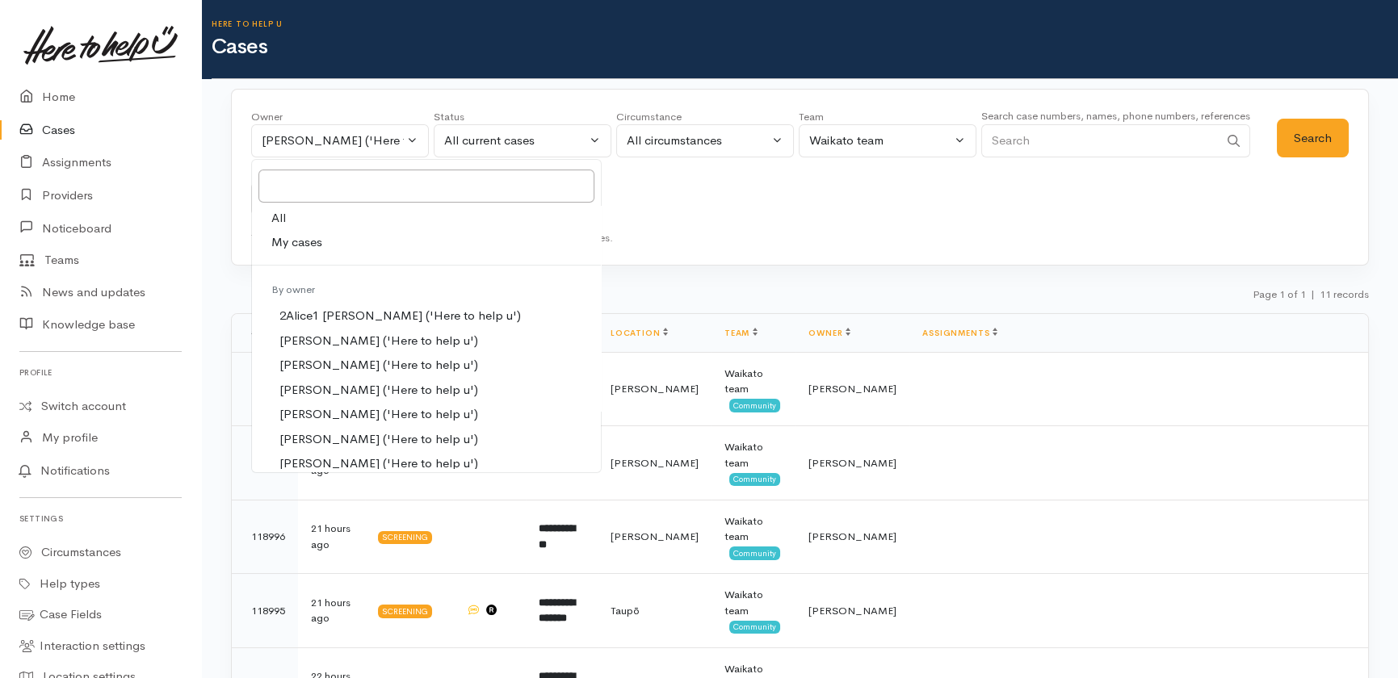
drag, startPoint x: 282, startPoint y: 219, endPoint x: 378, endPoint y: 245, distance: 99.7
click at [287, 226] on link "All" at bounding box center [426, 218] width 349 height 25
select select "-1"
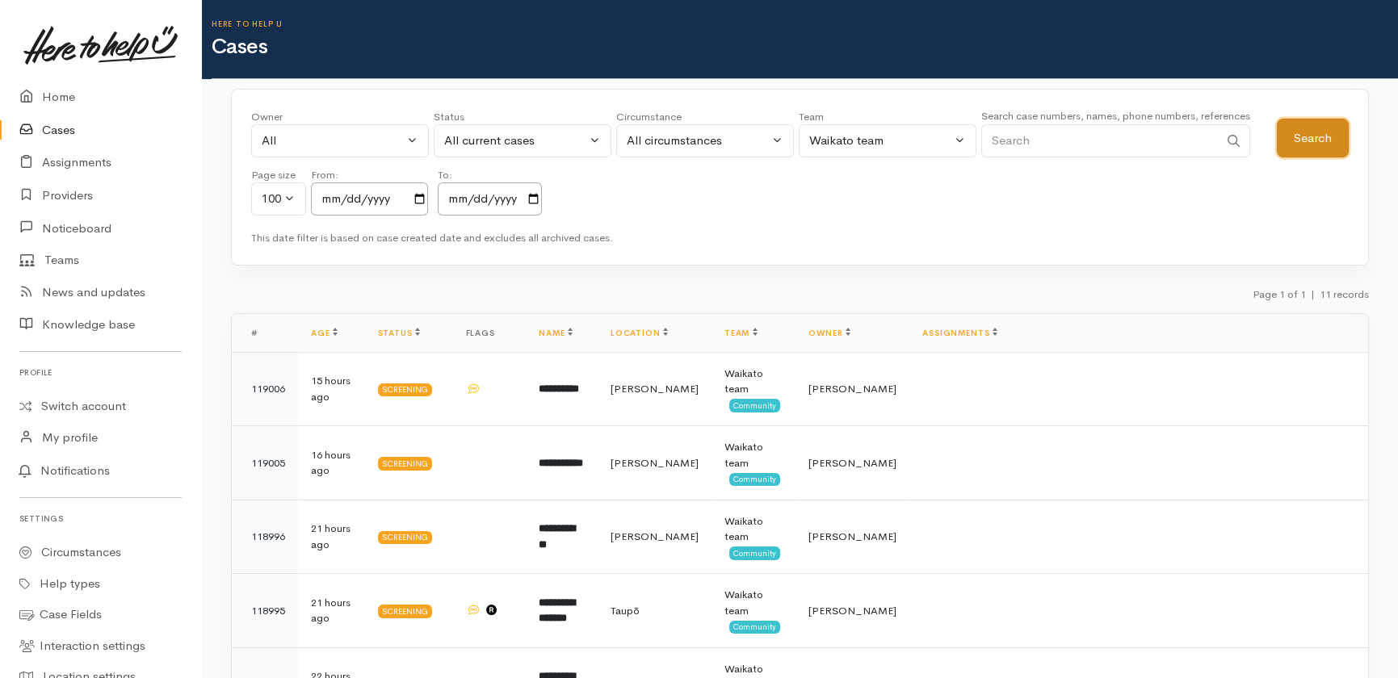
click at [1300, 149] on button "Search" at bounding box center [1313, 139] width 72 height 40
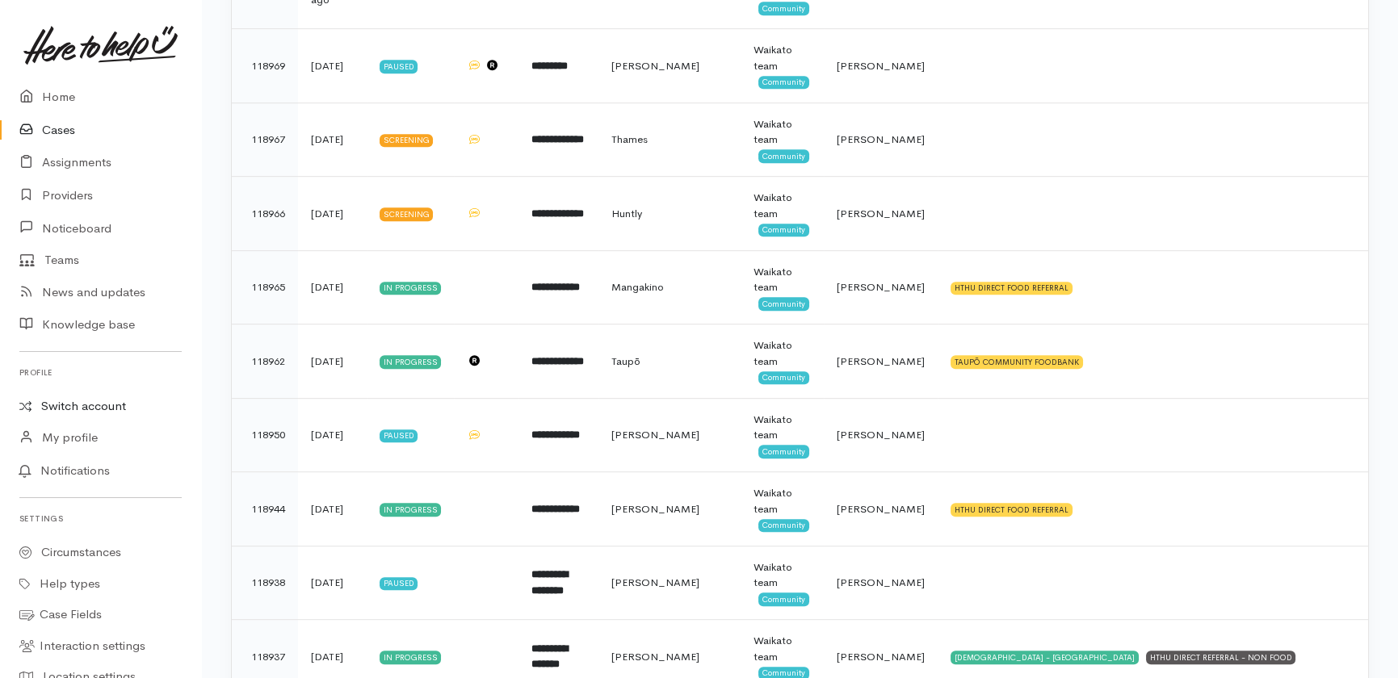
scroll to position [2423, 0]
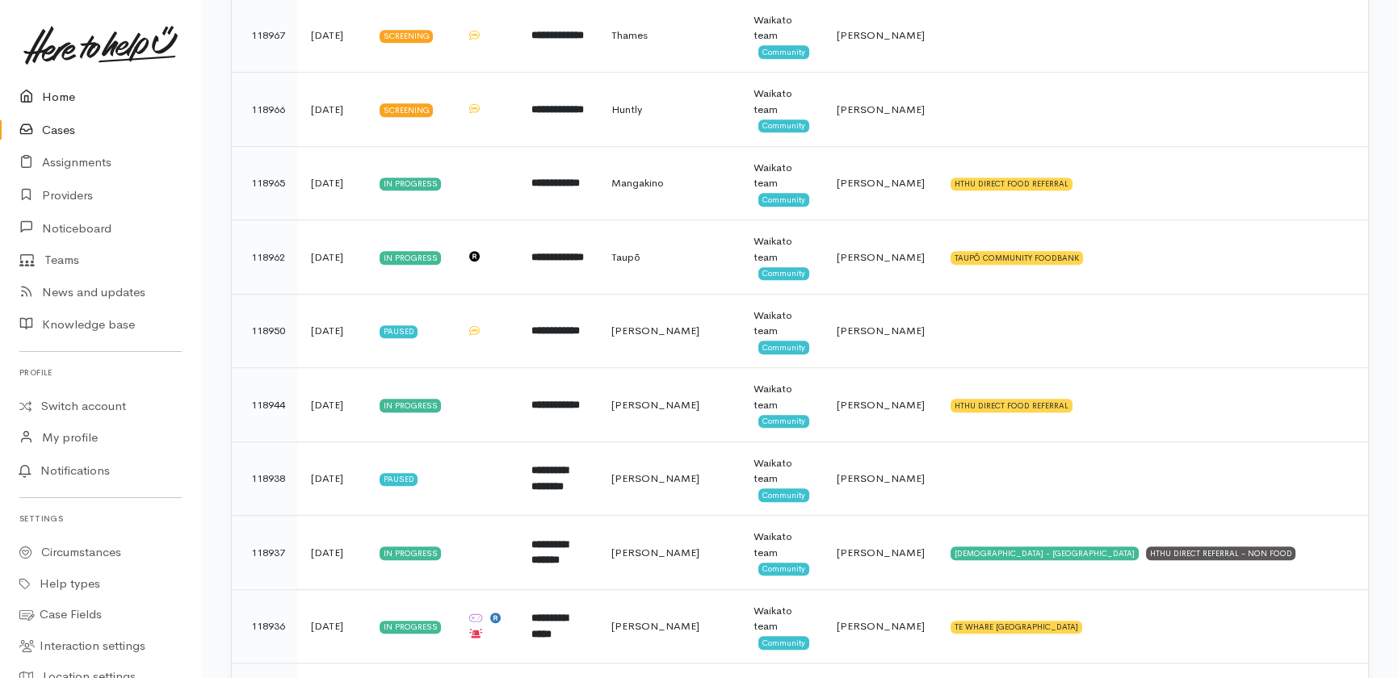
click at [63, 96] on link "Home" at bounding box center [100, 97] width 201 height 33
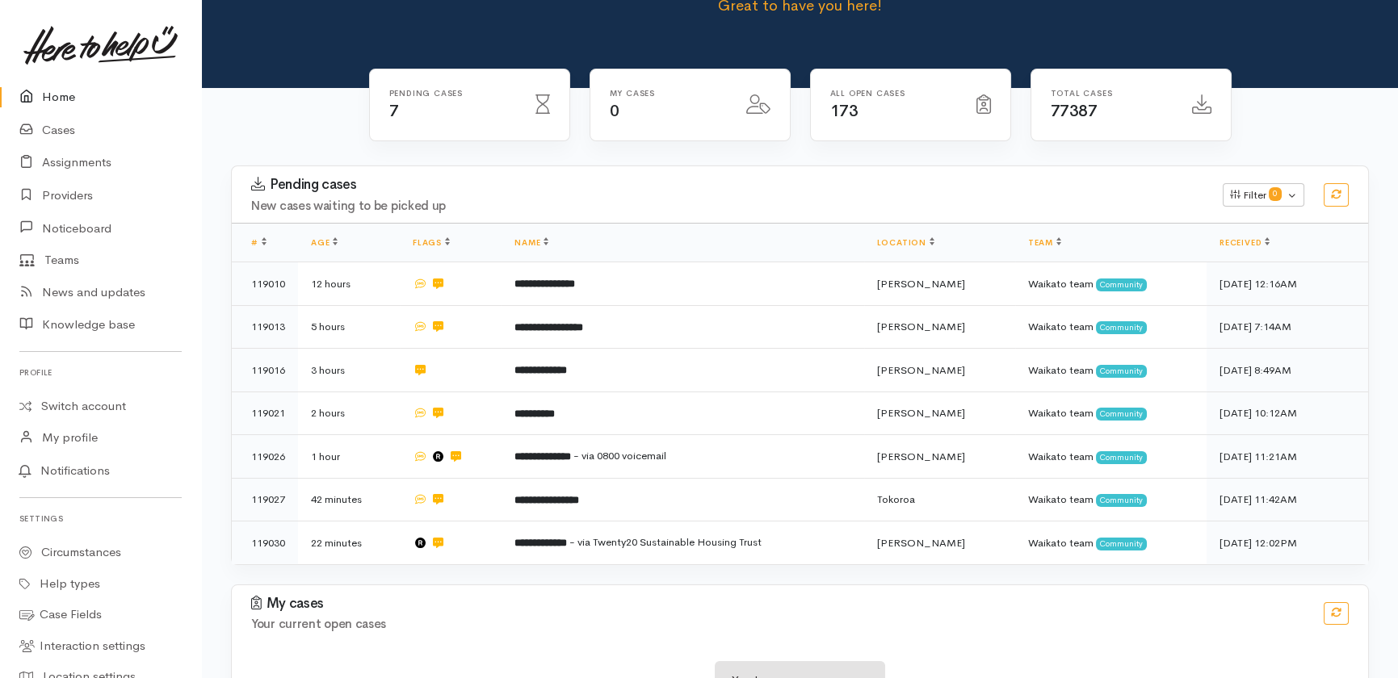
scroll to position [166, 0]
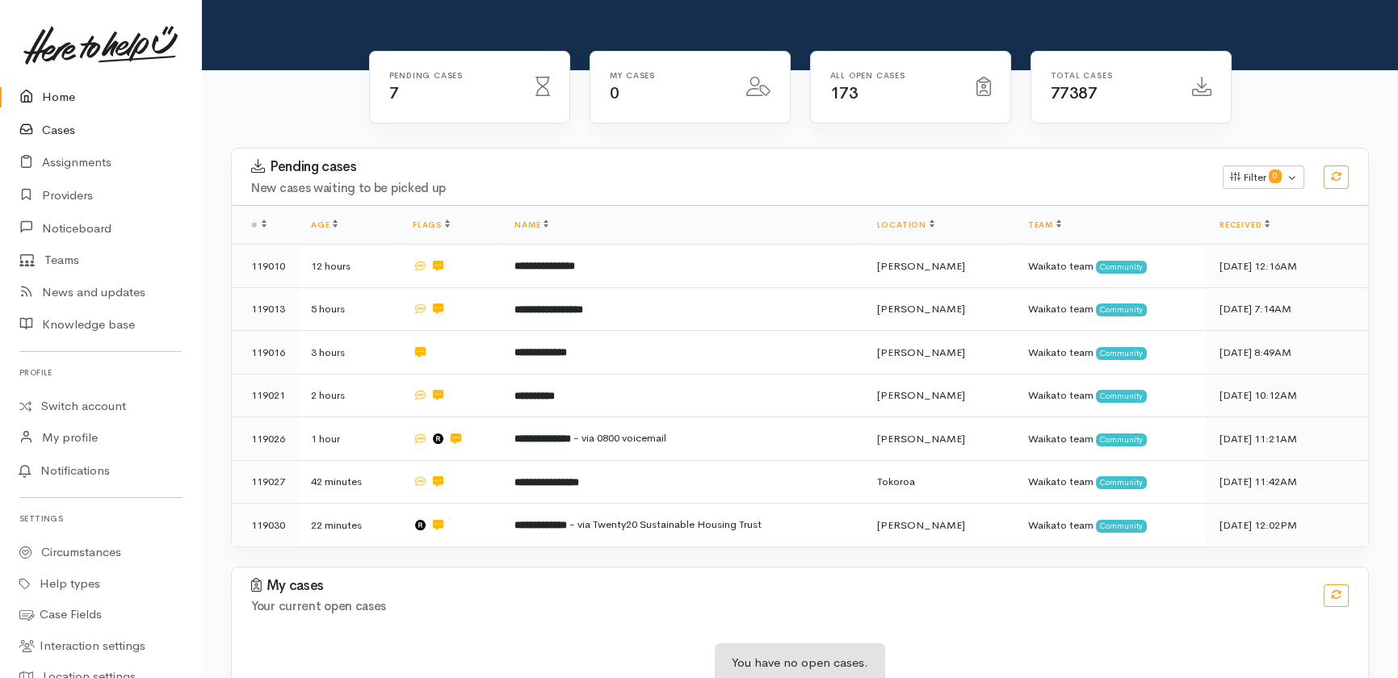
click at [59, 129] on link "Cases" at bounding box center [100, 130] width 201 height 33
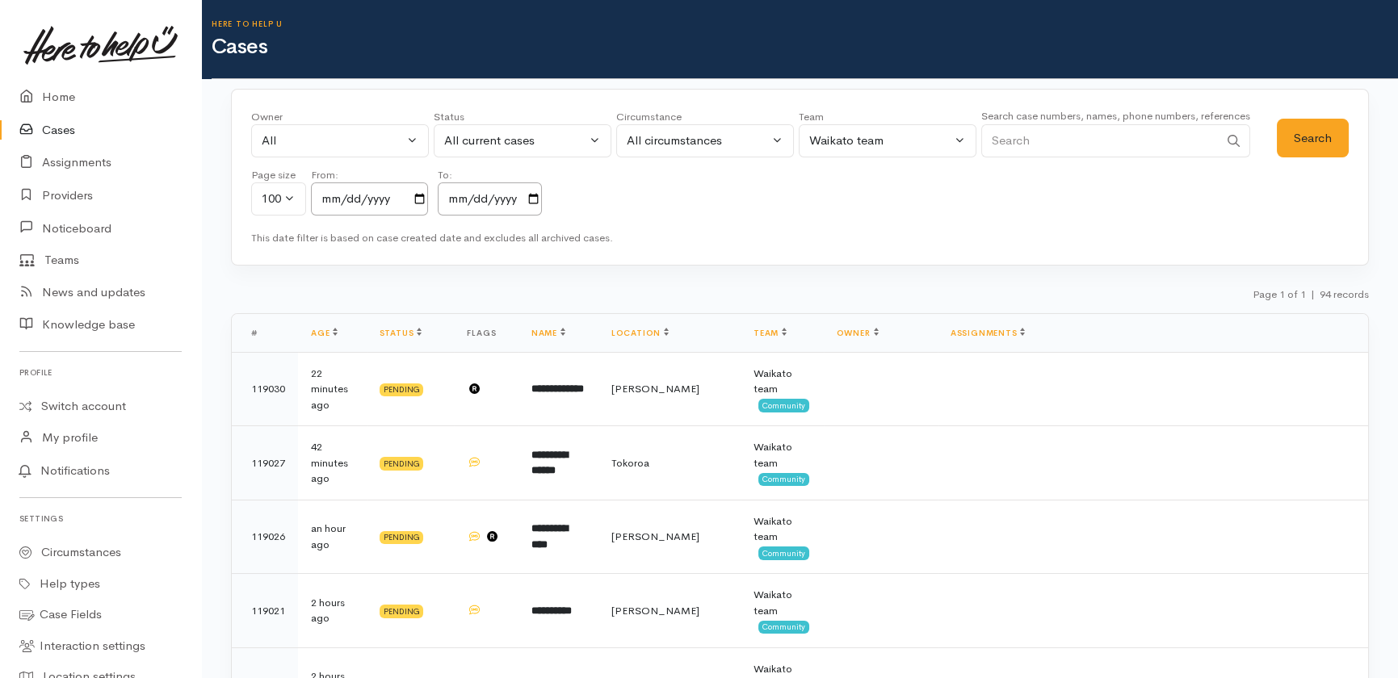
drag, startPoint x: 1080, startPoint y: 143, endPoint x: 1058, endPoint y: 116, distance: 34.4
click at [1058, 116] on div "Search case numbers, names, phone numbers, references" at bounding box center [1115, 137] width 269 height 61
type input "hawker"
click at [559, 134] on div "All current cases" at bounding box center [515, 141] width 142 height 19
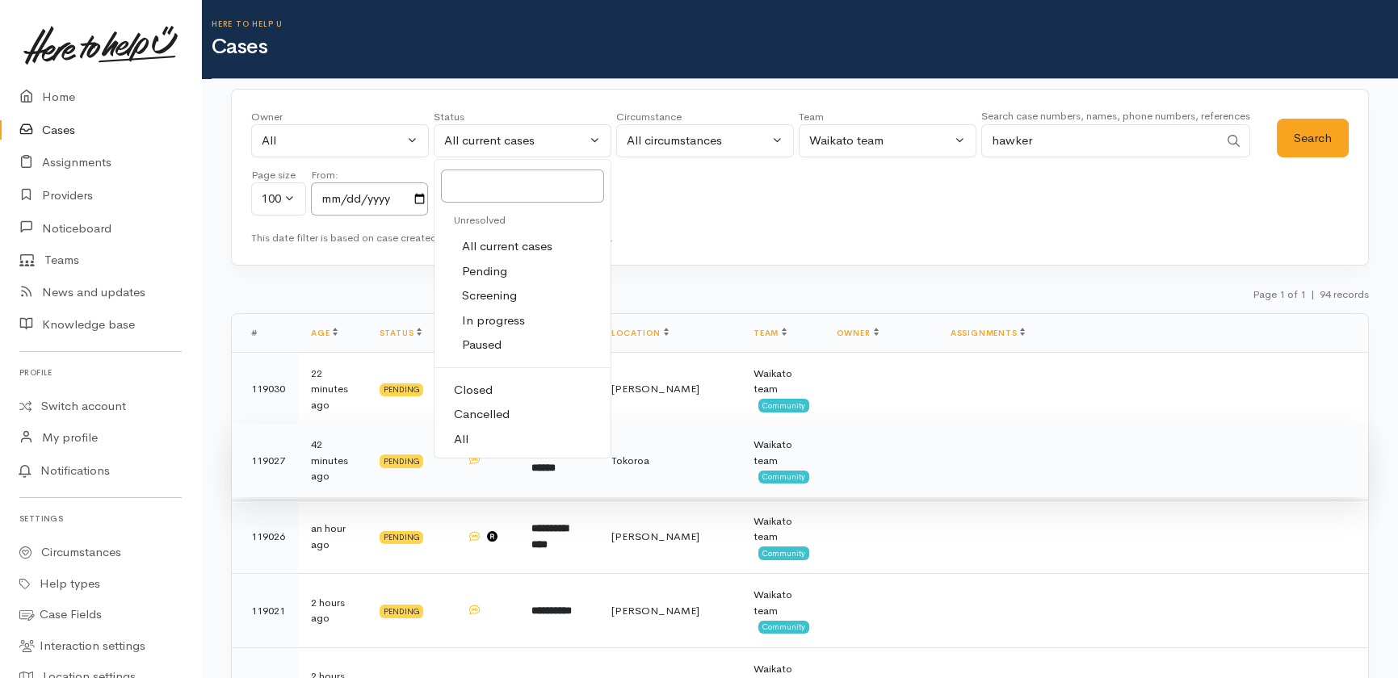
click at [460, 441] on span "All" at bounding box center [461, 439] width 15 height 19
select select "All"
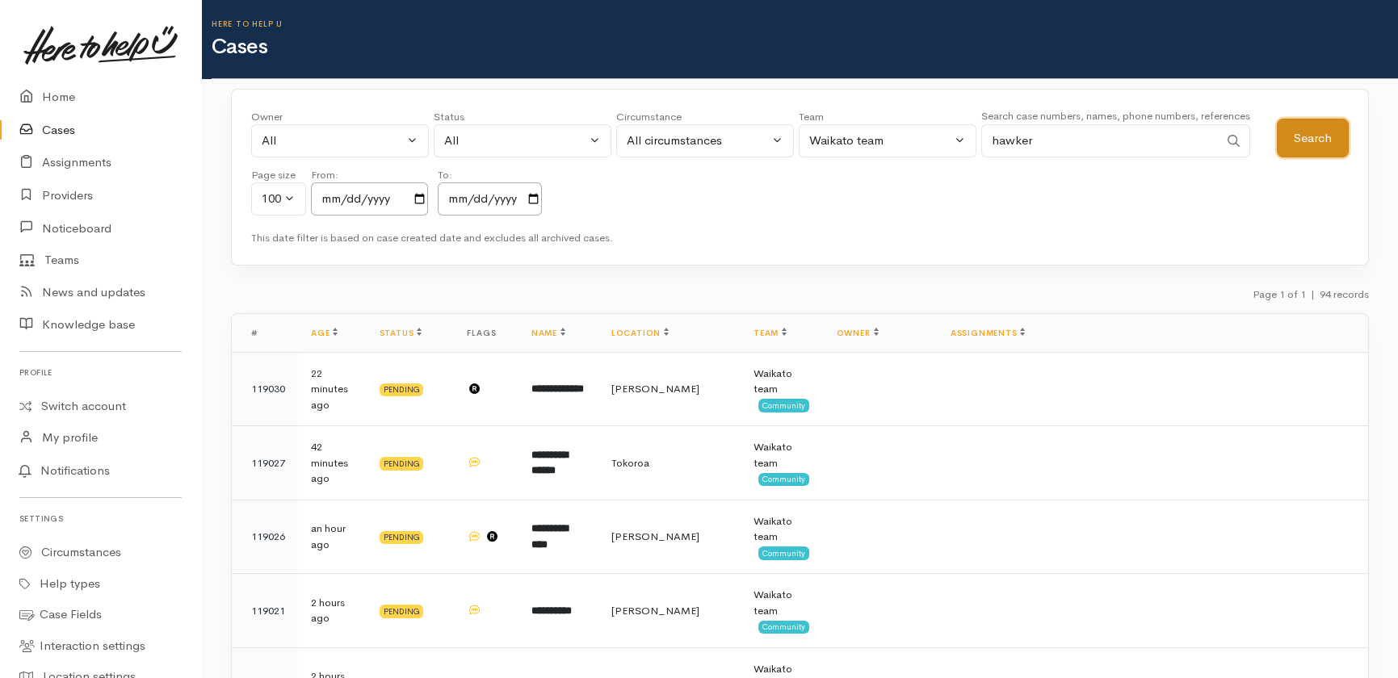
click at [1312, 134] on button "Search" at bounding box center [1313, 139] width 72 height 40
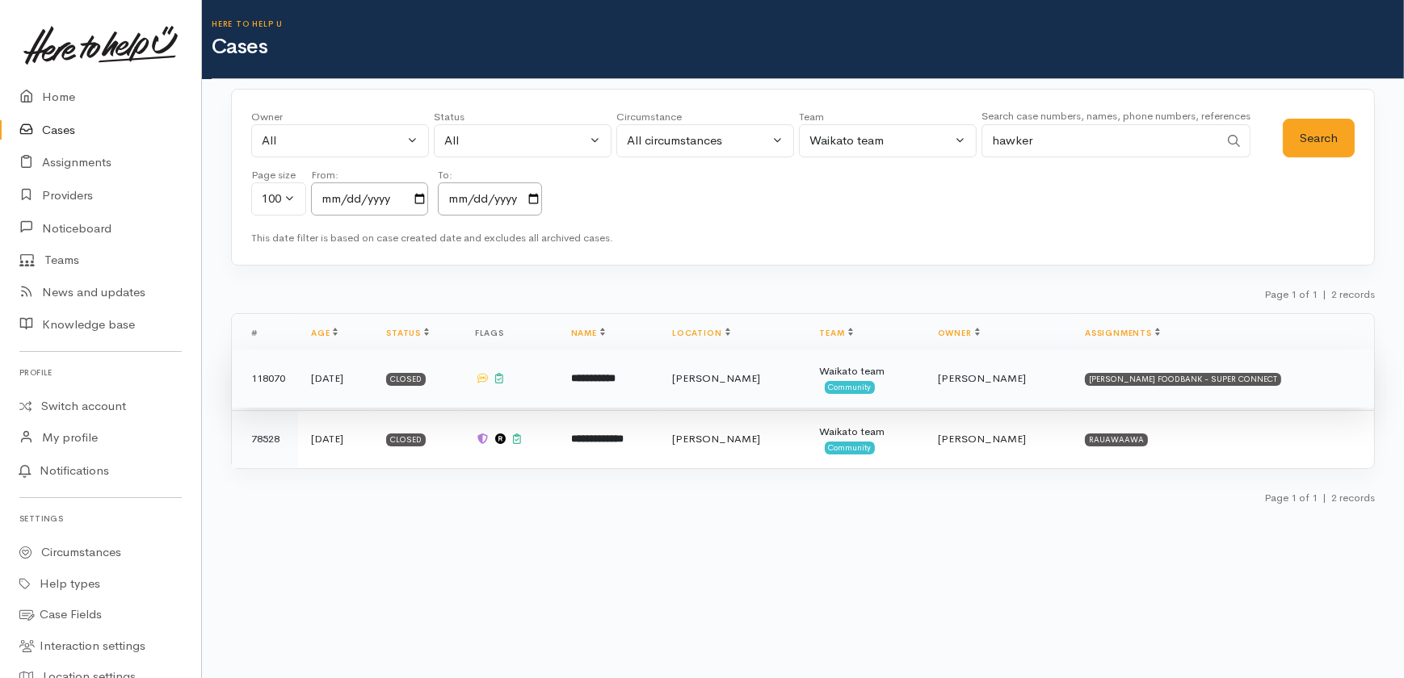
click at [615, 378] on b "**********" at bounding box center [593, 378] width 44 height 10
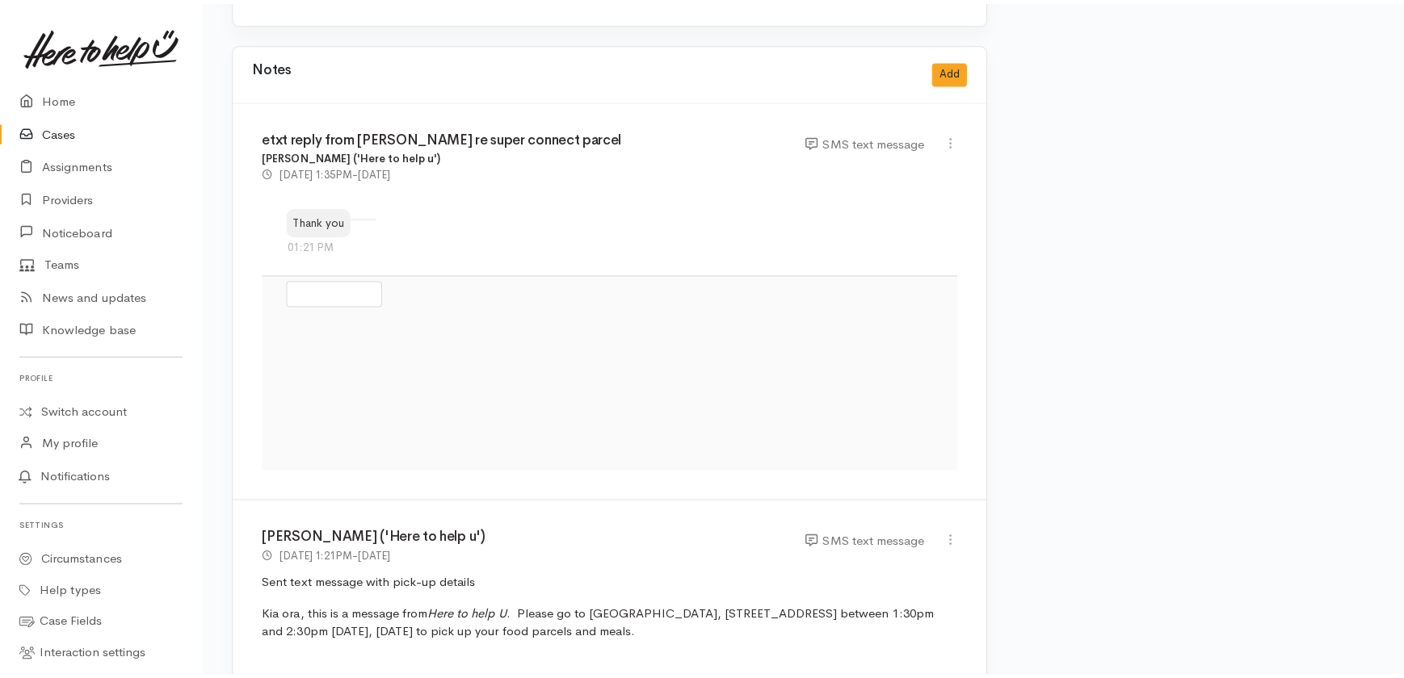
scroll to position [2349, 0]
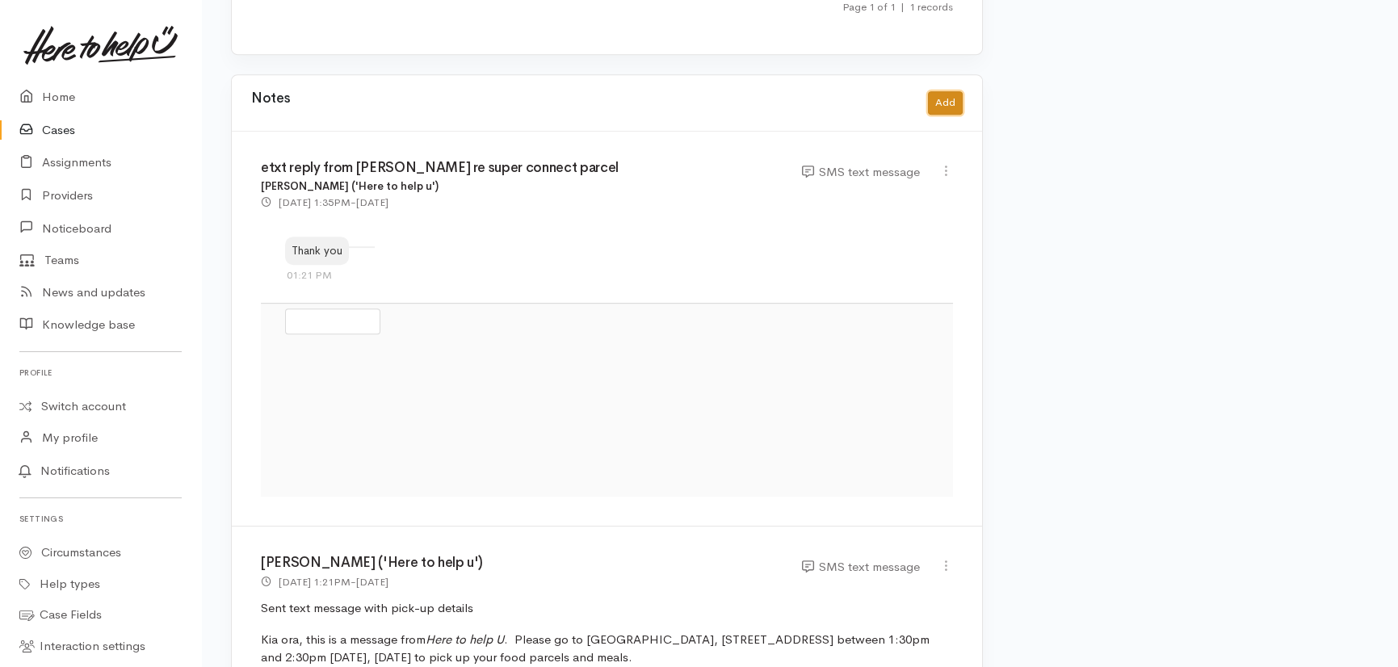
click at [944, 91] on button "Add" at bounding box center [945, 102] width 35 height 23
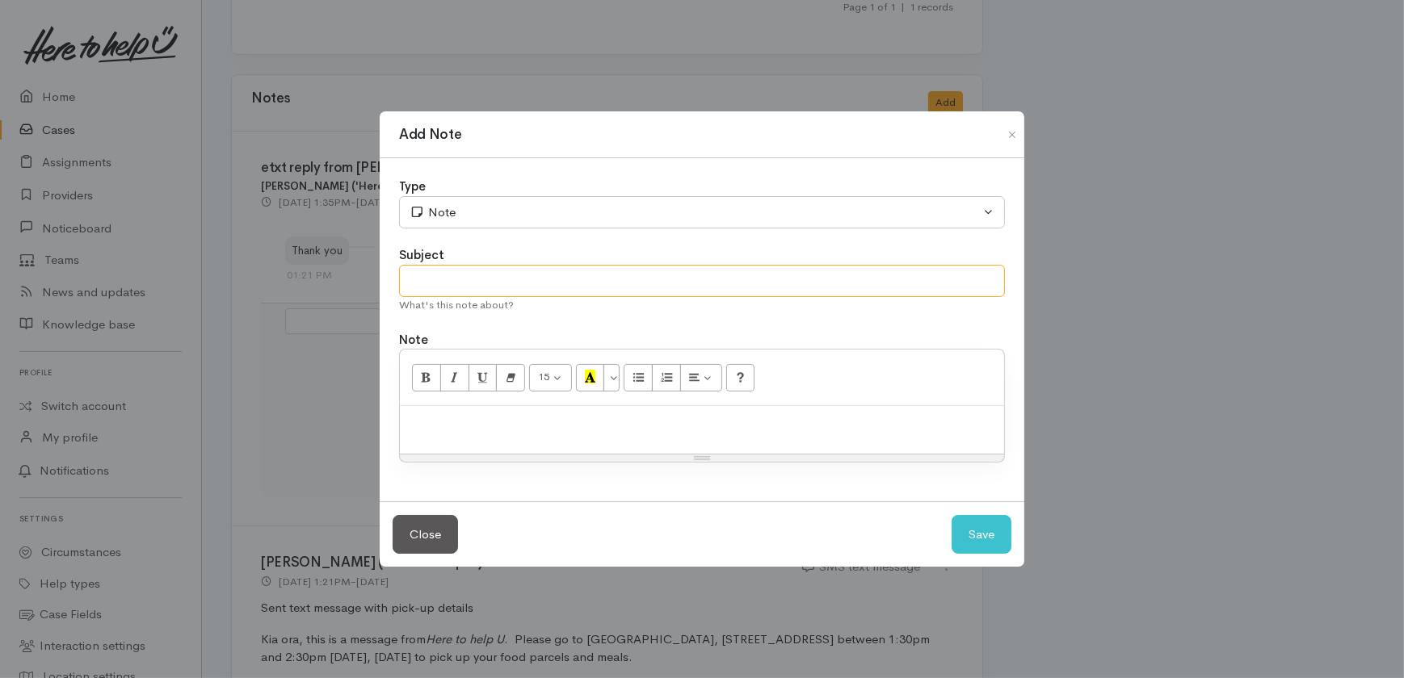
click at [455, 283] on input "text" at bounding box center [702, 281] width 606 height 33
type input "Email ceasing Super Connect received"
click at [490, 427] on p at bounding box center [702, 423] width 588 height 19
paste div
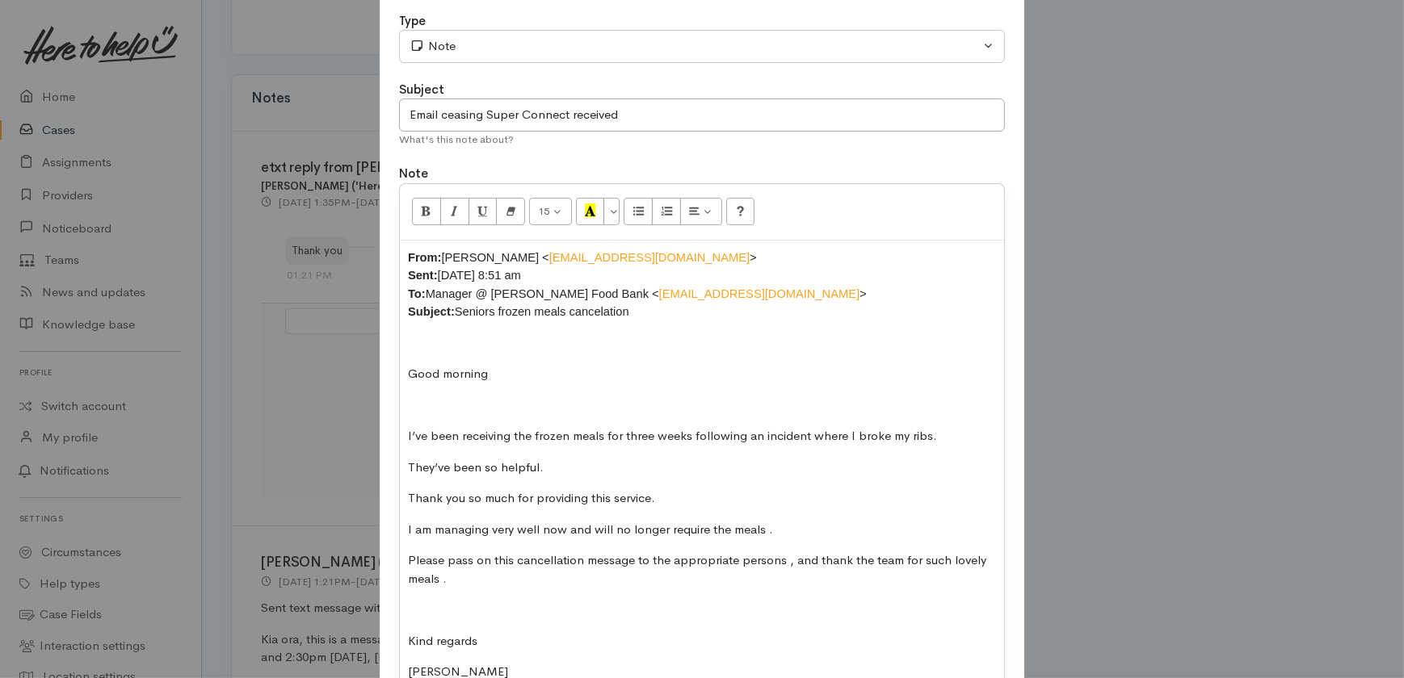
click at [444, 337] on p at bounding box center [702, 343] width 588 height 19
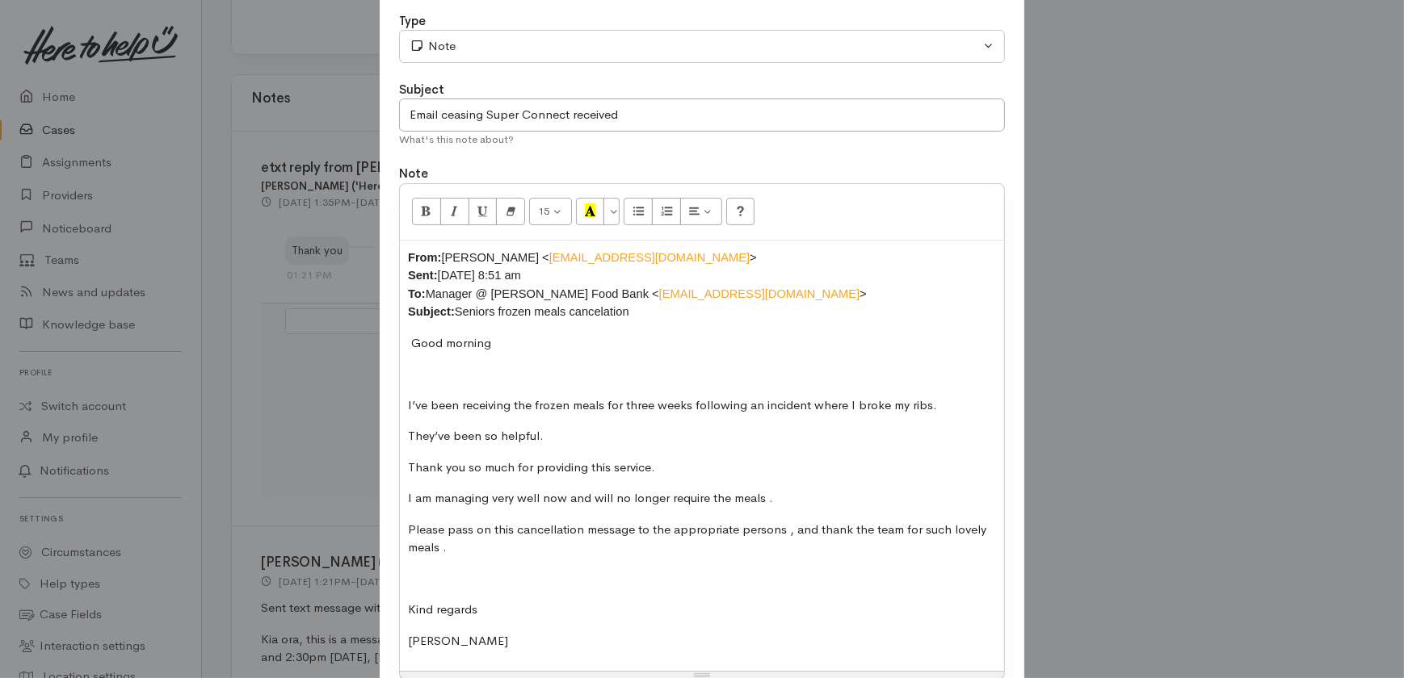
click at [411, 373] on p at bounding box center [702, 374] width 588 height 19
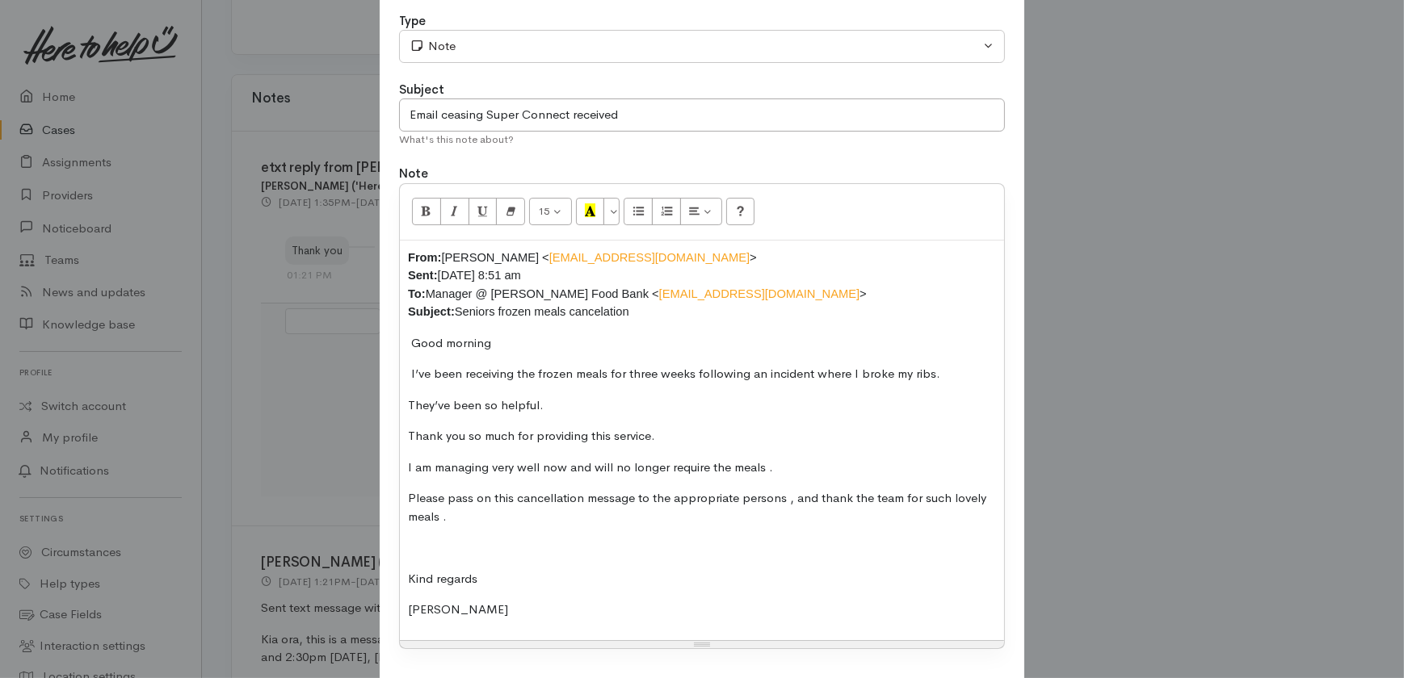
click at [421, 539] on p at bounding box center [702, 548] width 588 height 19
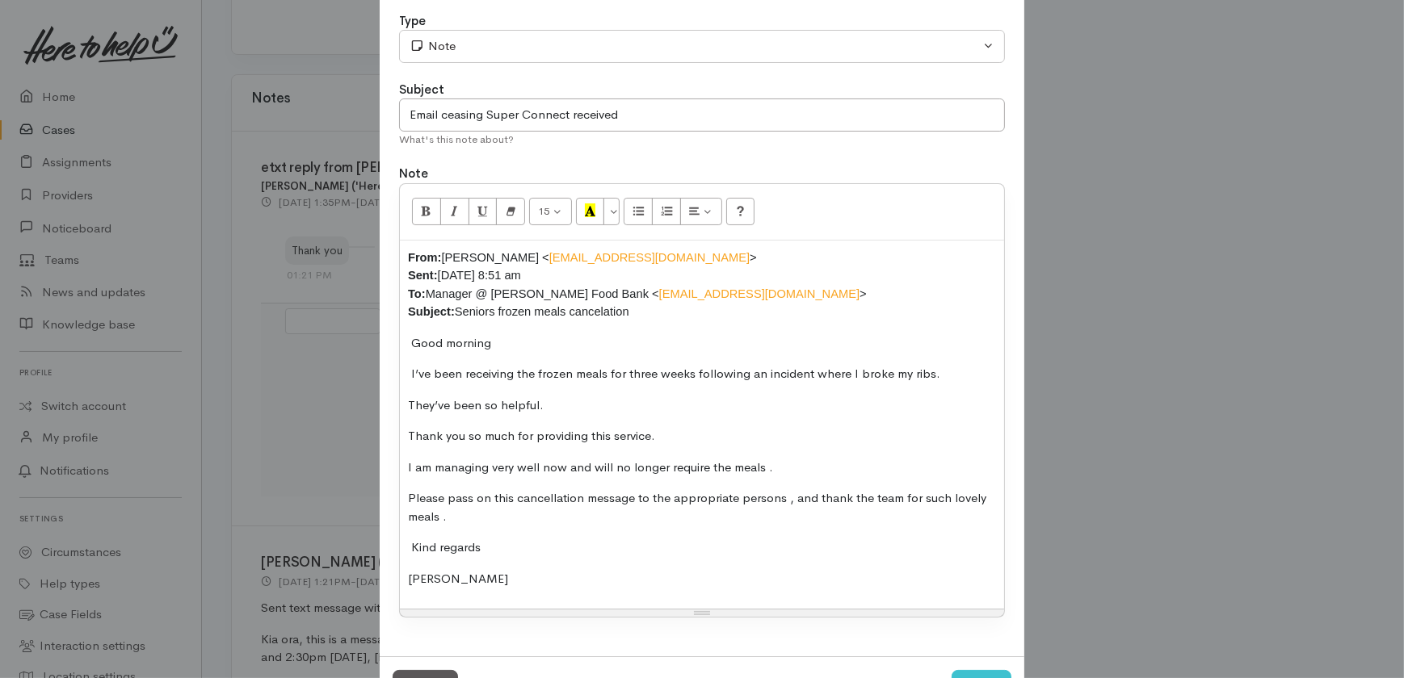
click at [510, 549] on p "Kind regards" at bounding box center [702, 548] width 588 height 19
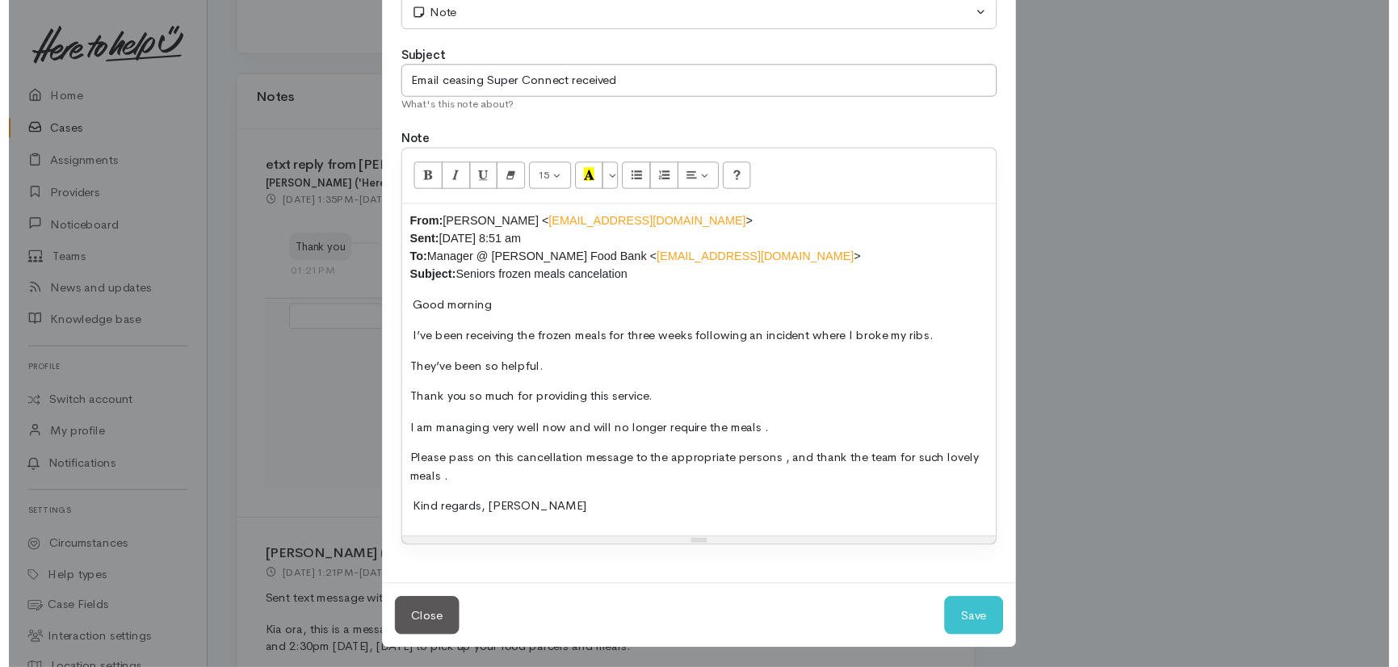
scroll to position [113, 0]
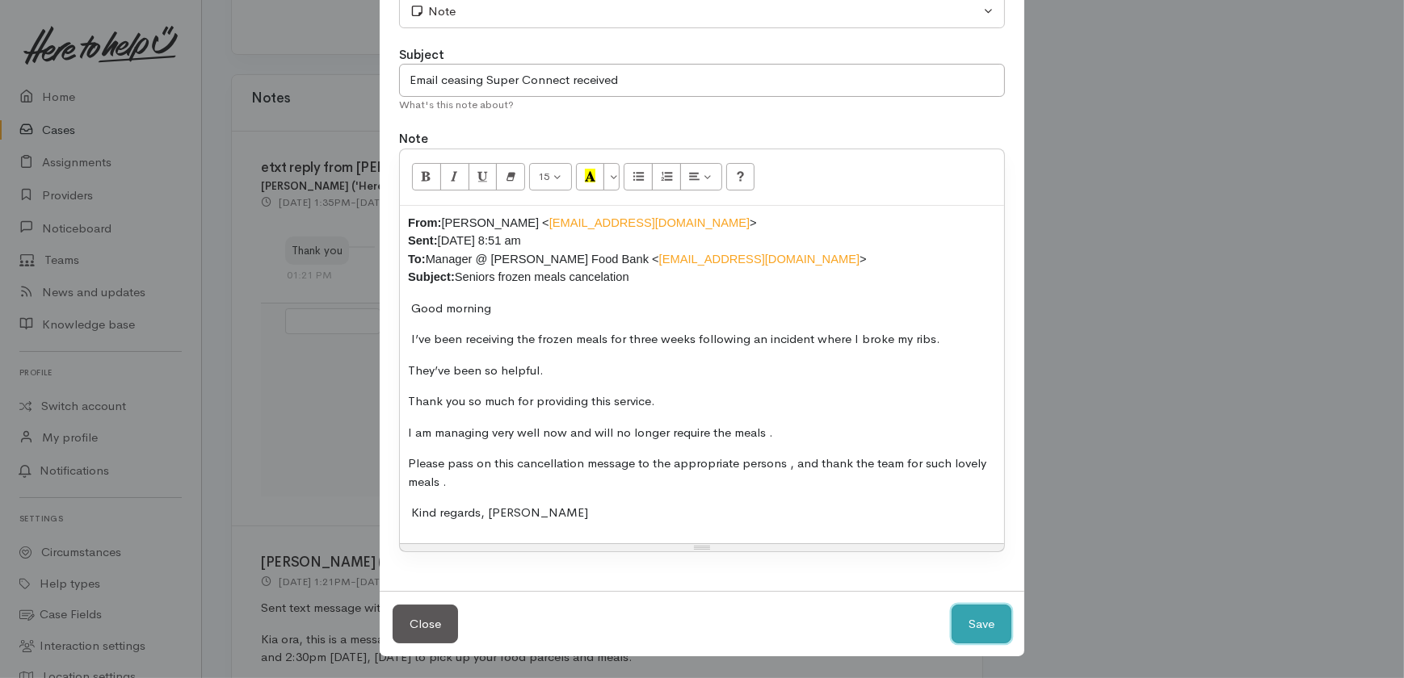
click at [973, 621] on button "Save" at bounding box center [981, 625] width 60 height 40
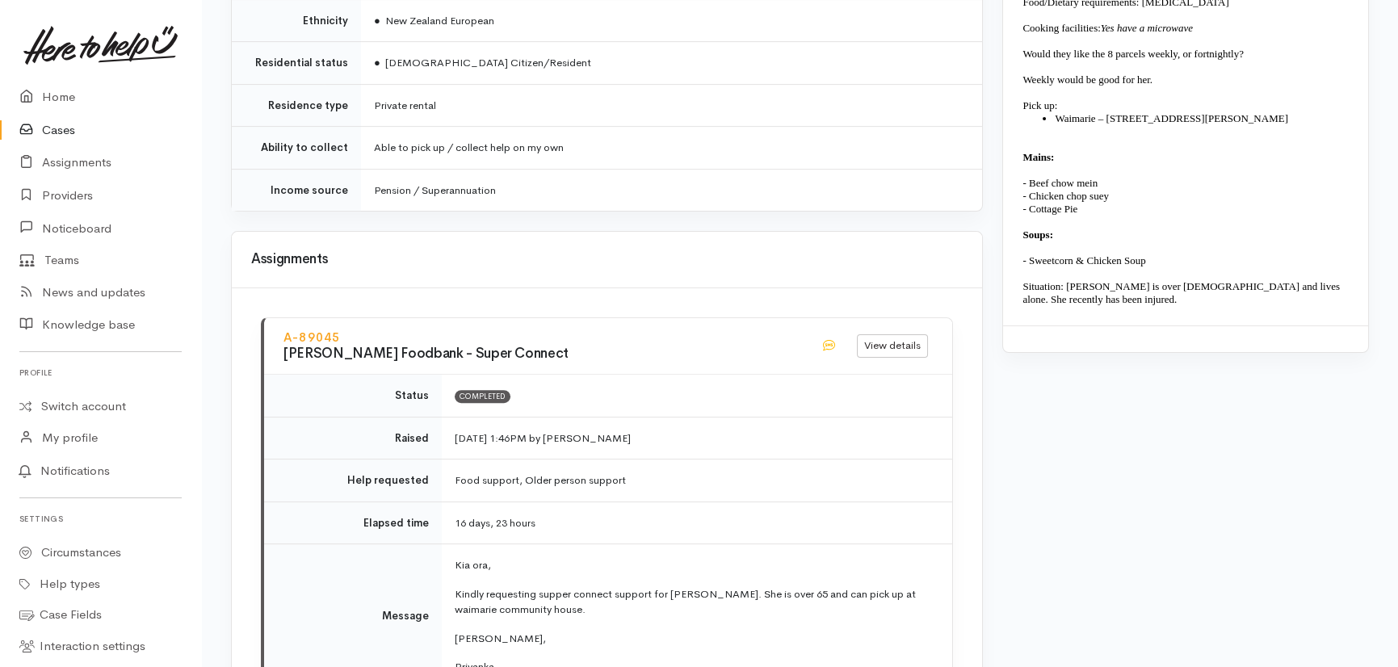
scroll to position [1542, 0]
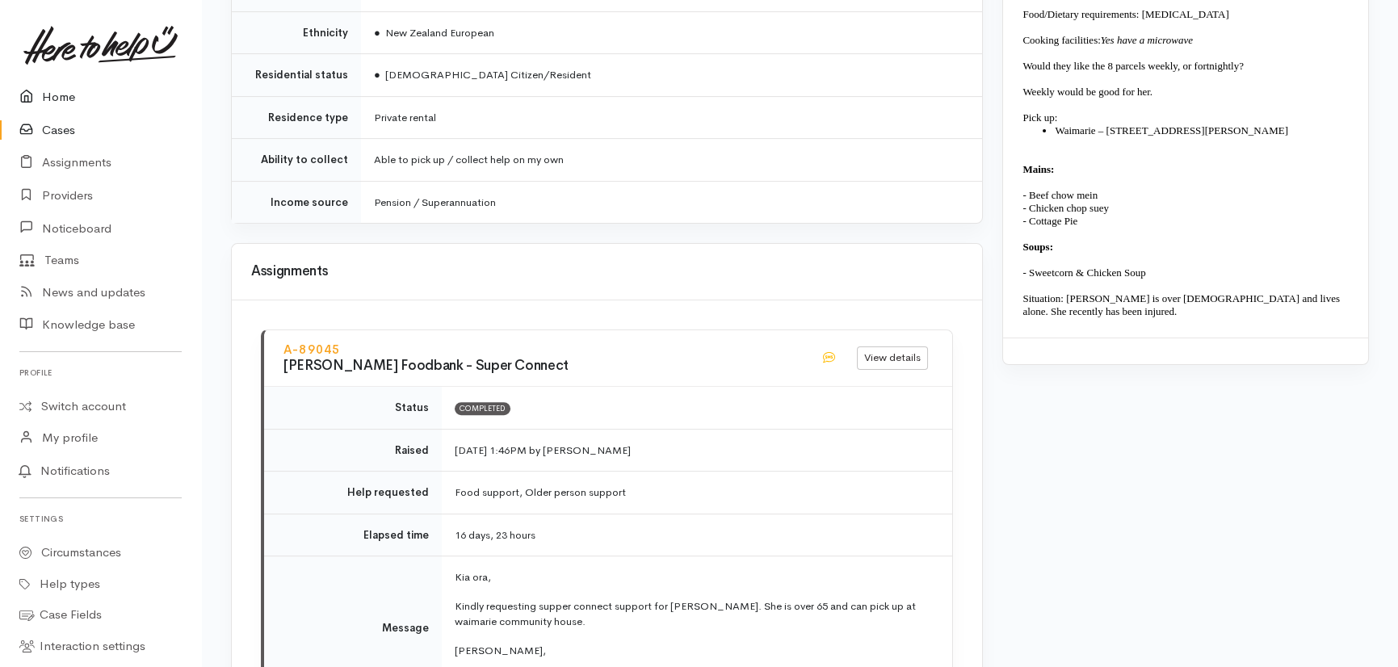
click at [57, 90] on link "Home" at bounding box center [100, 97] width 201 height 33
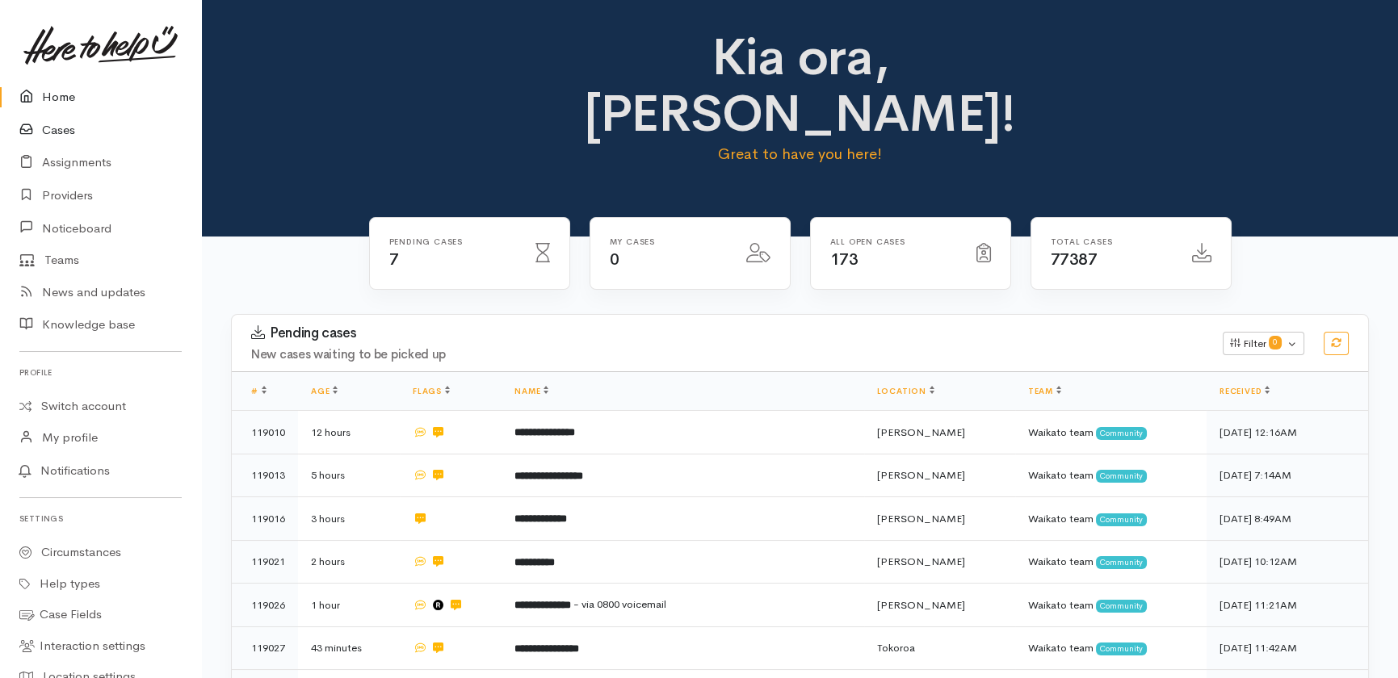
click at [62, 132] on link "Cases" at bounding box center [100, 130] width 201 height 33
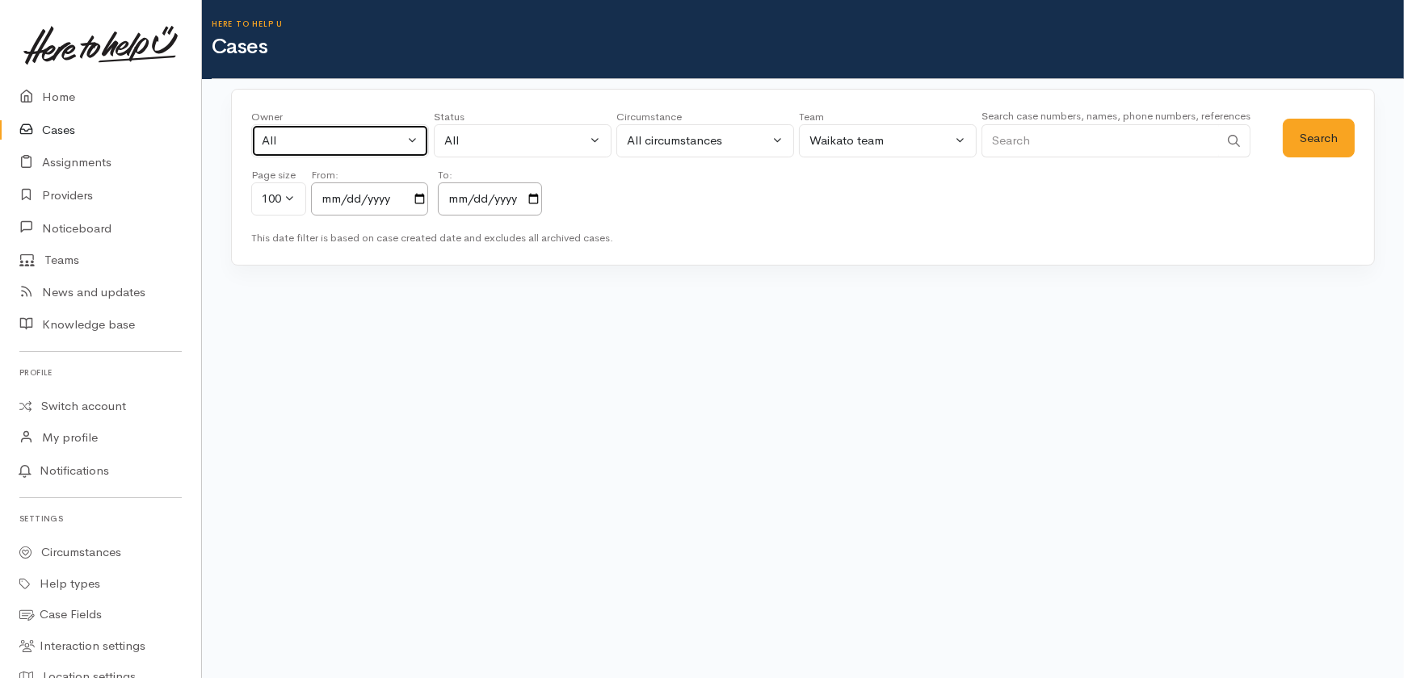
click at [353, 142] on div "All" at bounding box center [333, 141] width 142 height 19
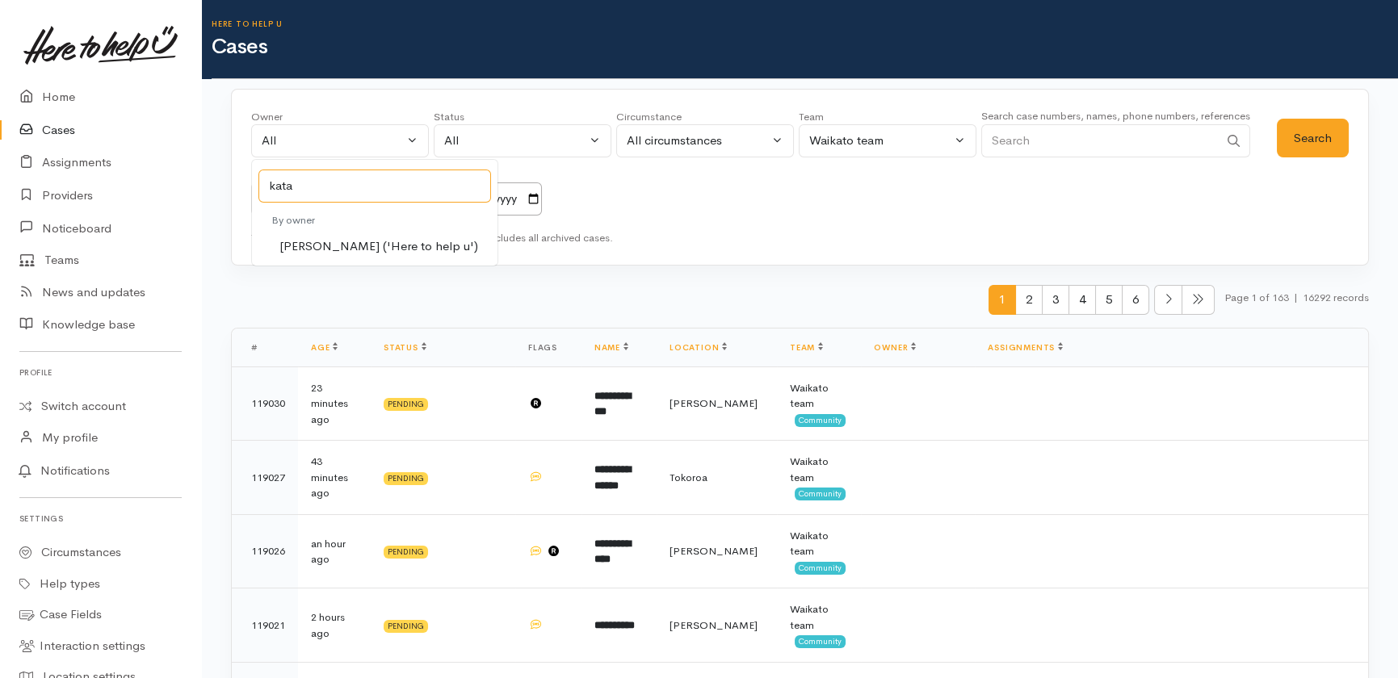
type input "kata"
click at [328, 250] on span "[PERSON_NAME] ('Here to help u')" at bounding box center [378, 246] width 199 height 19
select select "1252"
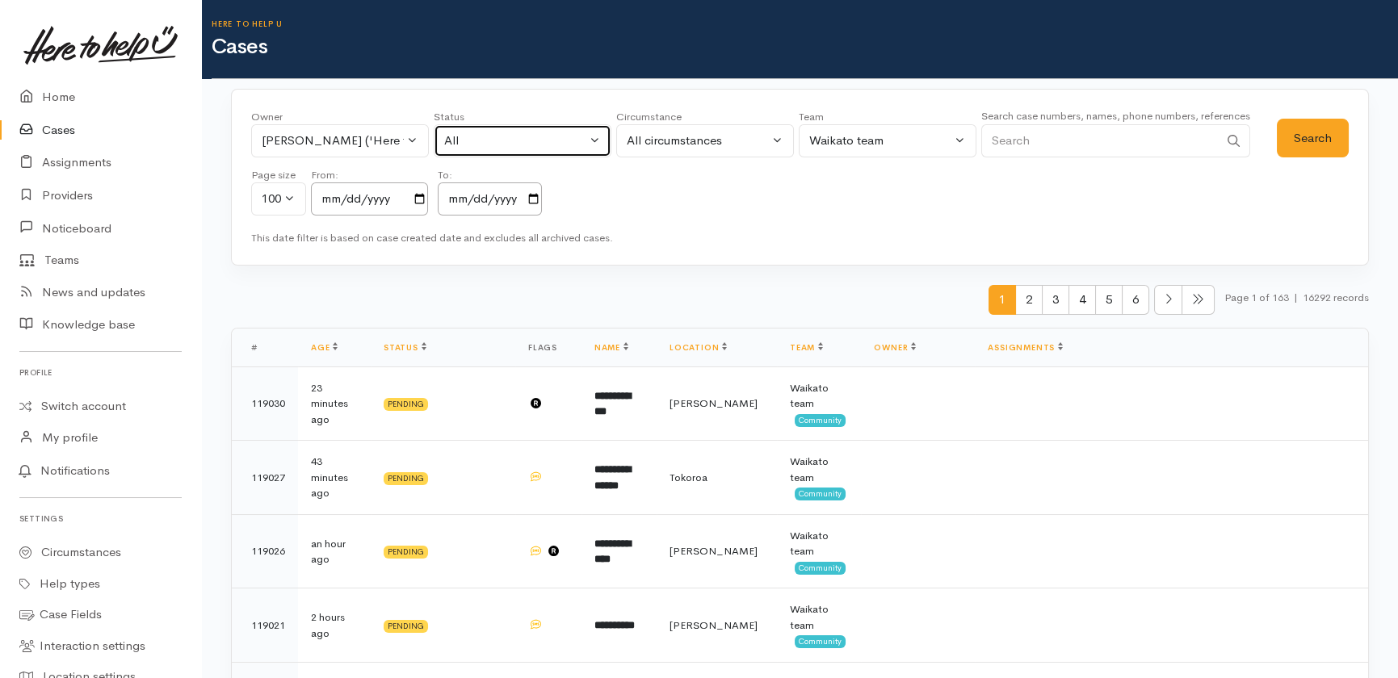
click at [539, 129] on button "All" at bounding box center [523, 140] width 178 height 33
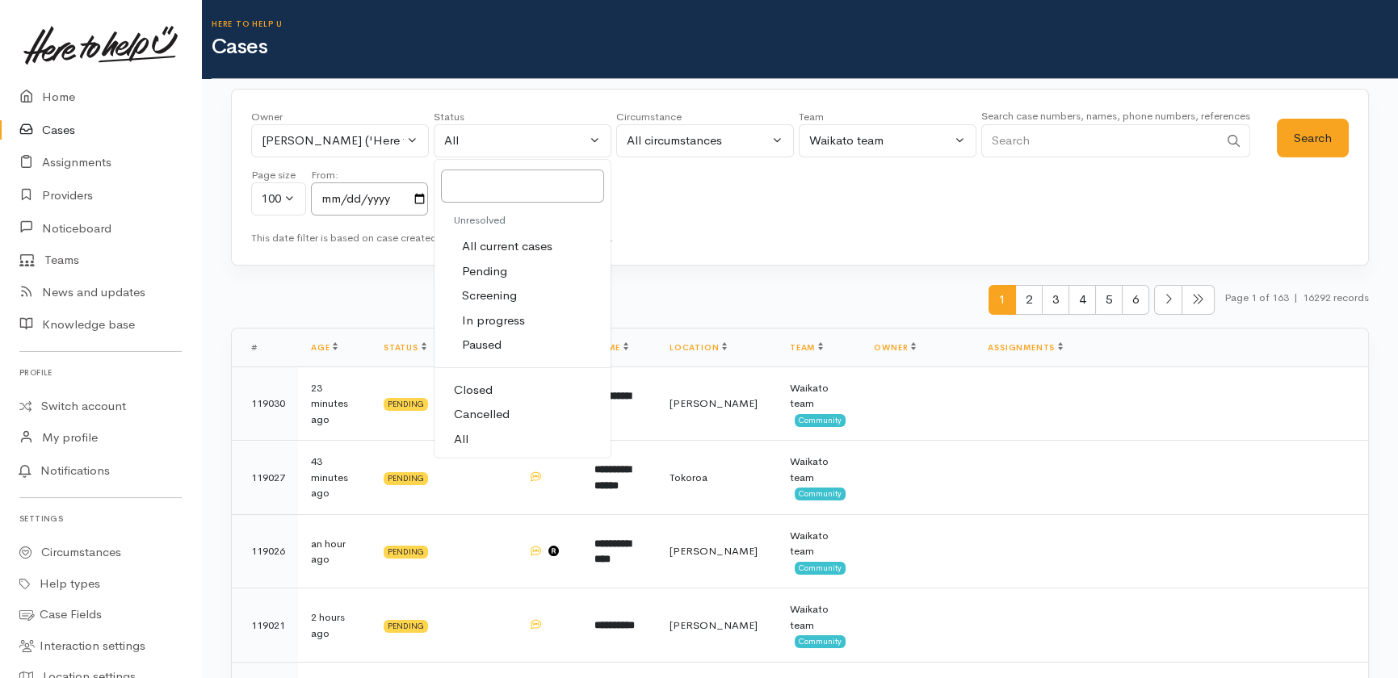
drag, startPoint x: 493, startPoint y: 247, endPoint x: 774, endPoint y: 210, distance: 284.3
click at [495, 246] on span "All current cases" at bounding box center [507, 246] width 90 height 19
select select "Unresolved"
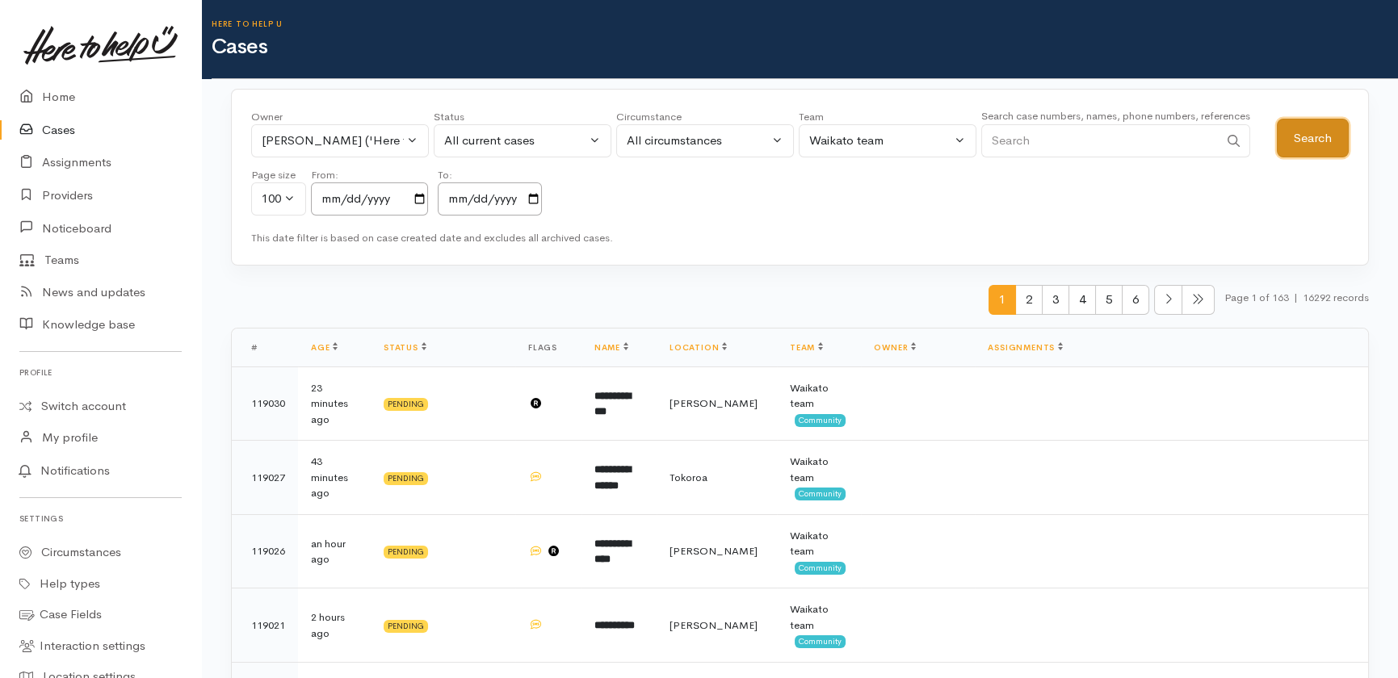
click at [1304, 144] on button "Search" at bounding box center [1313, 139] width 72 height 40
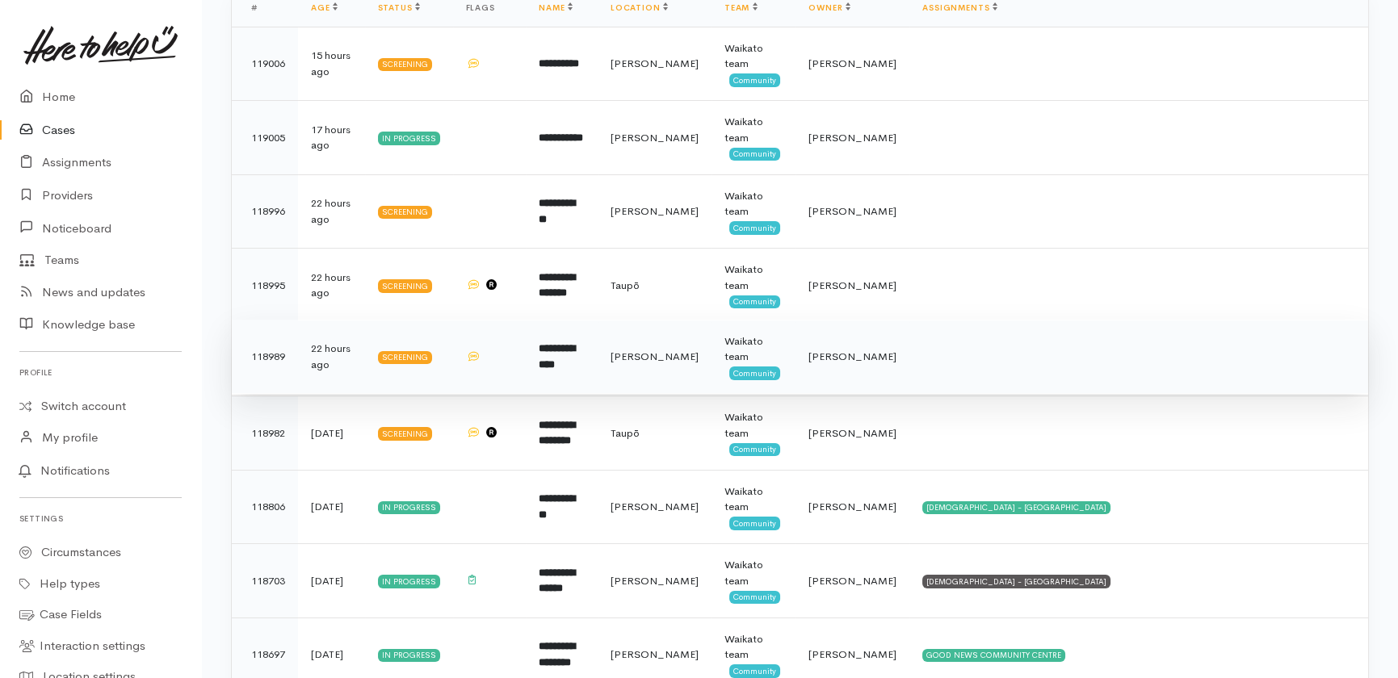
scroll to position [293, 0]
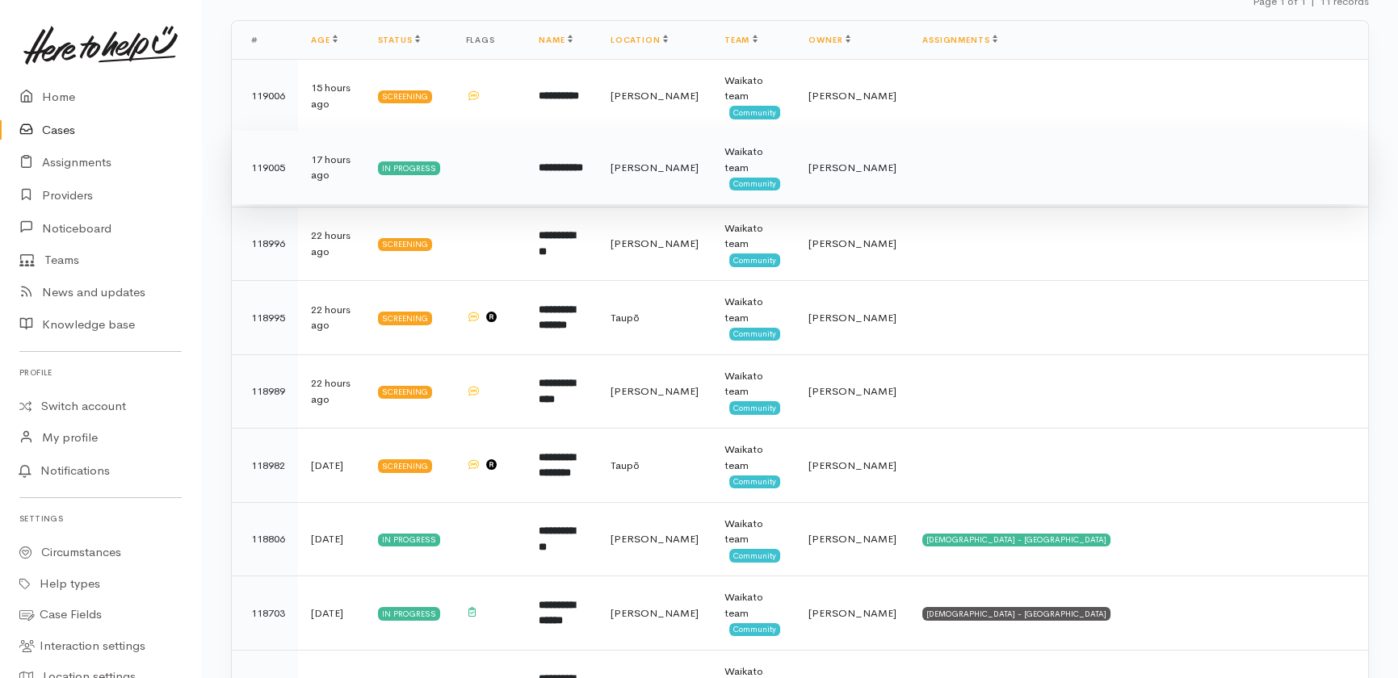
click at [583, 167] on b "**********" at bounding box center [561, 167] width 44 height 10
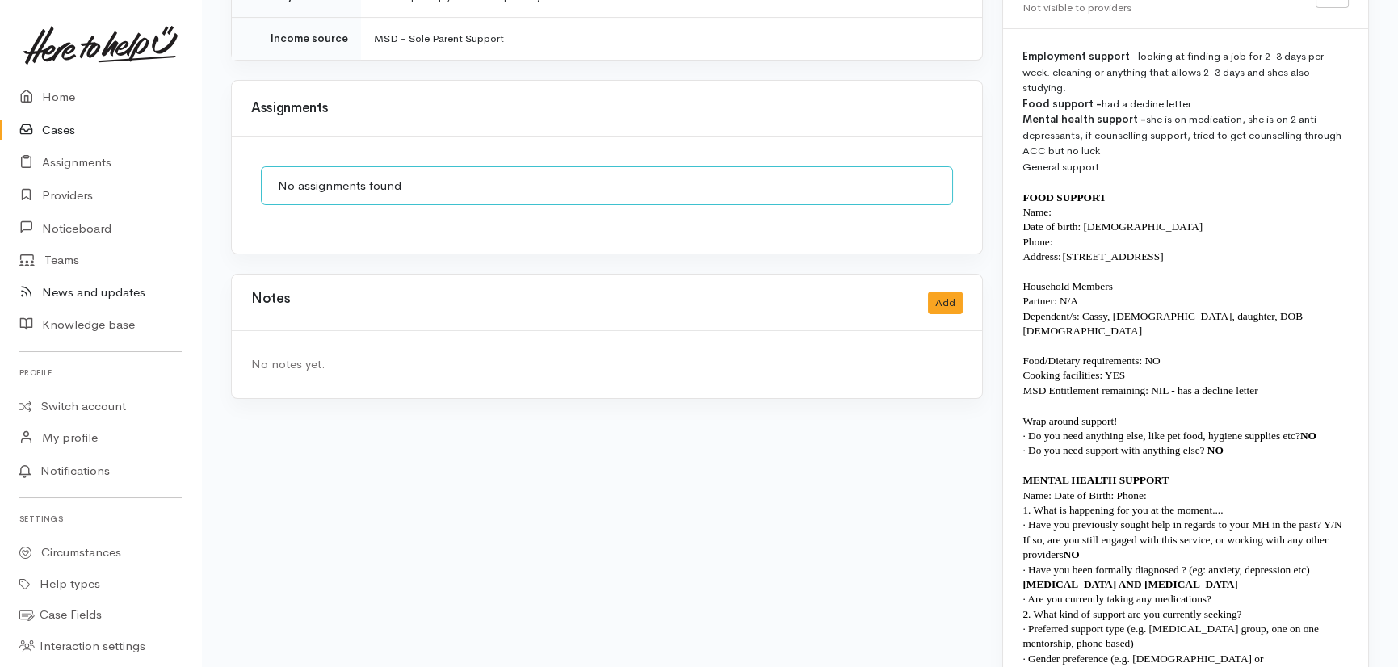
scroll to position [1268, 0]
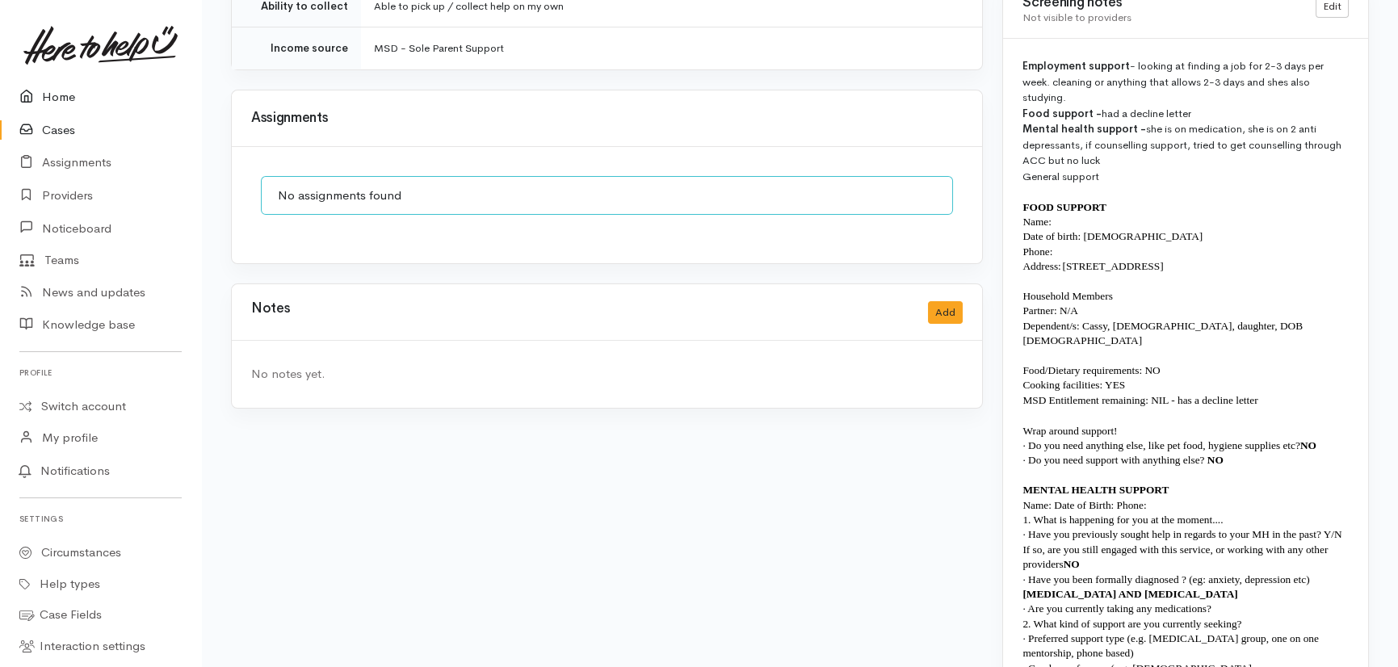
click at [65, 95] on link "Home" at bounding box center [100, 97] width 201 height 33
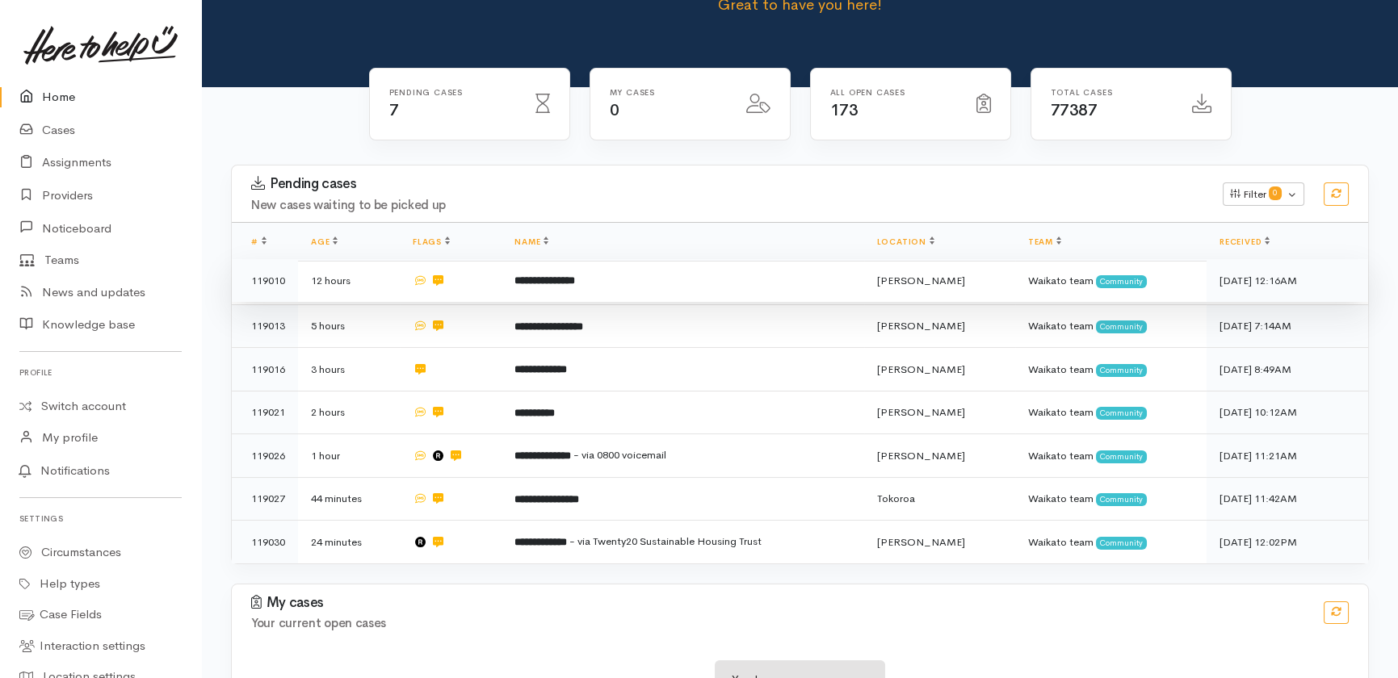
scroll to position [166, 0]
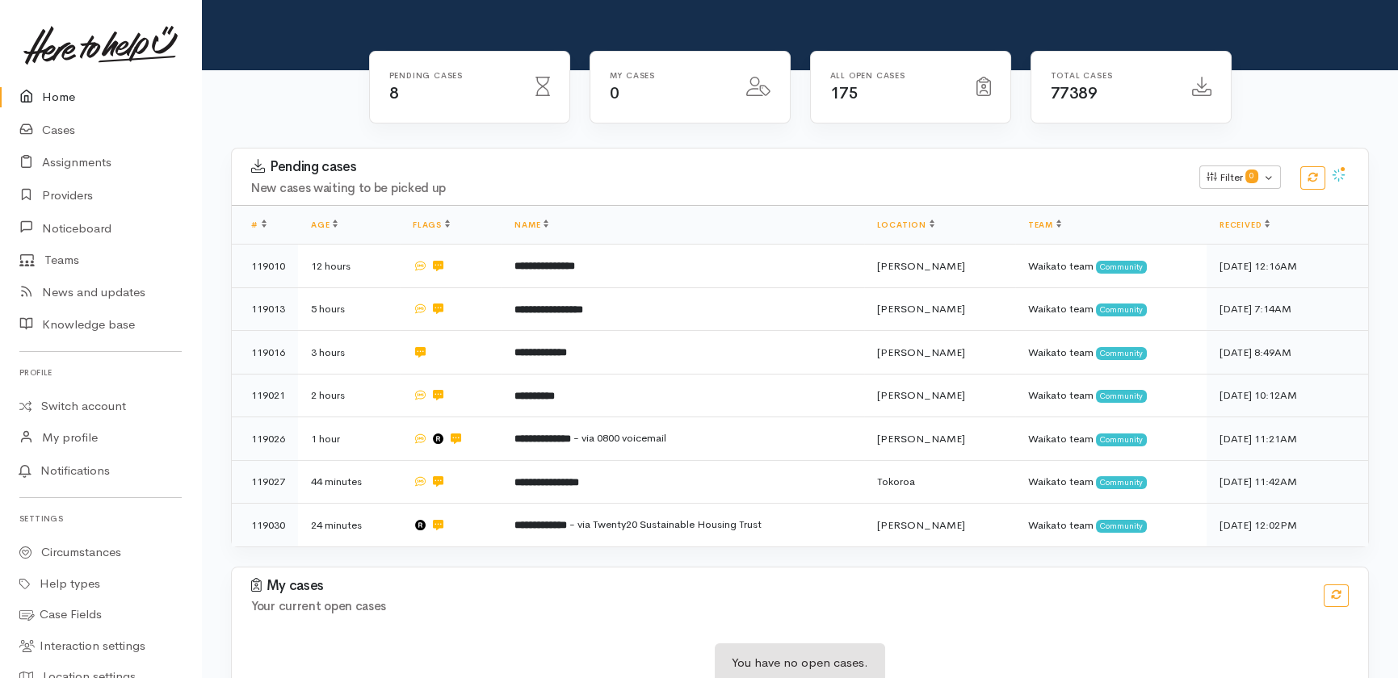
click at [52, 89] on link "Home" at bounding box center [100, 97] width 201 height 33
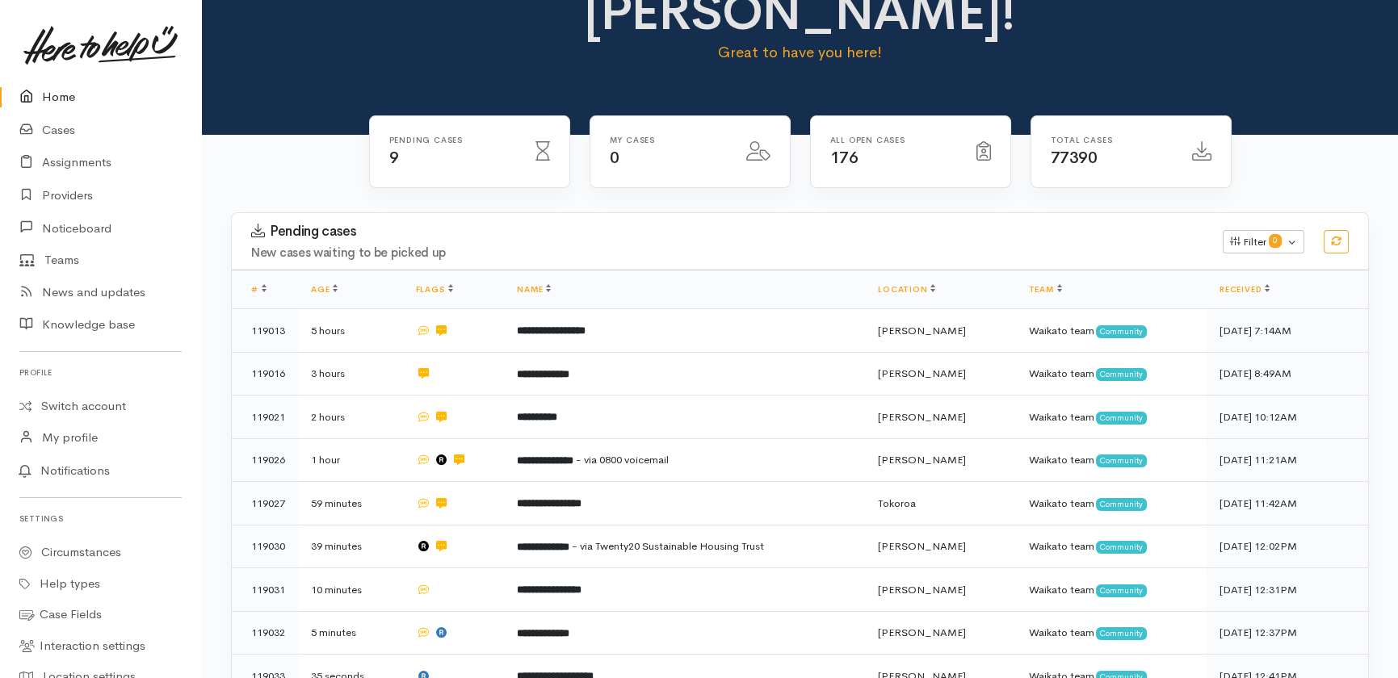
scroll to position [250, 0]
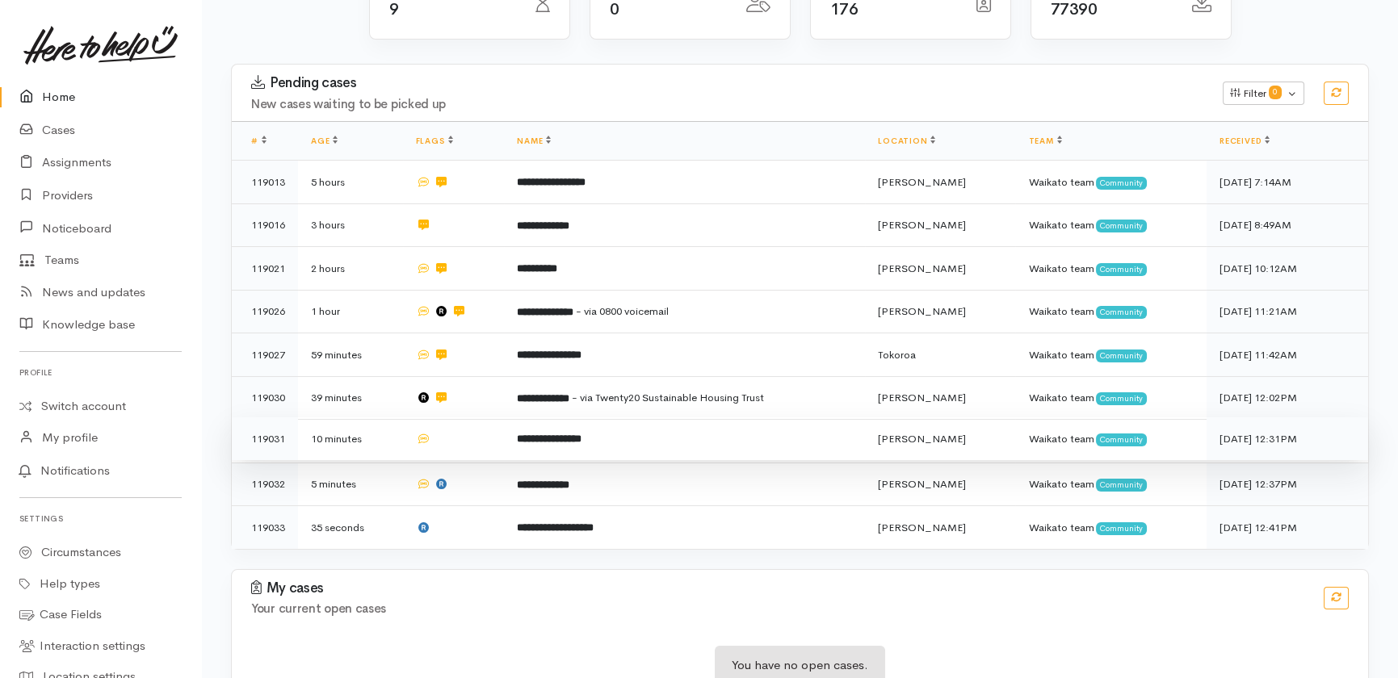
click at [460, 418] on td at bounding box center [454, 440] width 102 height 44
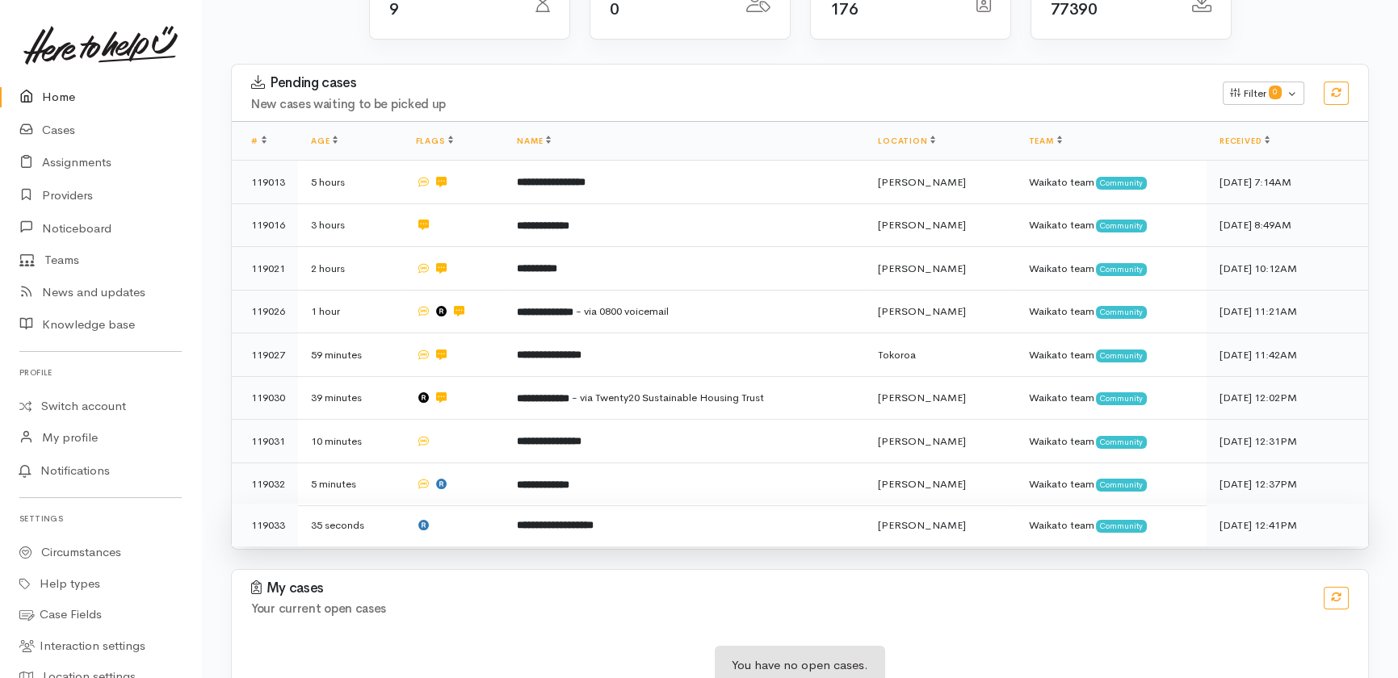
drag, startPoint x: 475, startPoint y: 420, endPoint x: 476, endPoint y: 465, distance: 45.3
click at [476, 463] on td at bounding box center [454, 485] width 102 height 44
click at [476, 504] on td at bounding box center [454, 525] width 102 height 43
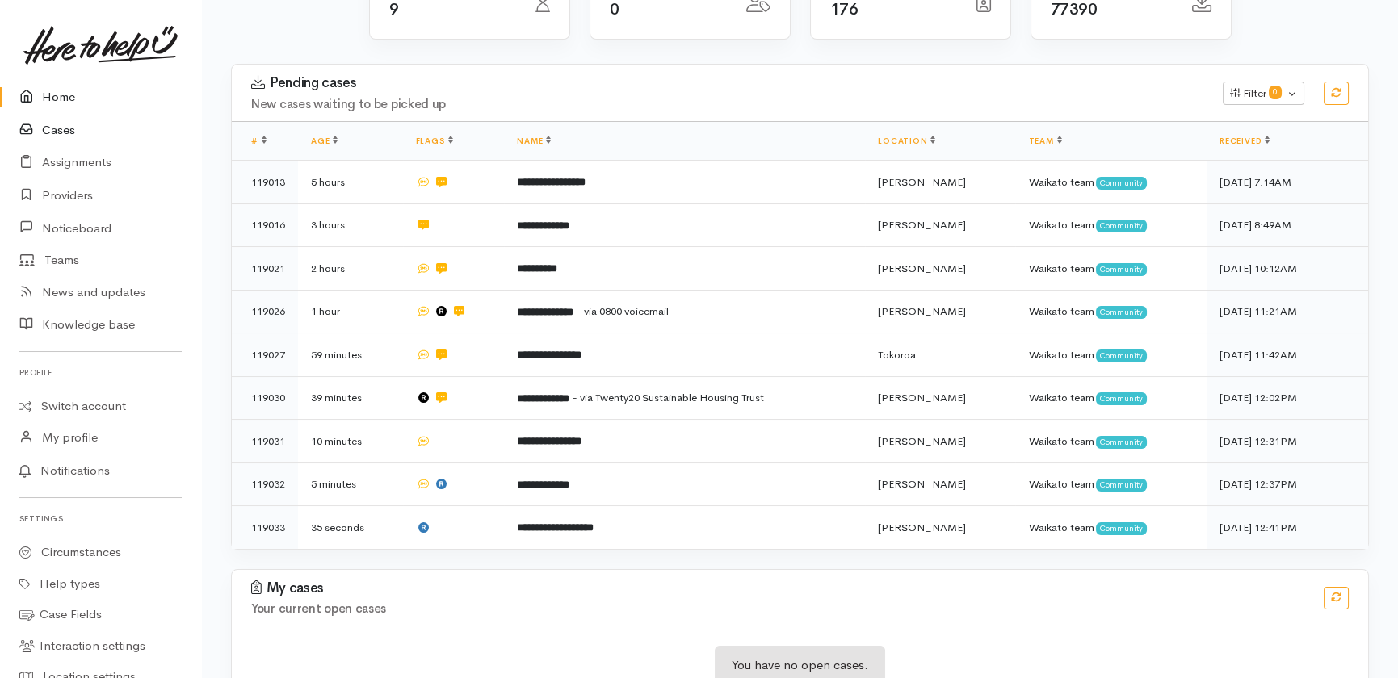
click at [67, 128] on link "Cases" at bounding box center [100, 130] width 201 height 33
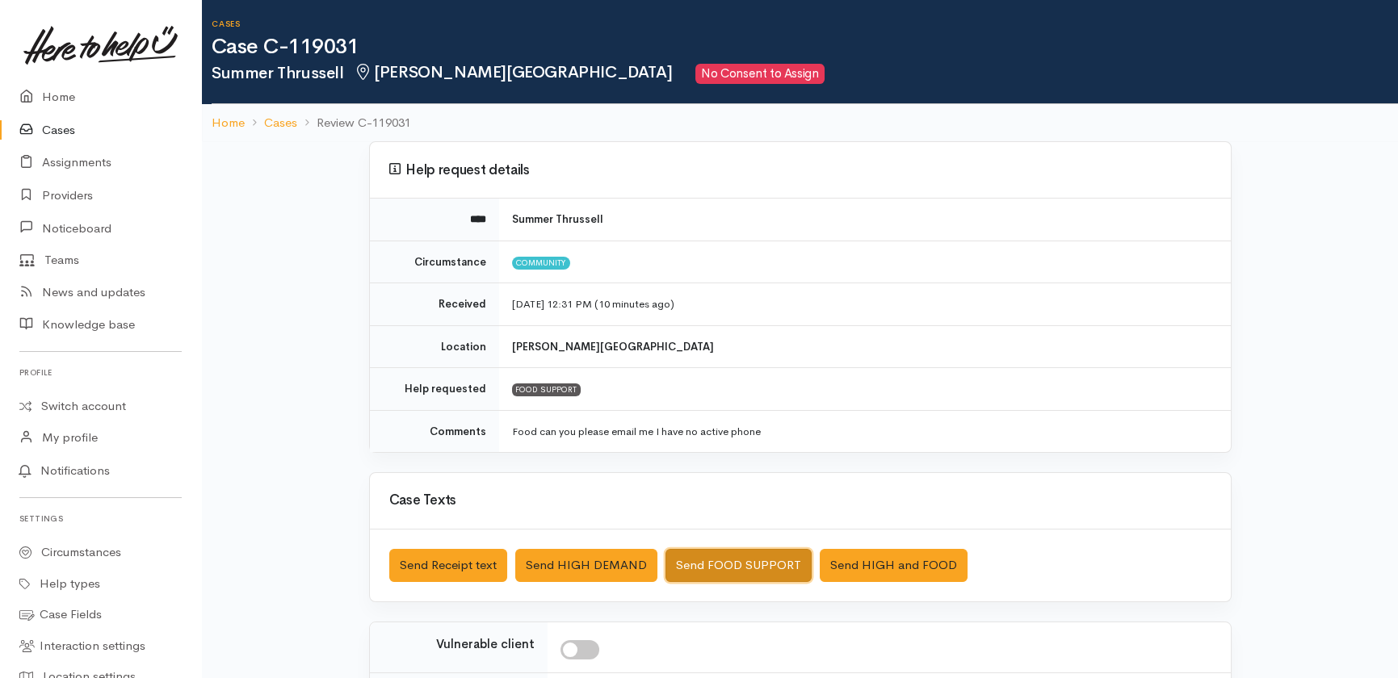
click at [746, 559] on button "Send FOOD SUPPORT" at bounding box center [738, 565] width 146 height 33
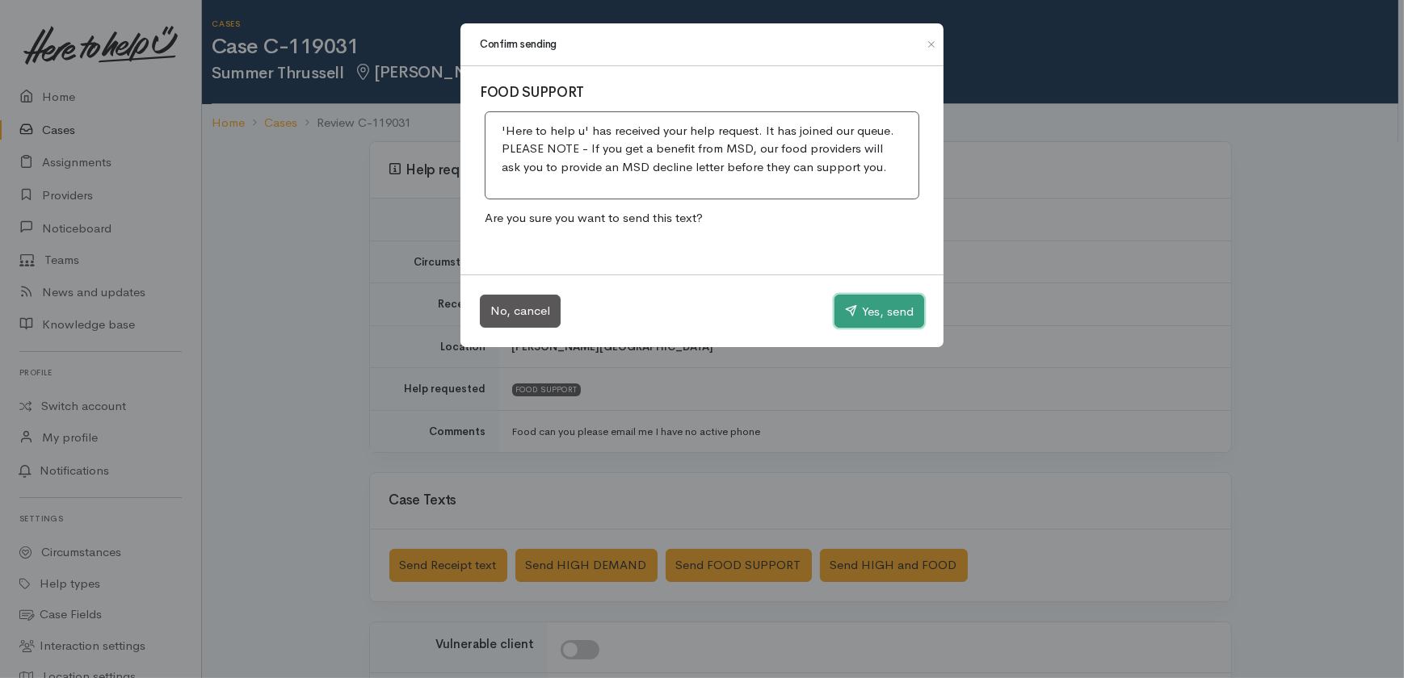
click at [874, 309] on button "Yes, send" at bounding box center [879, 312] width 90 height 34
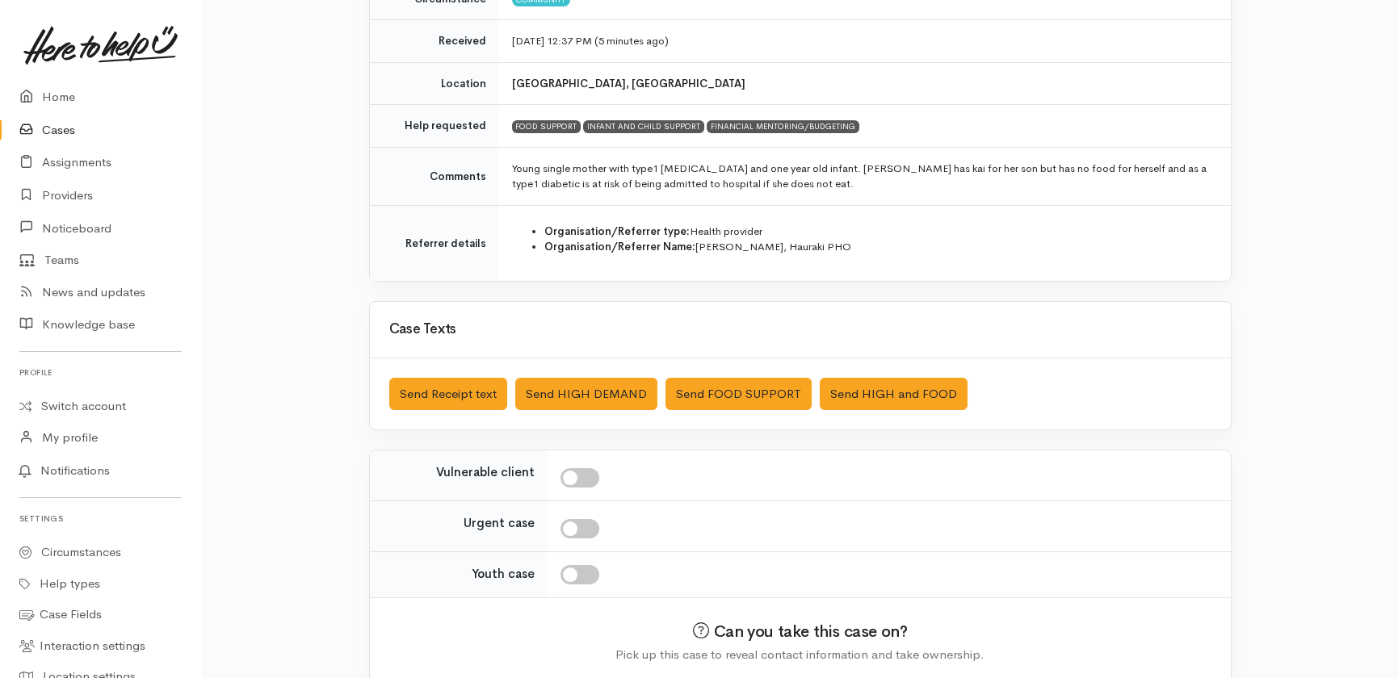
scroll to position [293, 0]
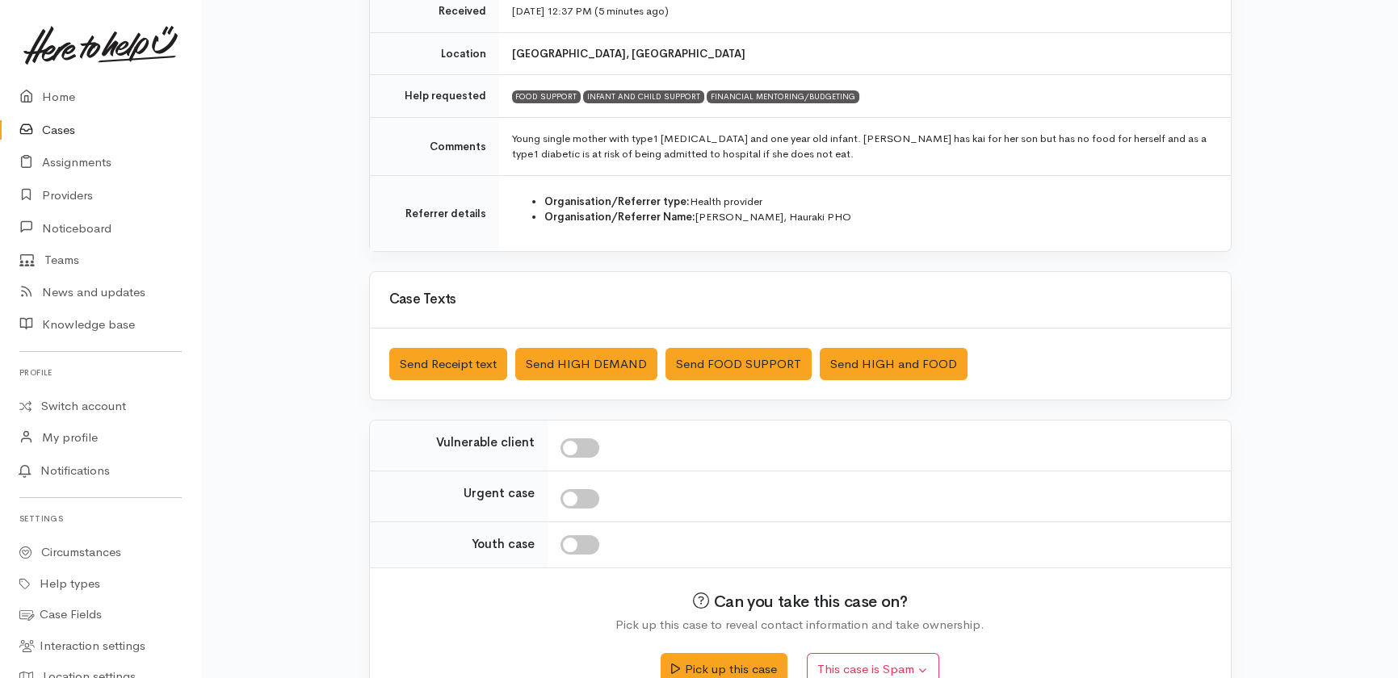
drag, startPoint x: 585, startPoint y: 447, endPoint x: 588, endPoint y: 489, distance: 42.1
click at [585, 450] on input "checkbox" at bounding box center [579, 448] width 39 height 19
checkbox input "true"
click at [588, 497] on input "checkbox" at bounding box center [579, 498] width 39 height 19
checkbox input "true"
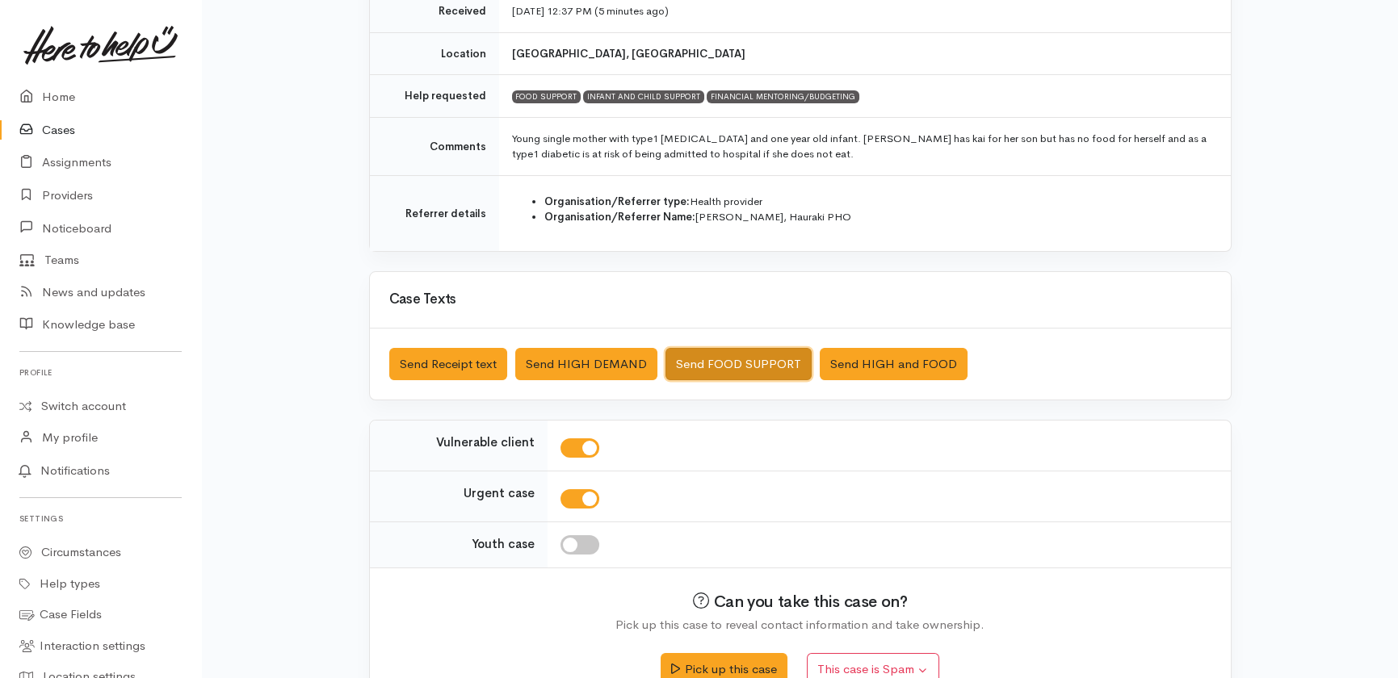
click at [761, 360] on button "Send FOOD SUPPORT" at bounding box center [738, 364] width 146 height 33
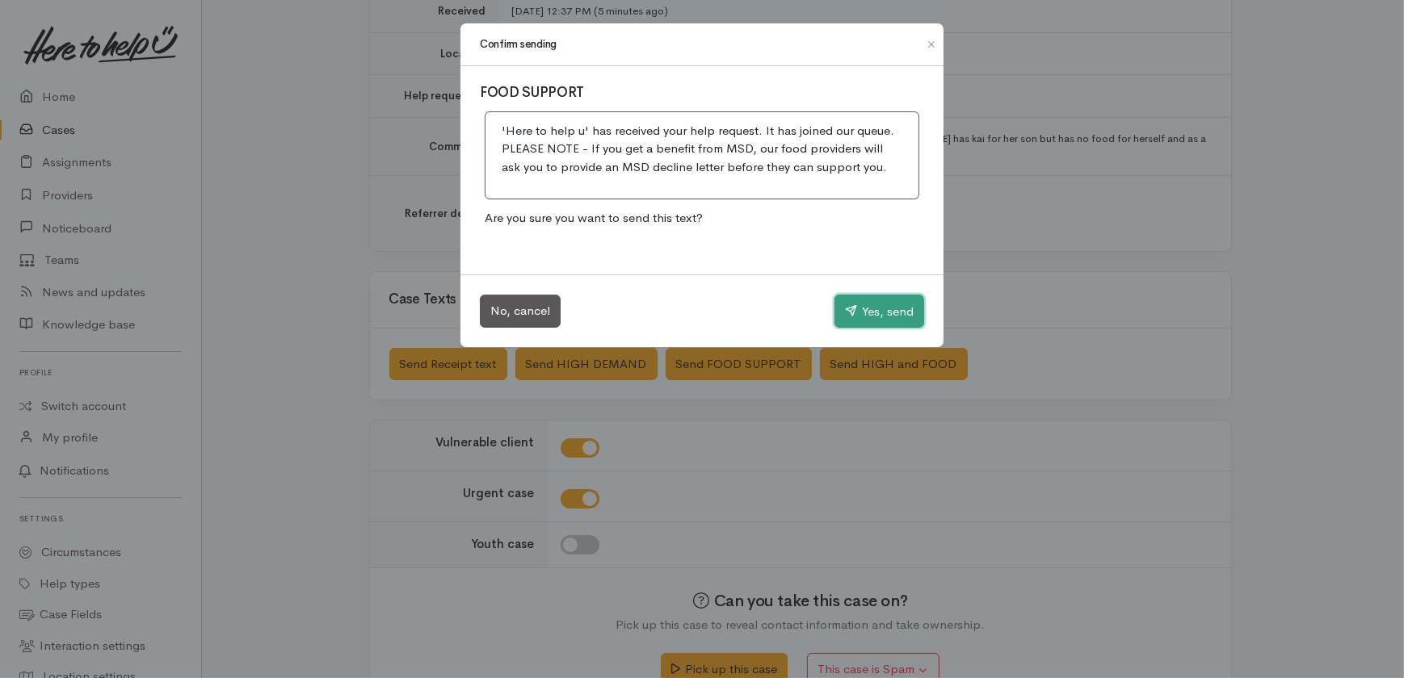
click at [900, 312] on button "Yes, send" at bounding box center [879, 312] width 90 height 34
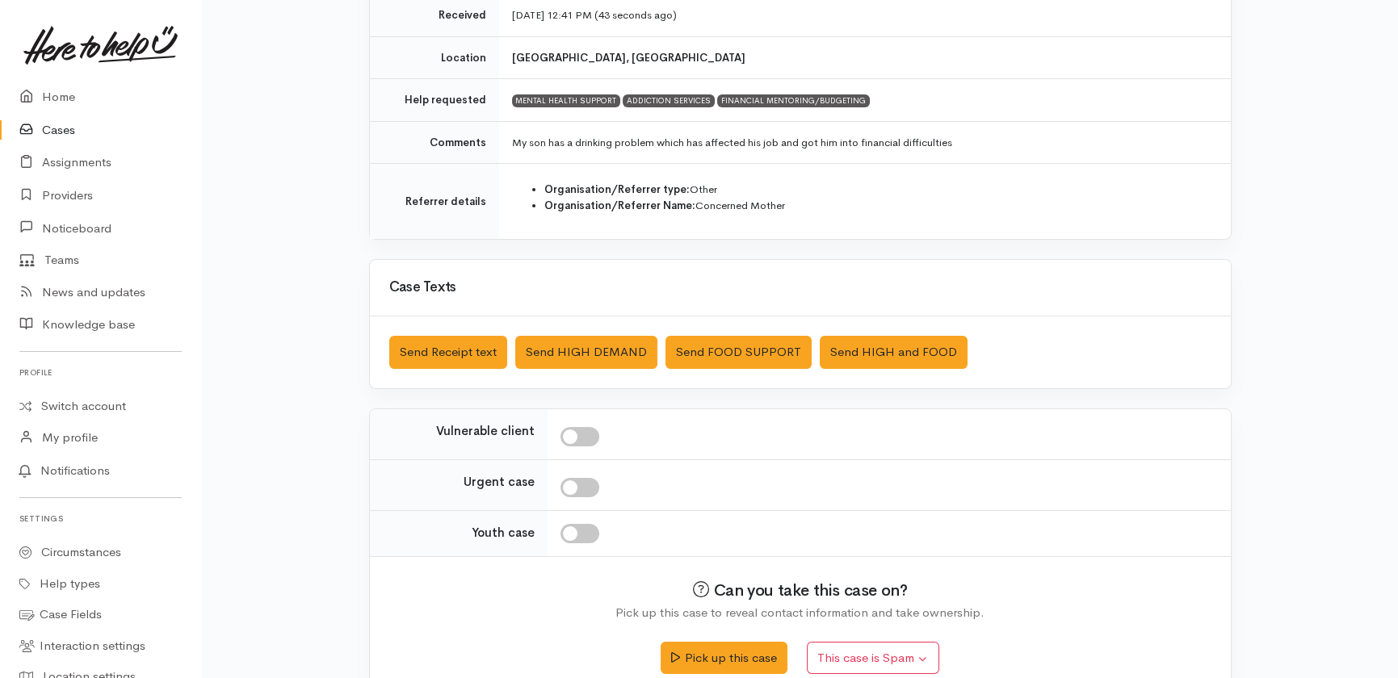
scroll to position [293, 0]
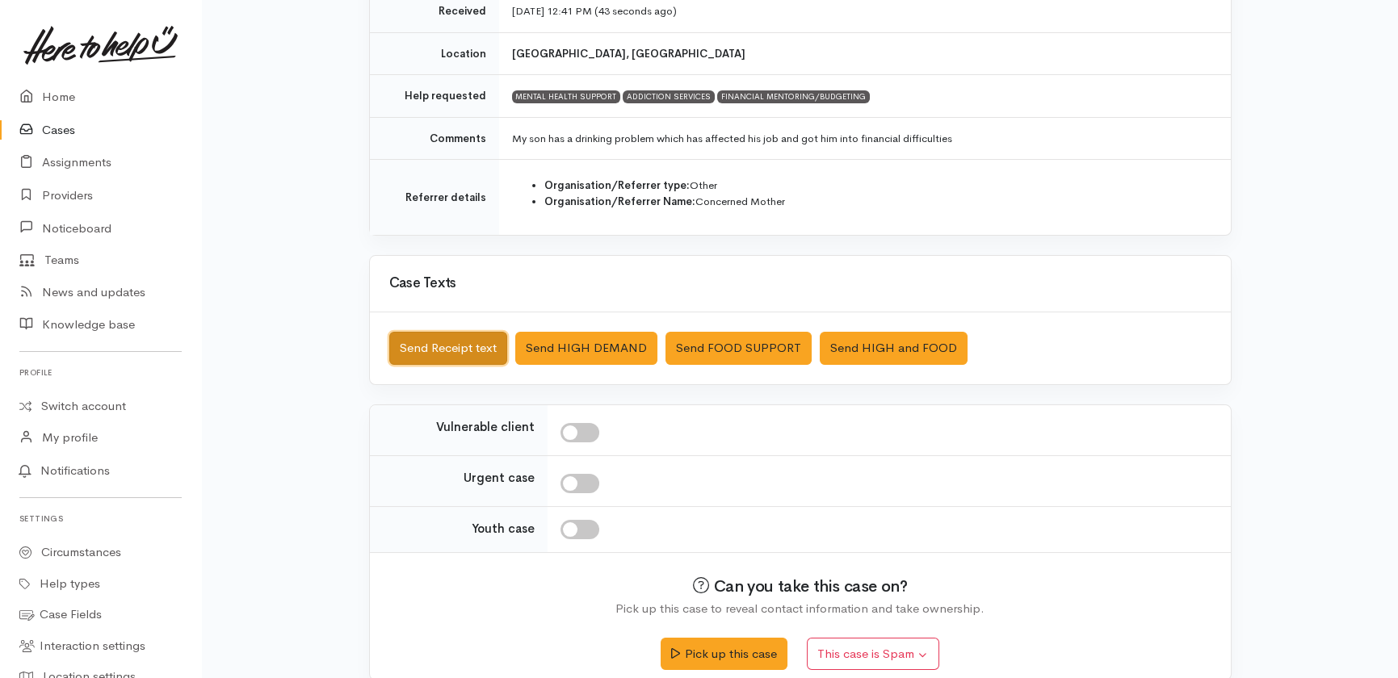
click at [456, 345] on button "Send Receipt text" at bounding box center [448, 348] width 118 height 33
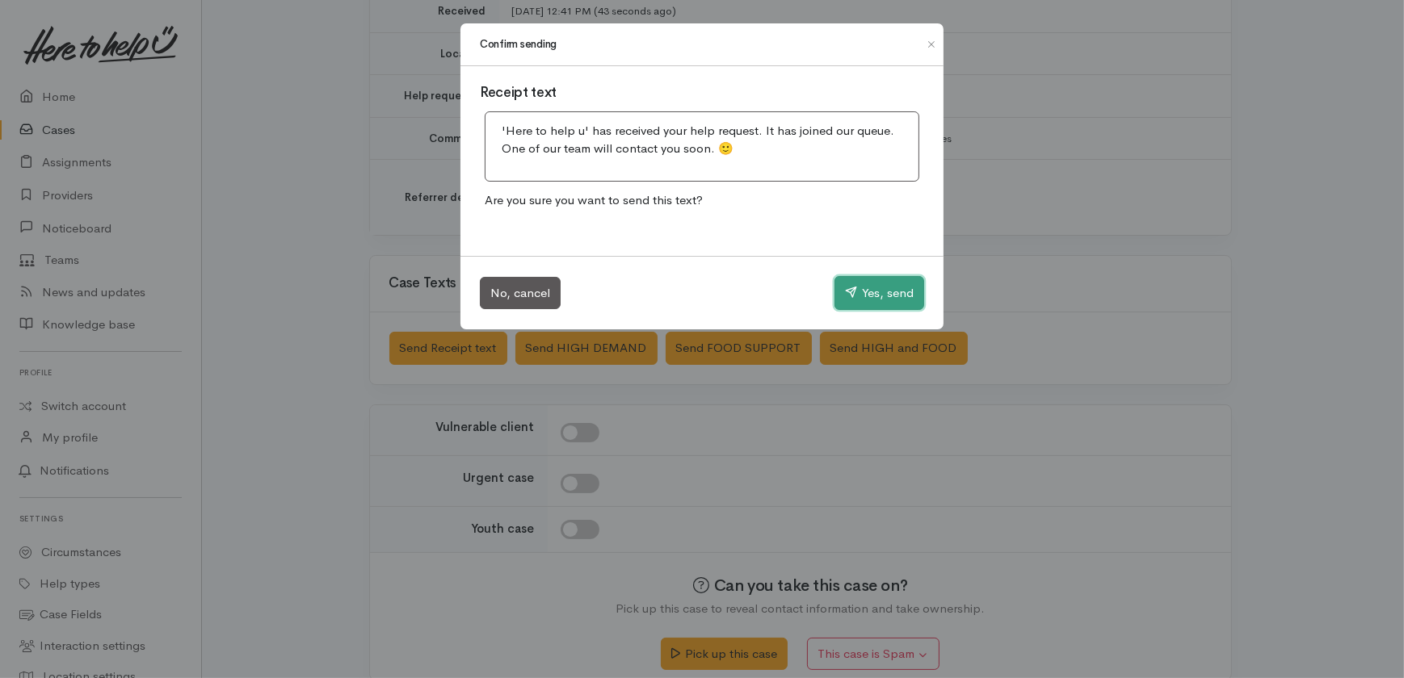
click at [867, 290] on button "Yes, send" at bounding box center [879, 293] width 90 height 34
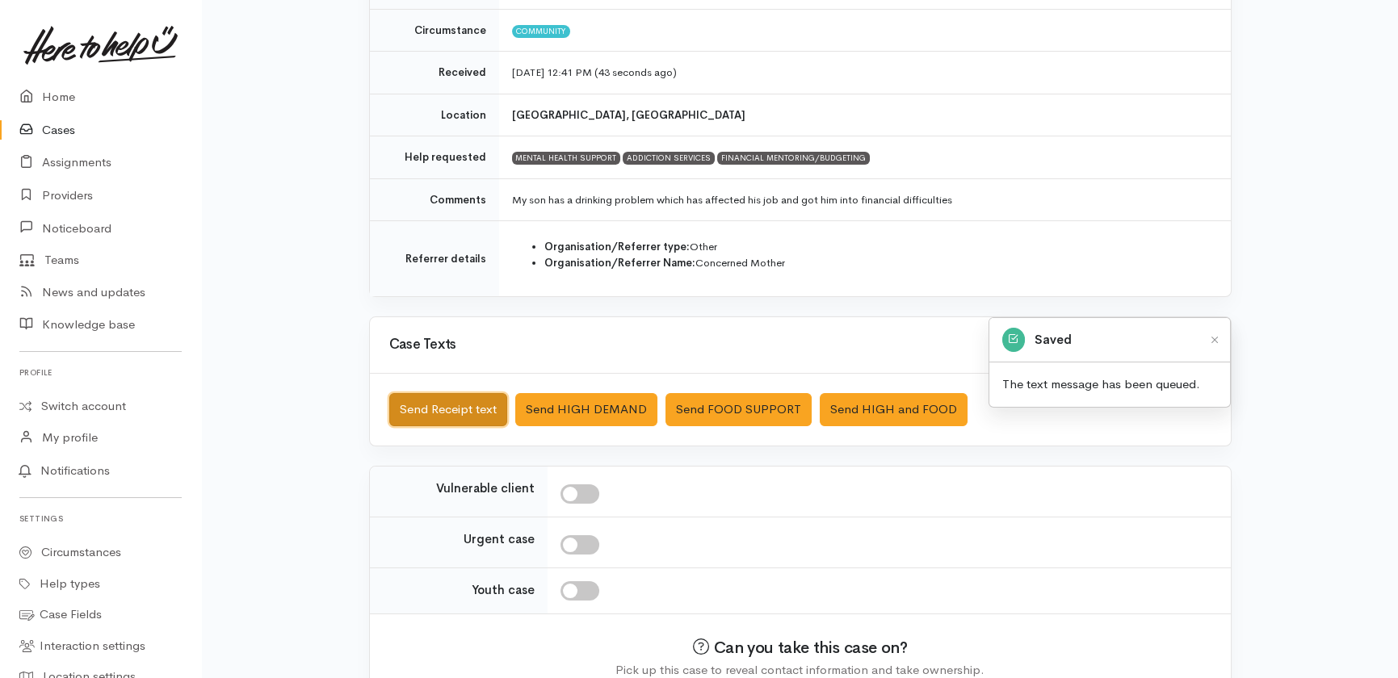
scroll to position [146, 0]
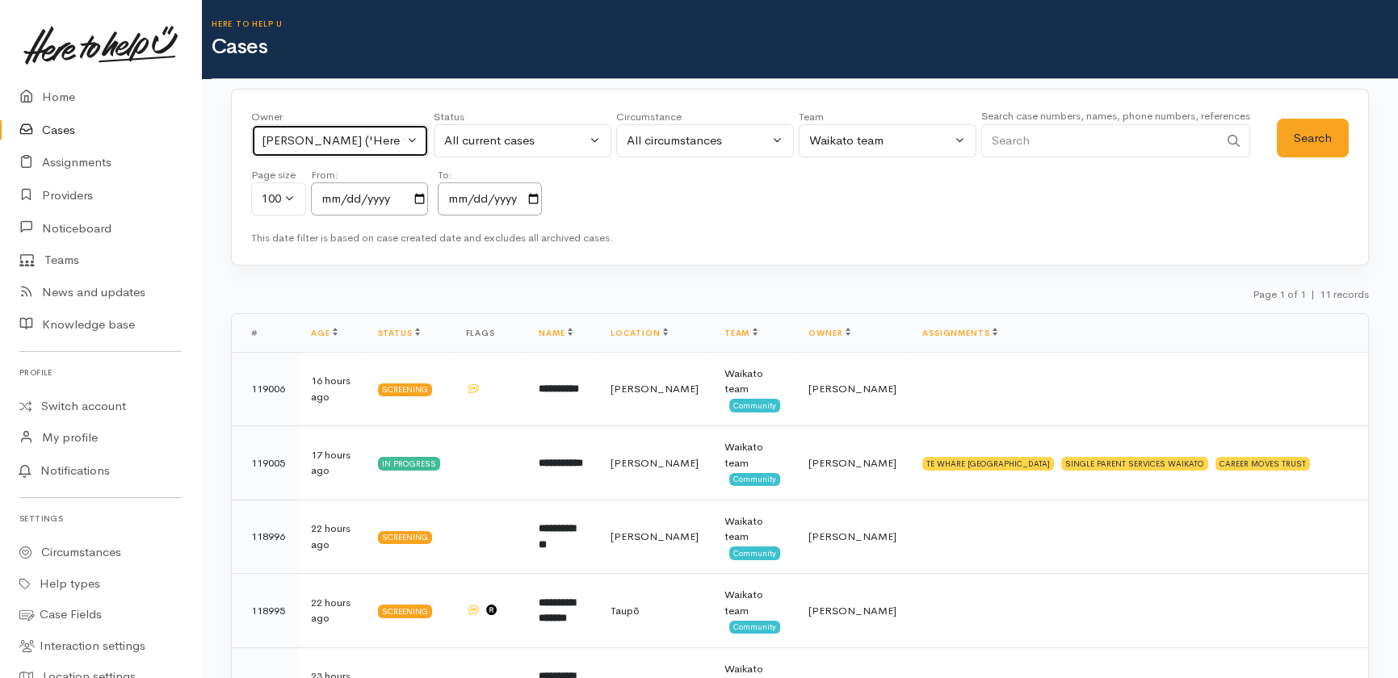
click at [413, 145] on button "Katarina Daly ('Here to help u')" at bounding box center [340, 140] width 178 height 33
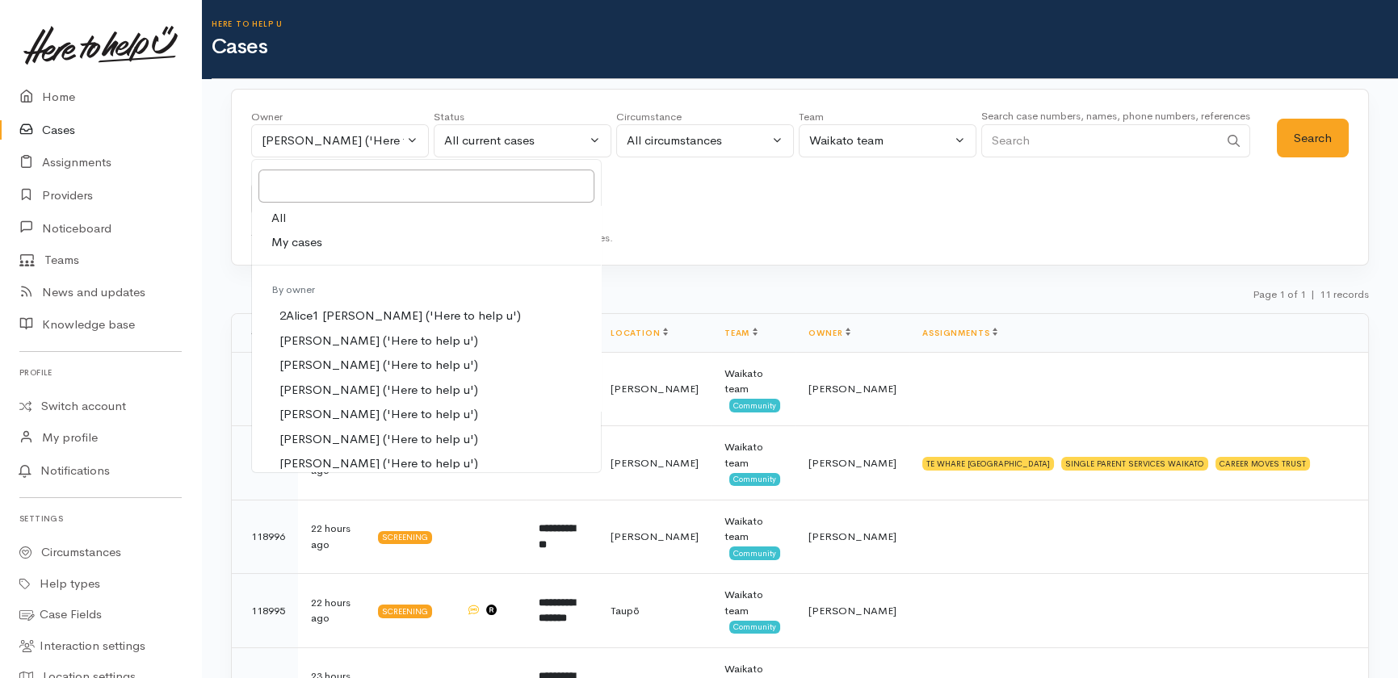
drag, startPoint x: 285, startPoint y: 216, endPoint x: 321, endPoint y: 218, distance: 35.6
click at [289, 216] on link "All" at bounding box center [426, 218] width 349 height 25
select select "-1"
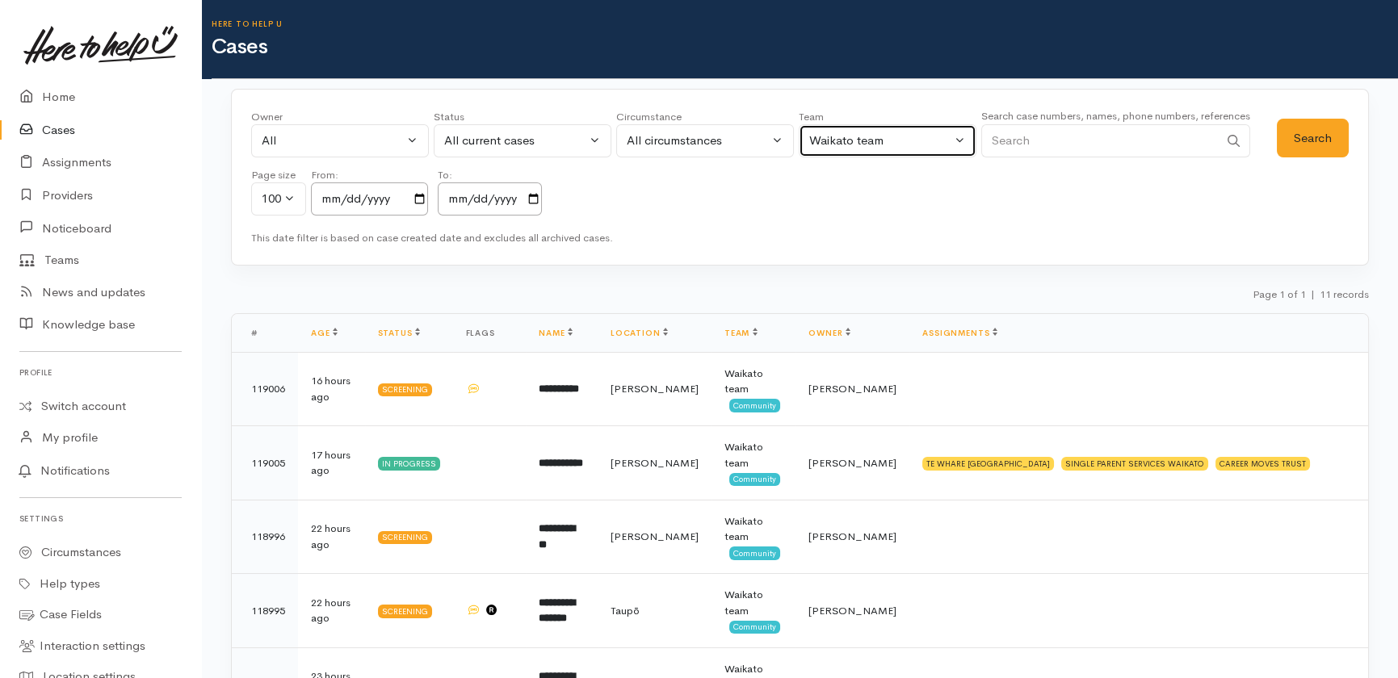
click at [889, 138] on div "Waikato team" at bounding box center [880, 141] width 142 height 19
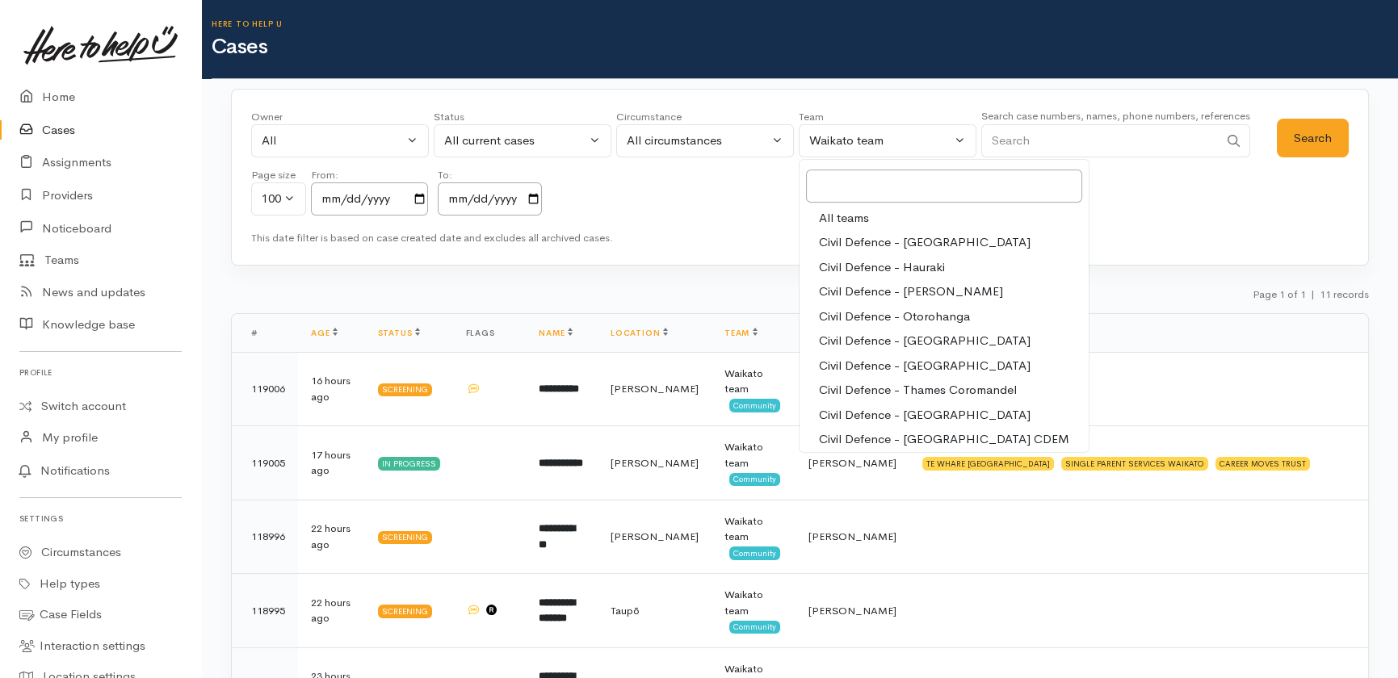
click at [850, 220] on span "All teams" at bounding box center [844, 218] width 50 height 19
select select "-1"
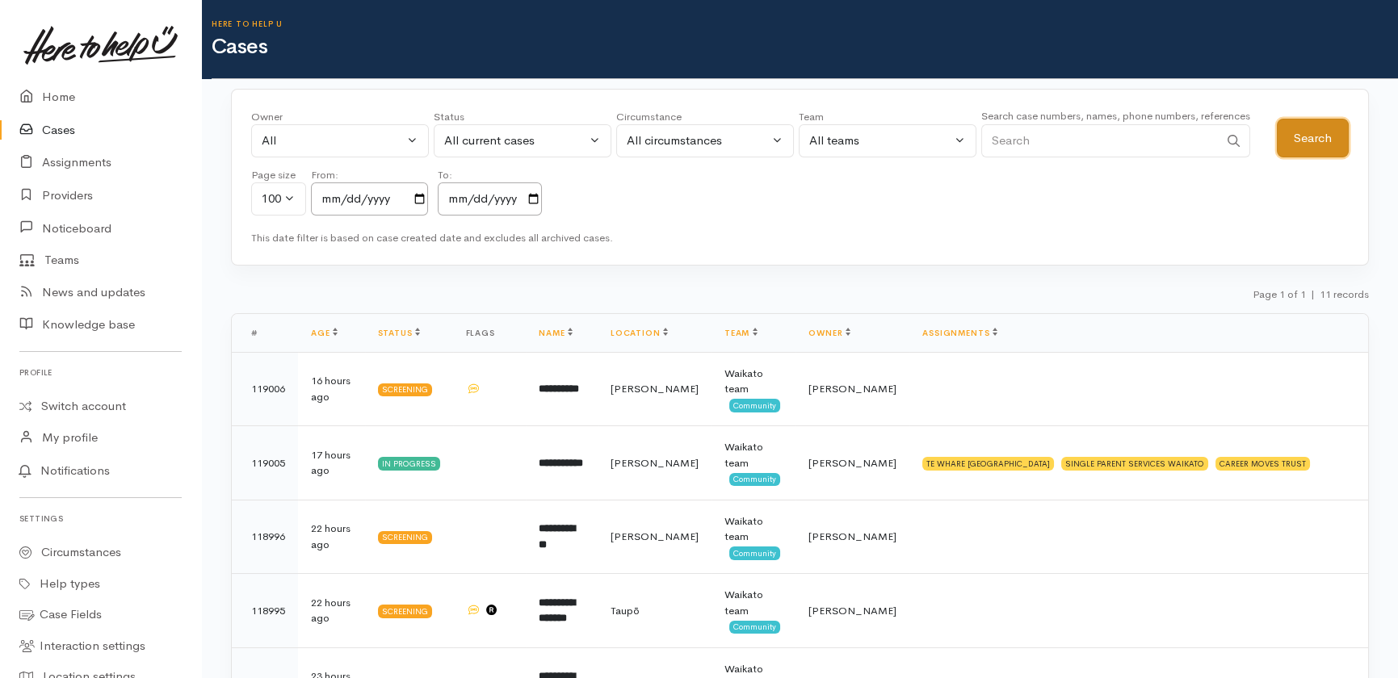
click at [1325, 133] on button "Search" at bounding box center [1313, 139] width 72 height 40
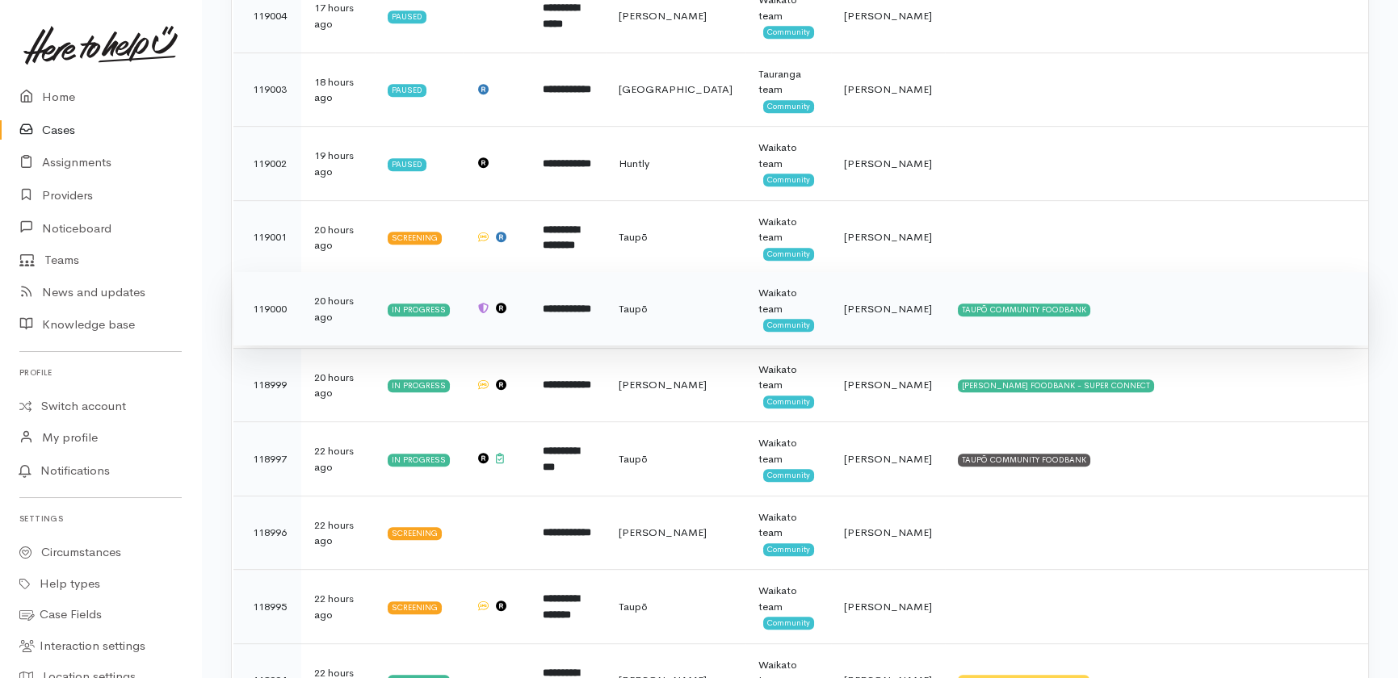
scroll to position [2055, 0]
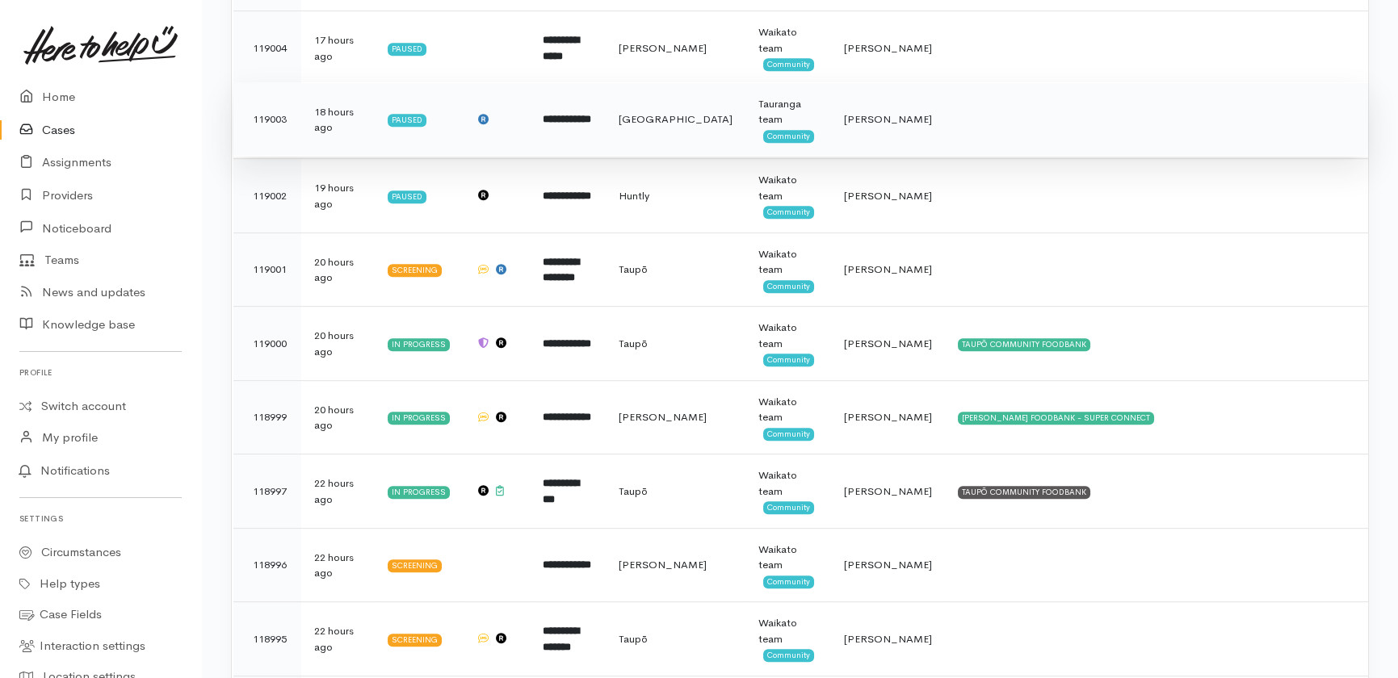
click at [589, 114] on b "**********" at bounding box center [567, 119] width 48 height 10
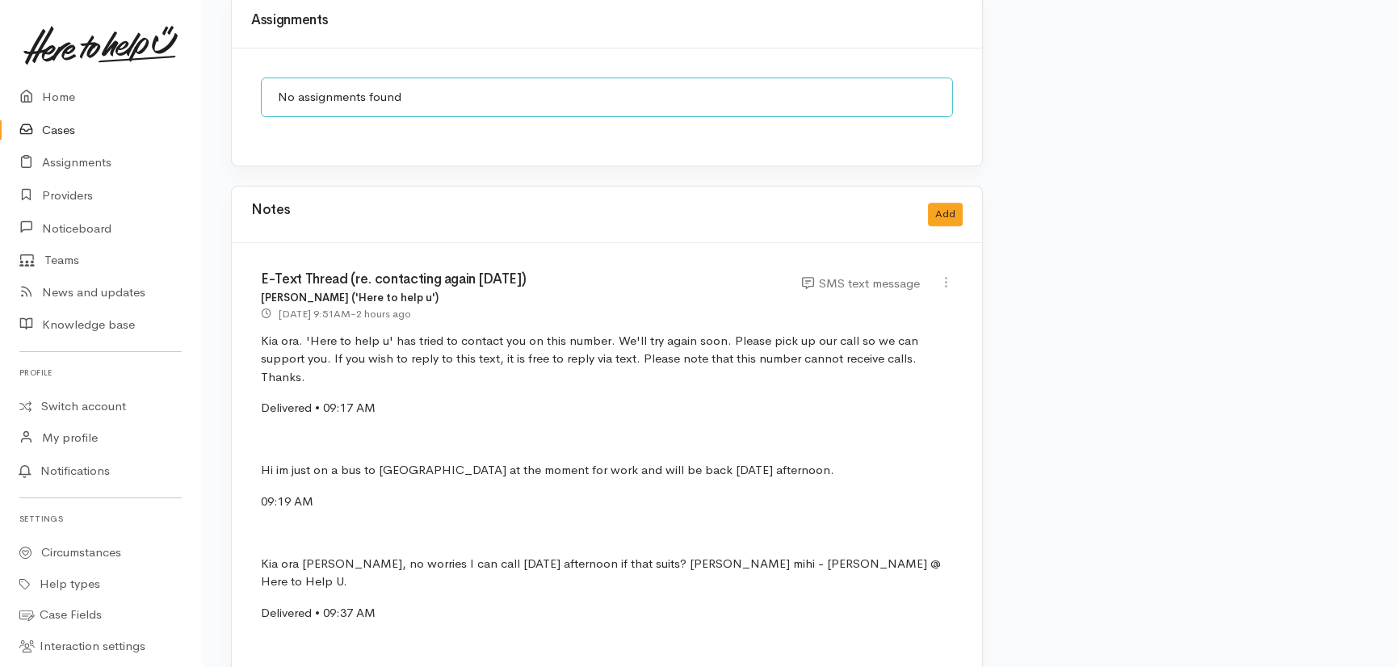
scroll to position [1668, 0]
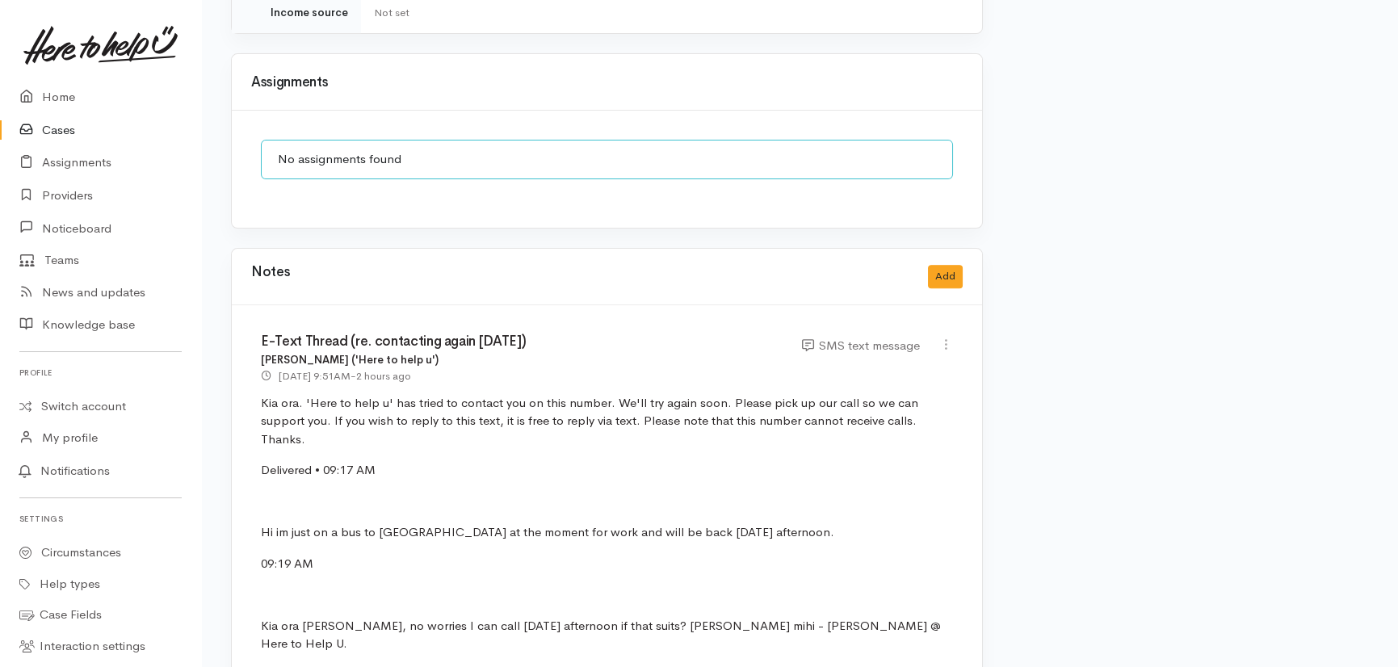
click at [58, 125] on link "Cases" at bounding box center [100, 130] width 201 height 33
